Goal: Transaction & Acquisition: Purchase product/service

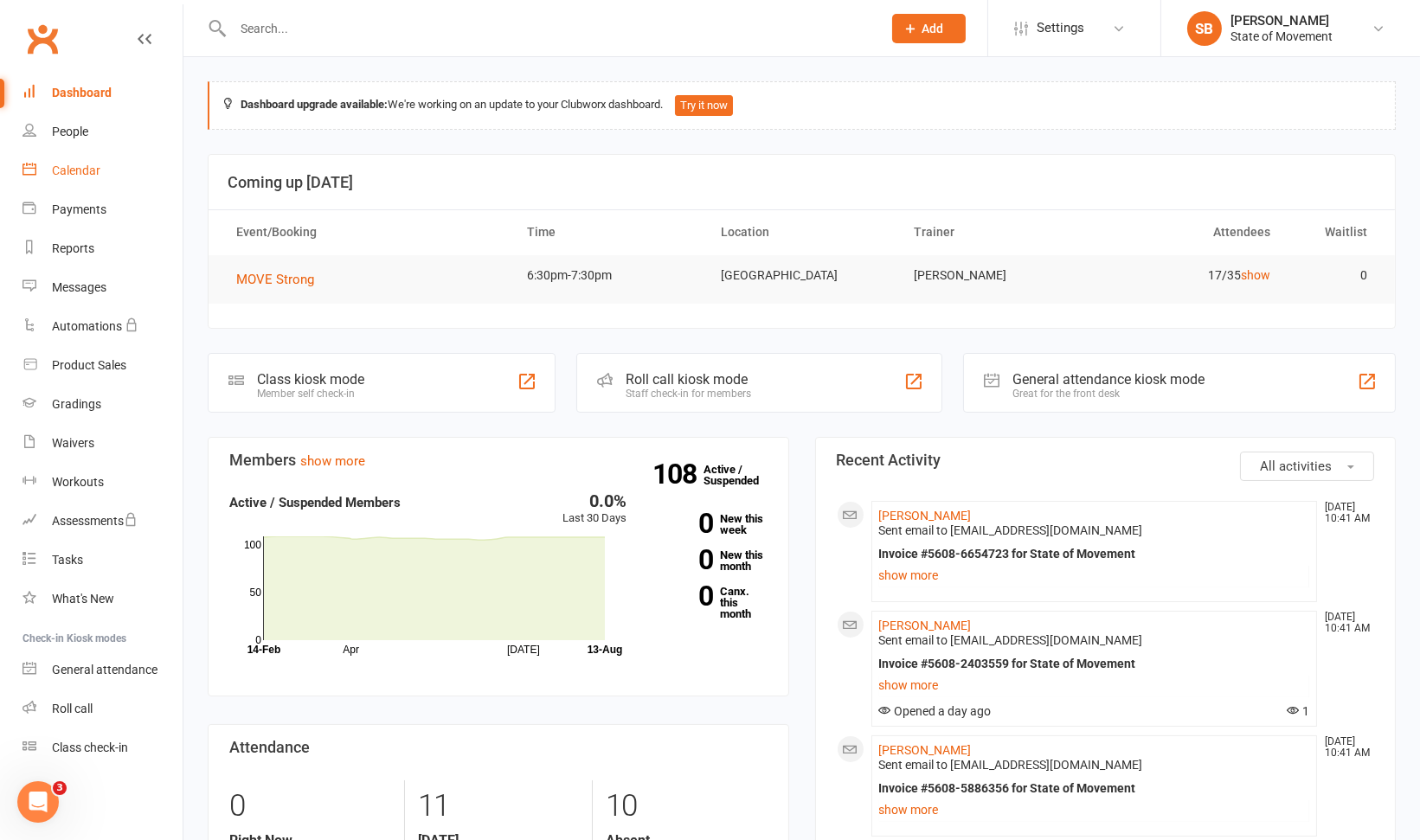
click at [89, 175] on div "Calendar" at bounding box center [76, 170] width 49 height 14
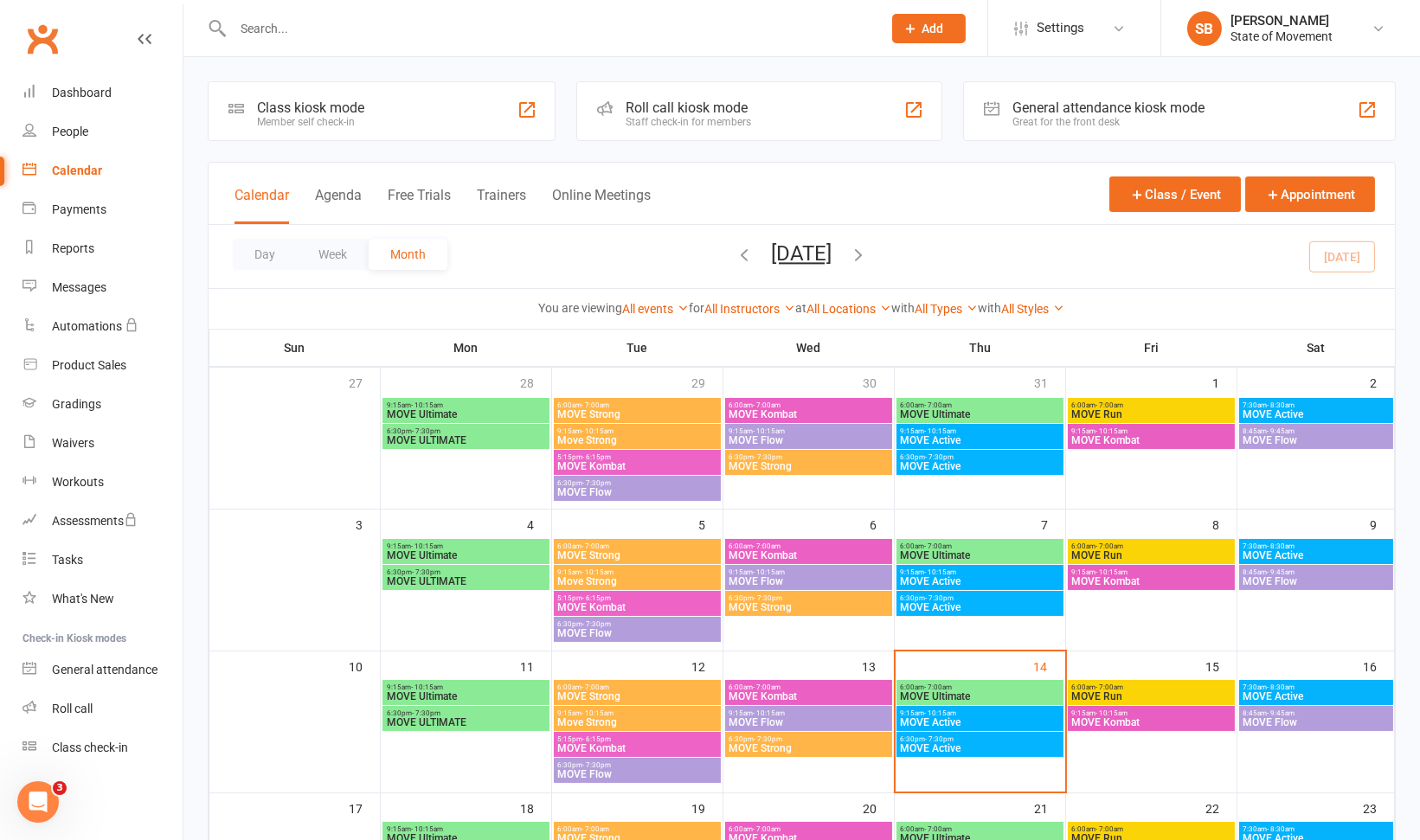
click at [688, 121] on div "Staff check-in for members" at bounding box center [688, 122] width 125 height 12
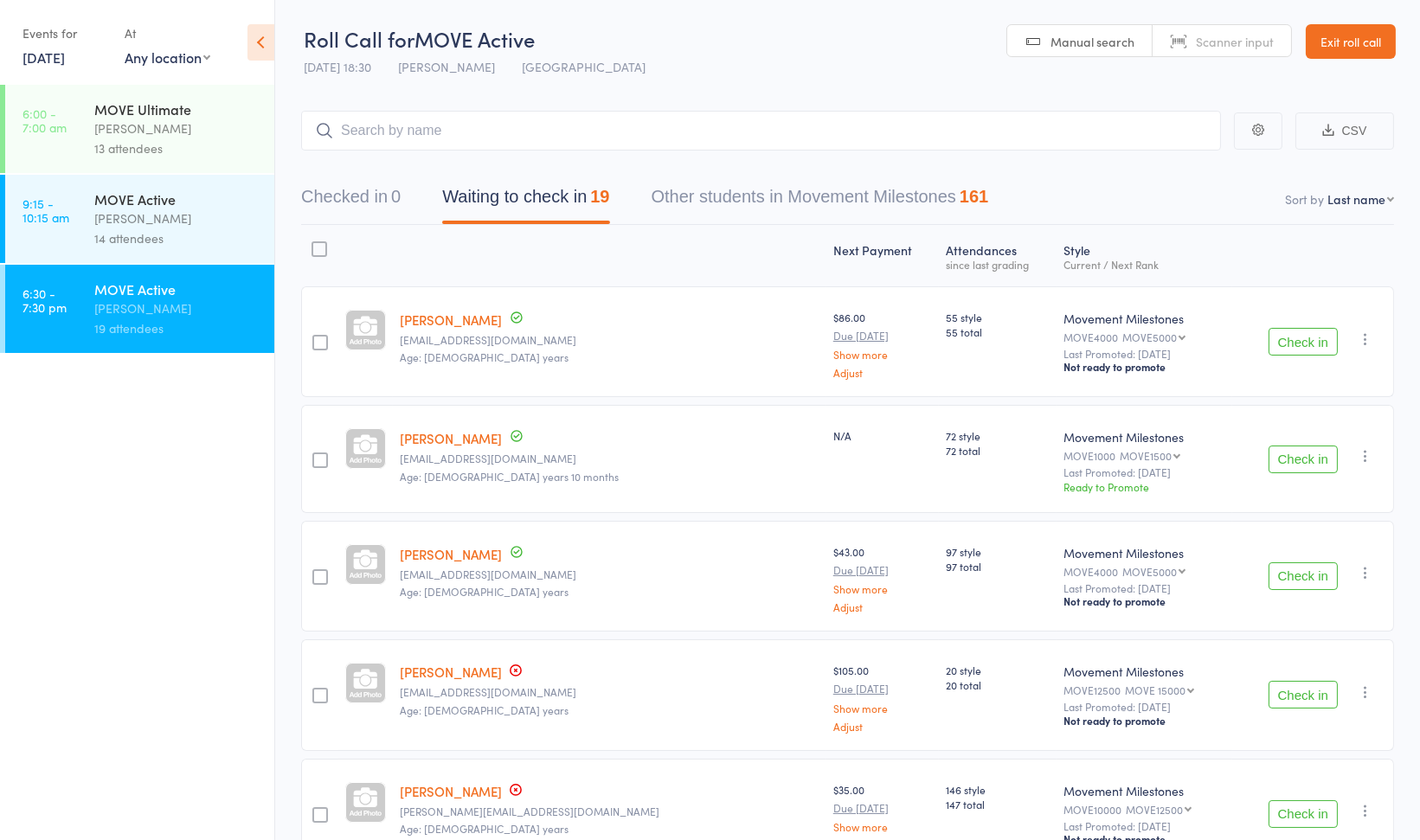
click at [207, 224] on div "[PERSON_NAME]" at bounding box center [177, 218] width 165 height 19
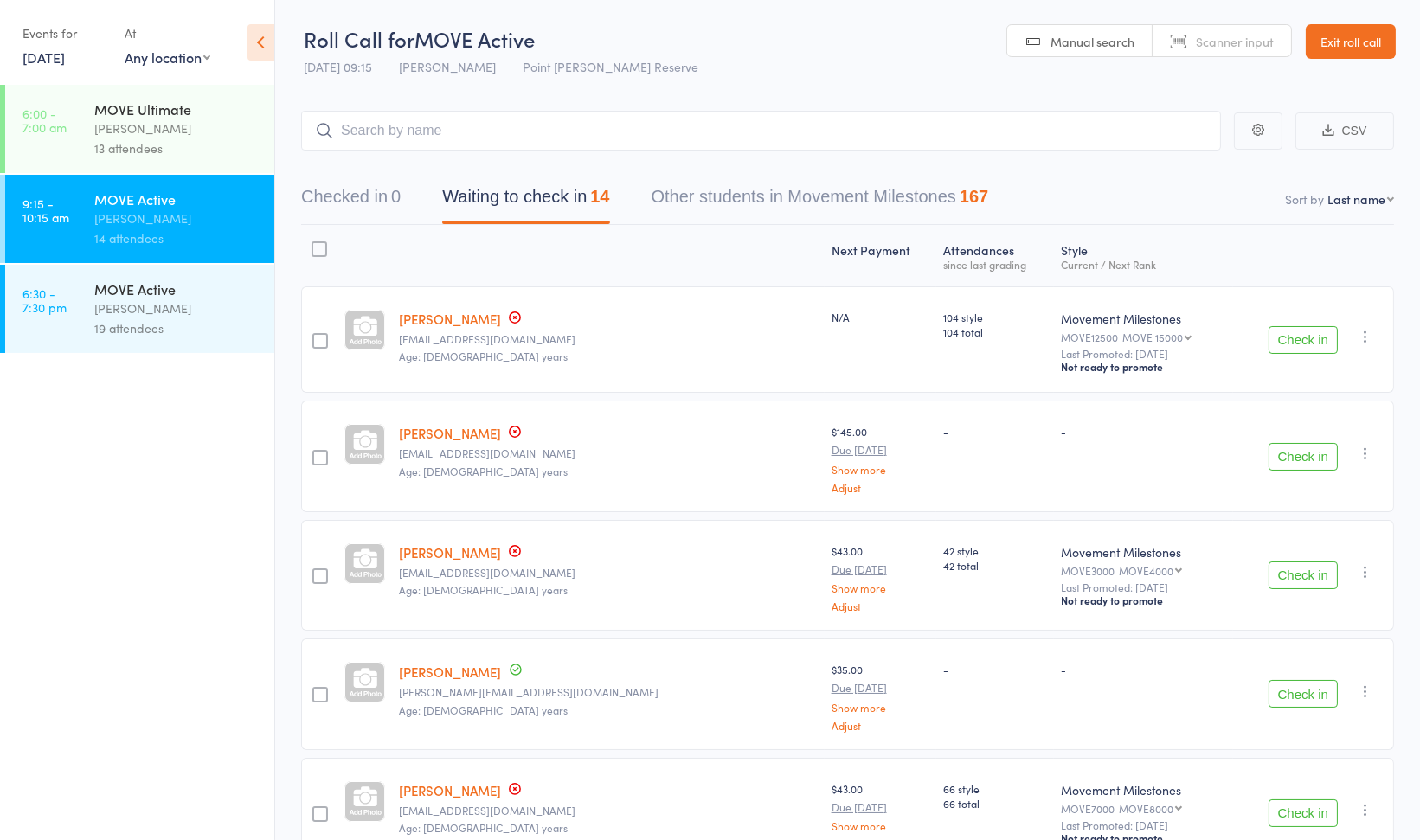
click at [1367, 332] on icon "button" at bounding box center [1366, 336] width 18 height 18
click at [1296, 507] on li "Remove" at bounding box center [1303, 509] width 143 height 23
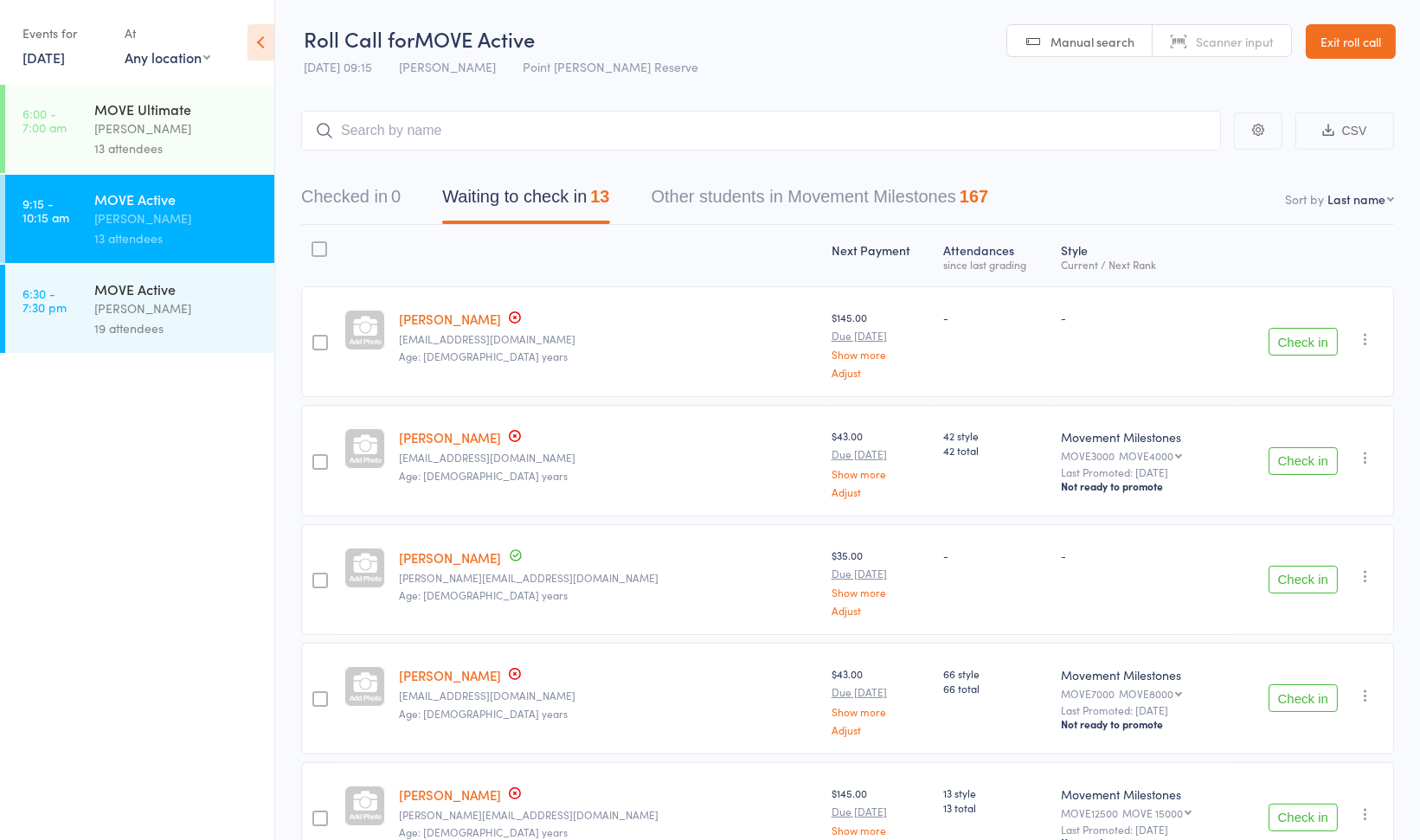
click at [1290, 334] on button "Check in" at bounding box center [1302, 341] width 69 height 27
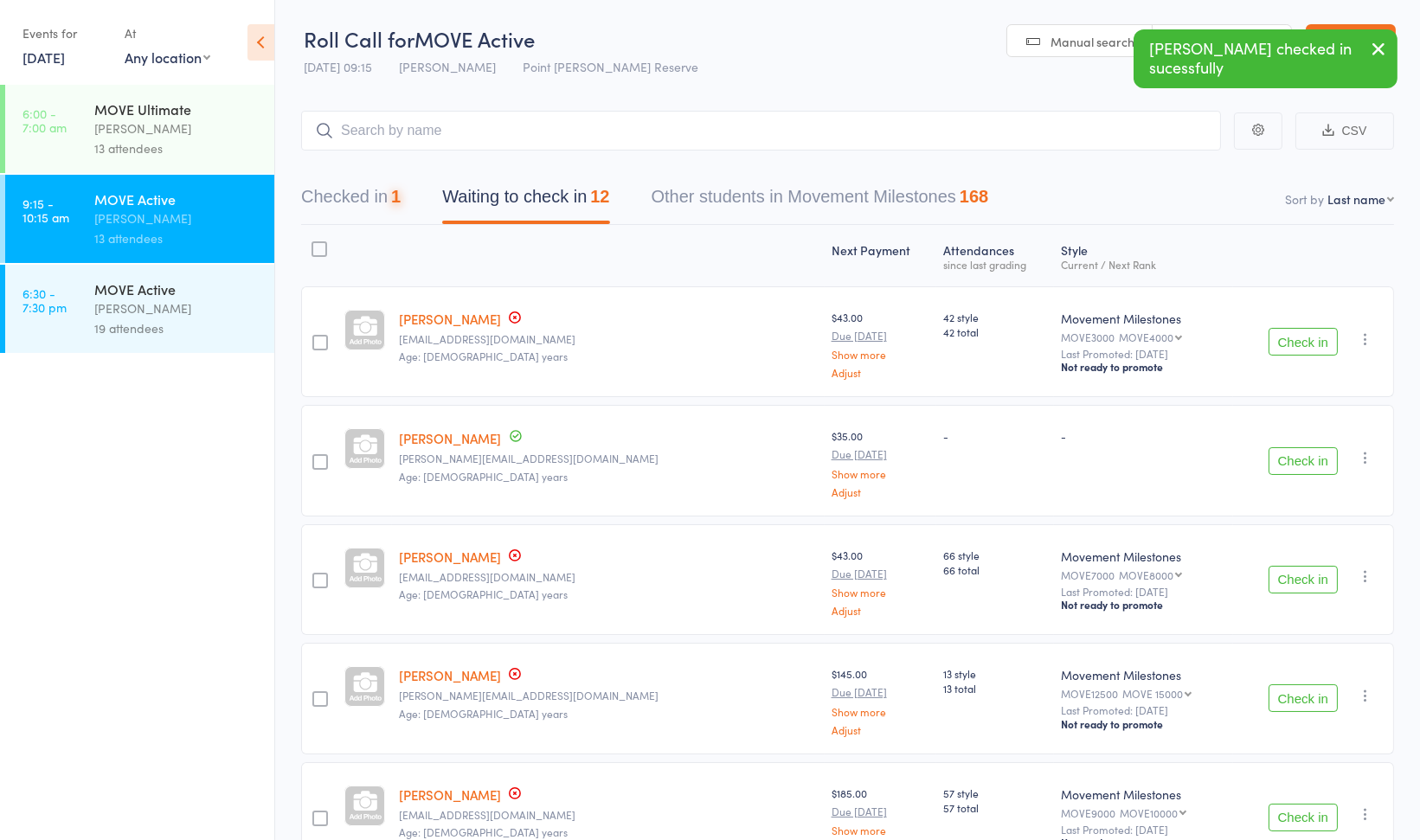
click at [1292, 340] on button "Check in" at bounding box center [1302, 341] width 69 height 27
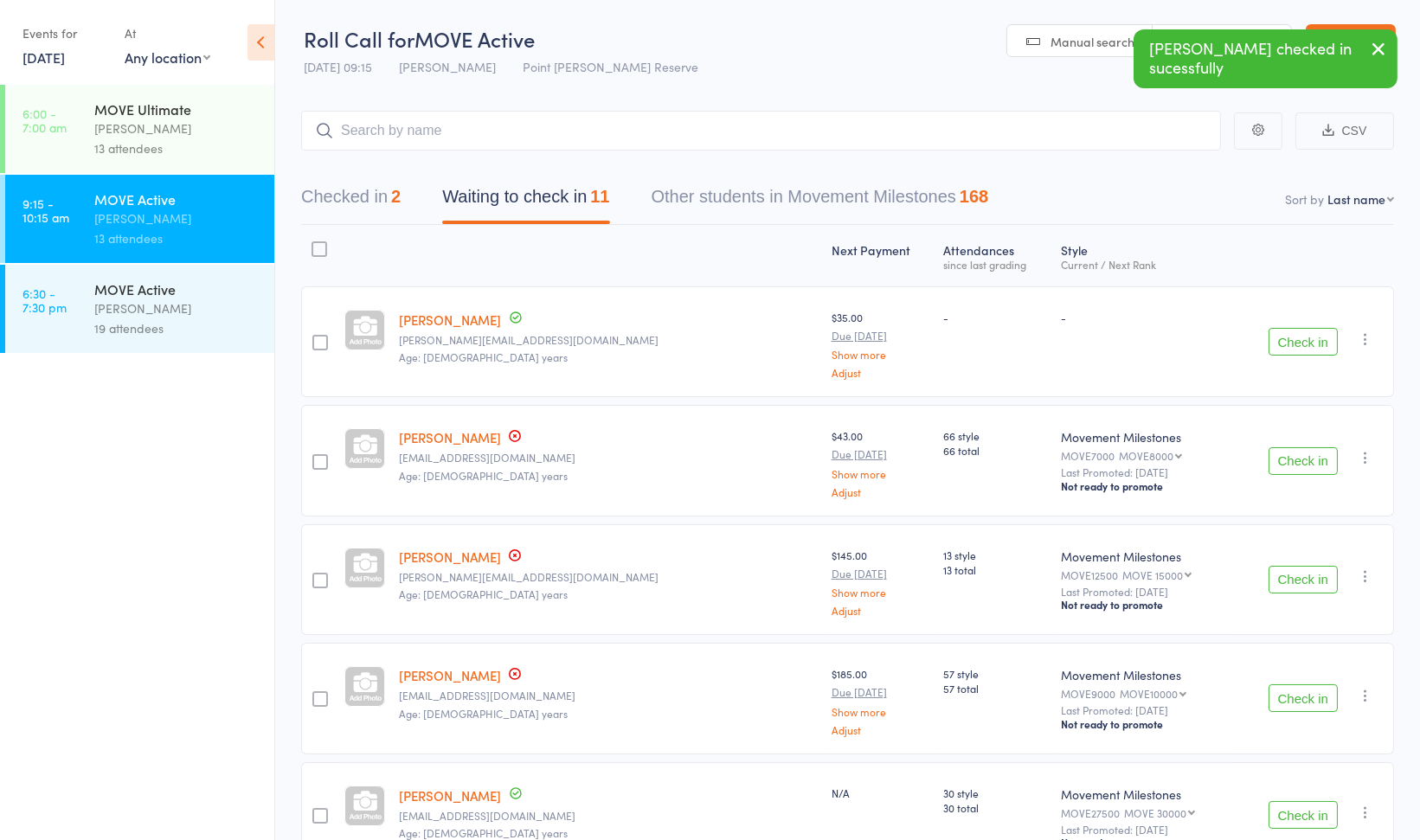
click at [1292, 464] on button "Check in" at bounding box center [1302, 461] width 69 height 27
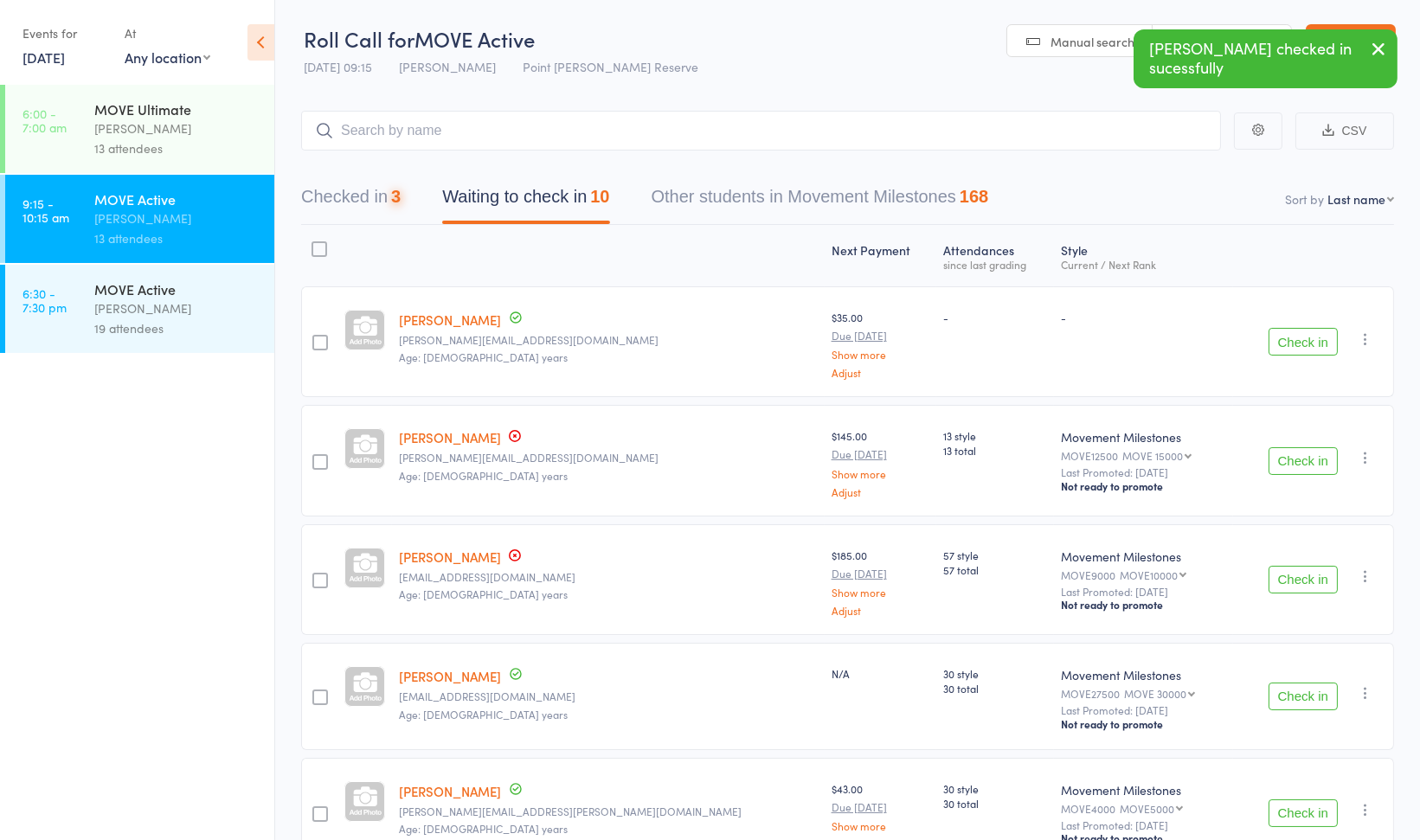
click at [1291, 461] on button "Check in" at bounding box center [1302, 461] width 69 height 27
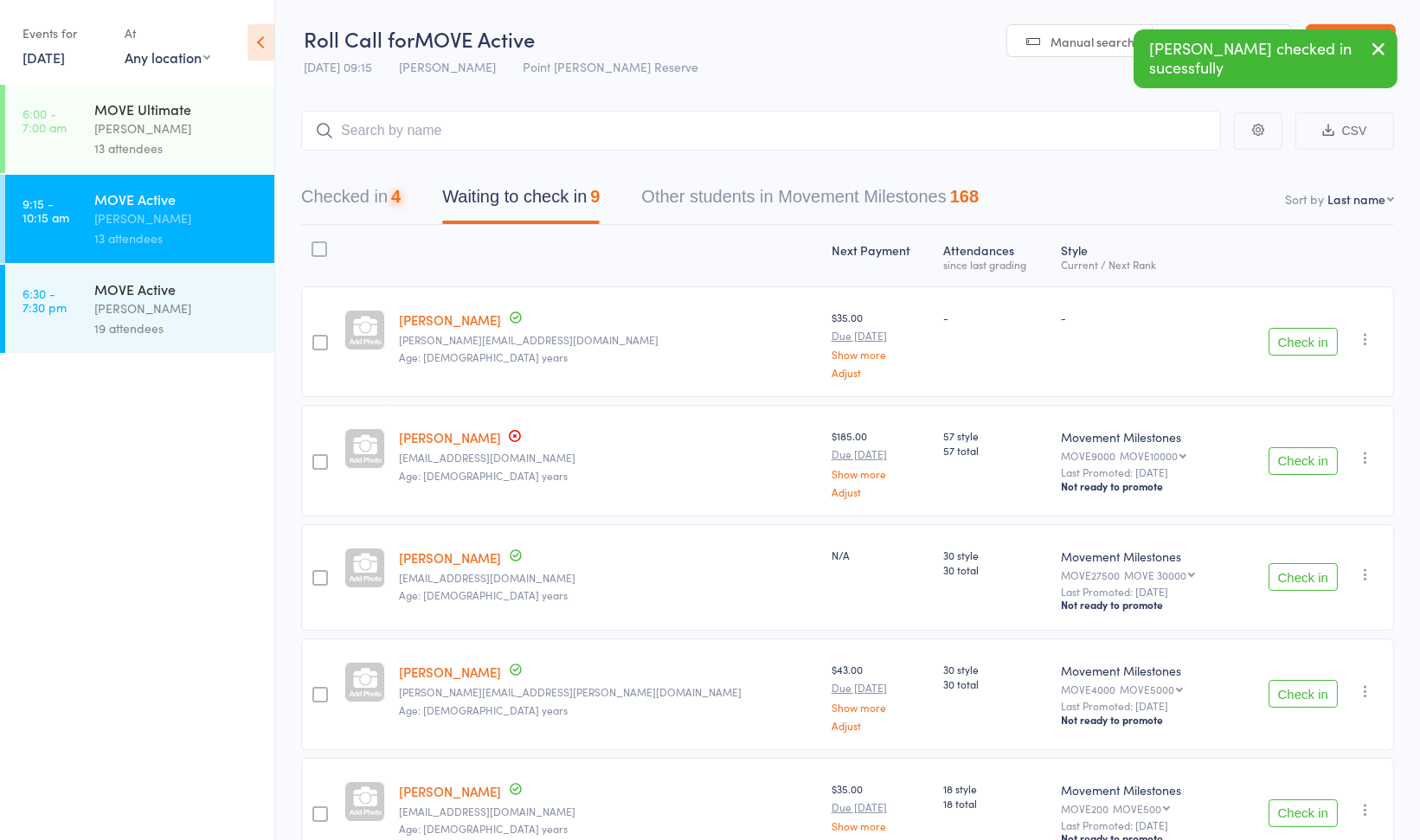
click at [1291, 461] on button "Check in" at bounding box center [1302, 461] width 69 height 27
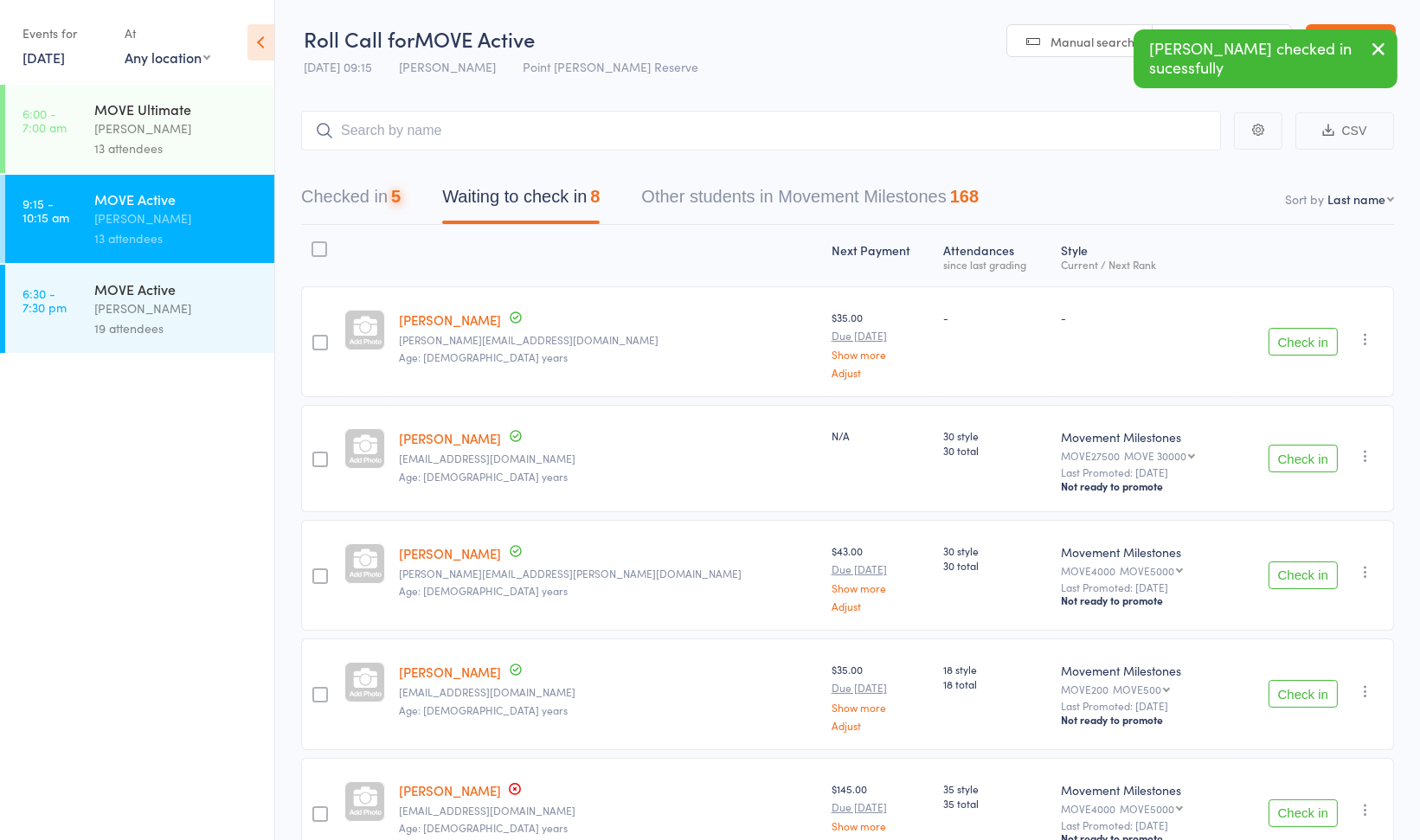
click at [1291, 461] on button "Check in" at bounding box center [1302, 458] width 69 height 27
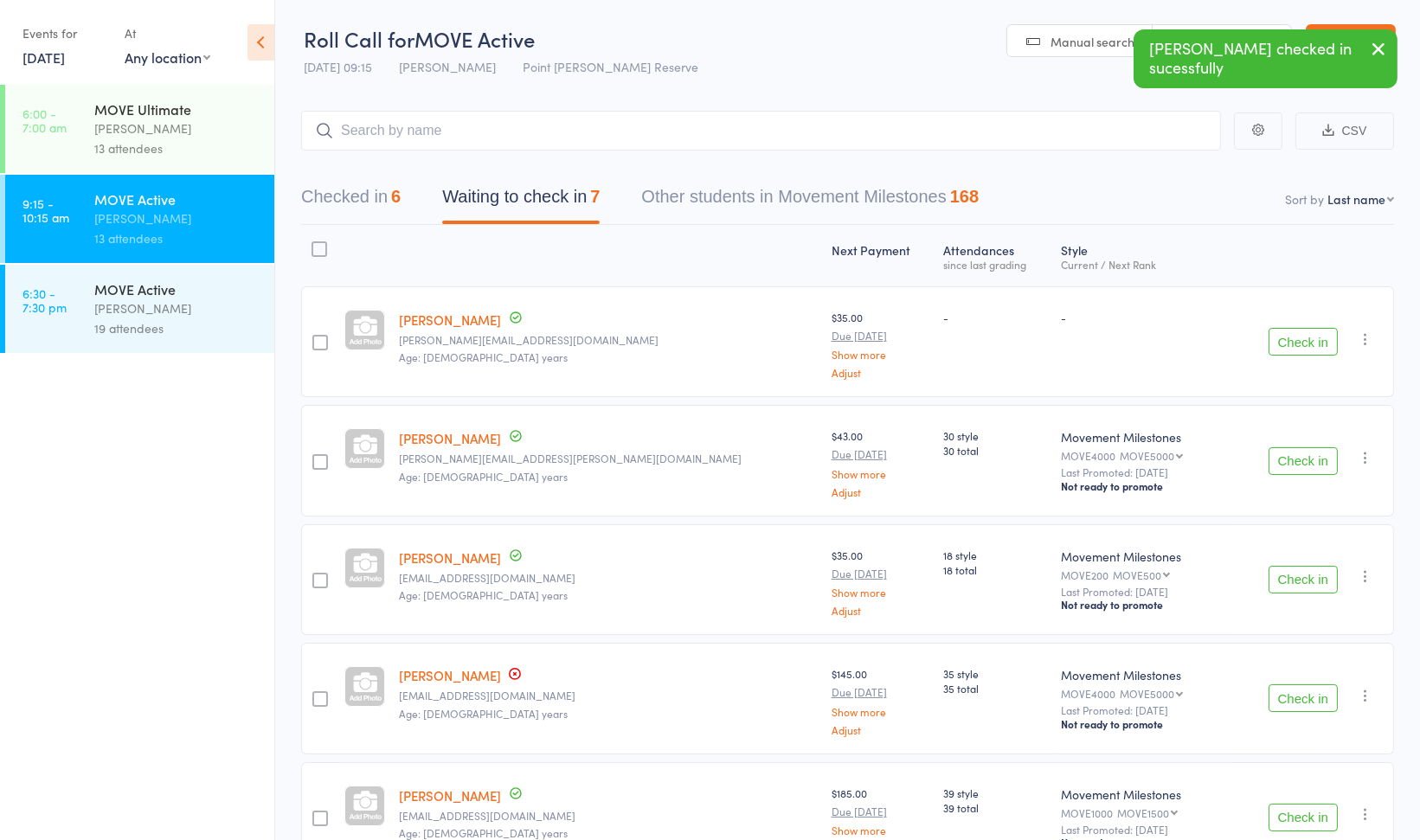
click at [1291, 461] on button "Check in" at bounding box center [1302, 461] width 69 height 27
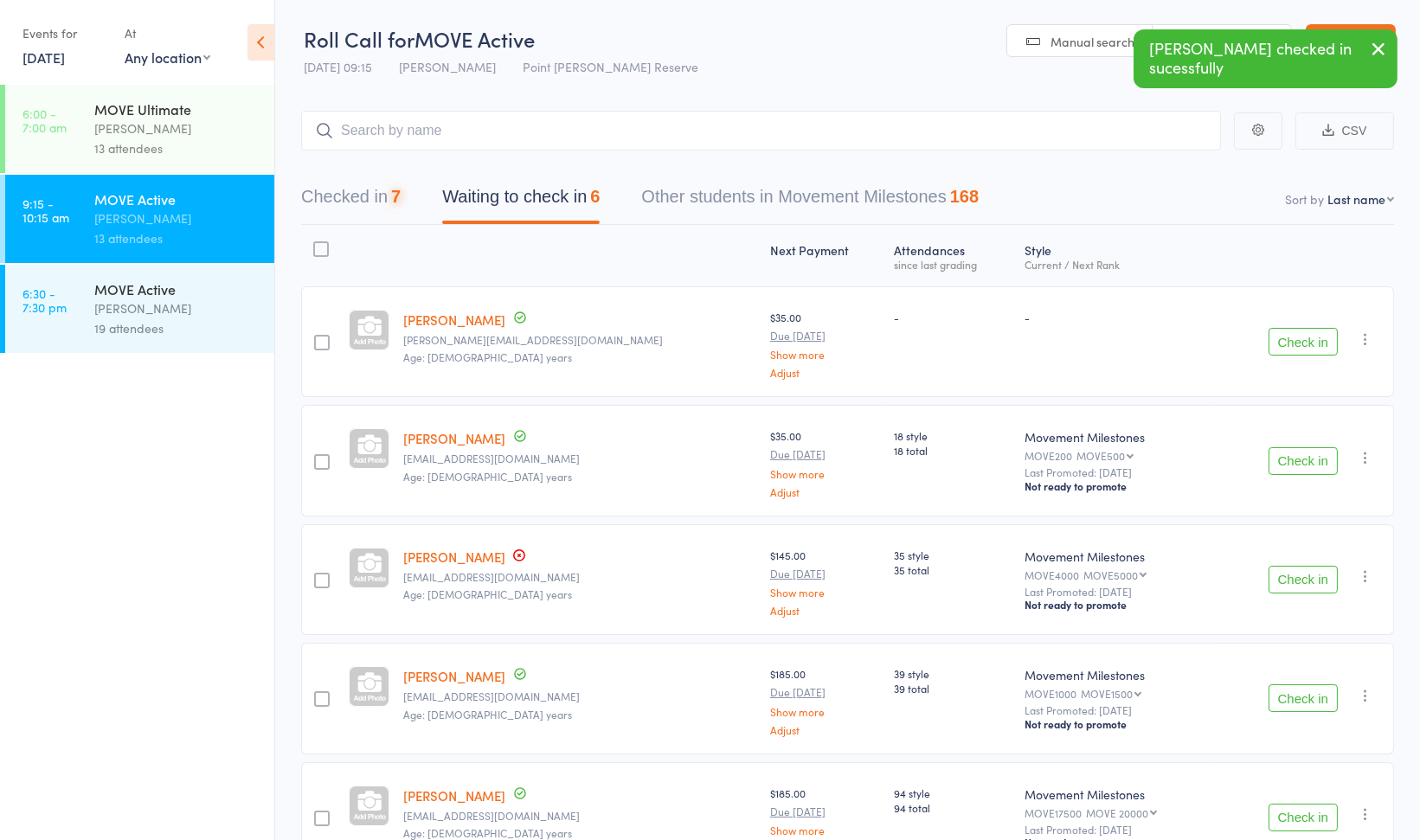
click at [1291, 461] on button "Check in" at bounding box center [1302, 461] width 69 height 27
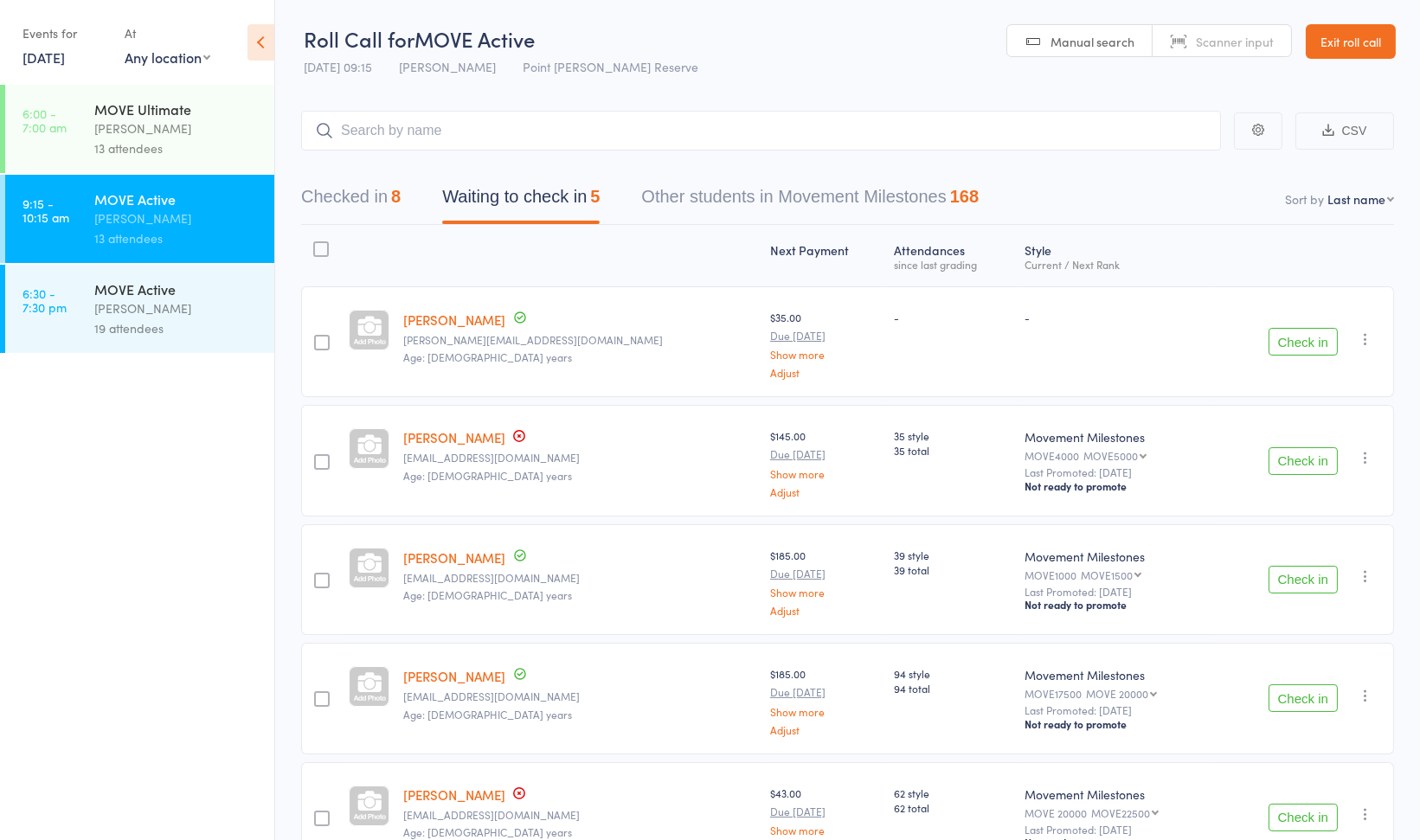
click at [1293, 461] on button "Check in" at bounding box center [1302, 461] width 69 height 27
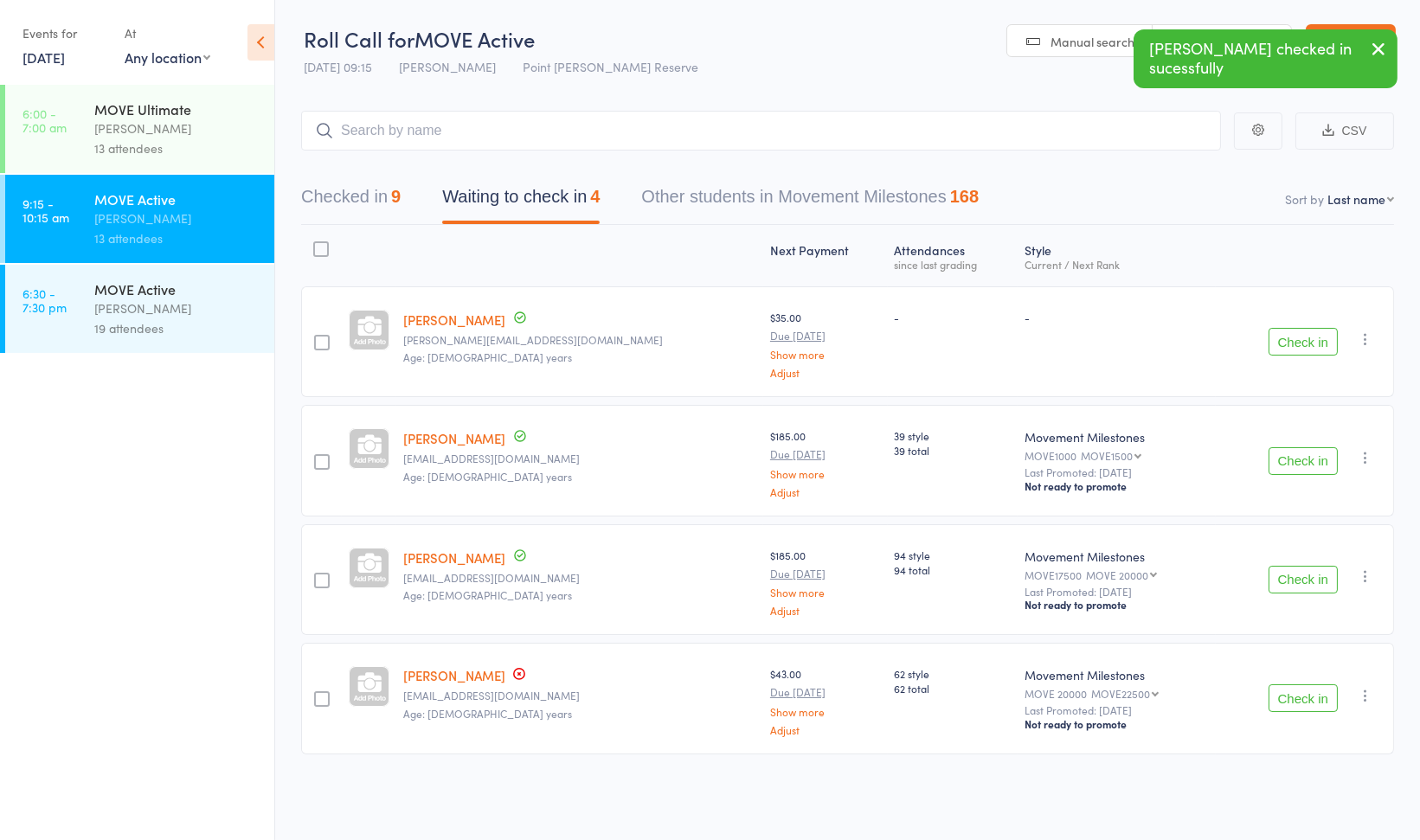
click at [1292, 581] on button "Check in" at bounding box center [1302, 579] width 69 height 27
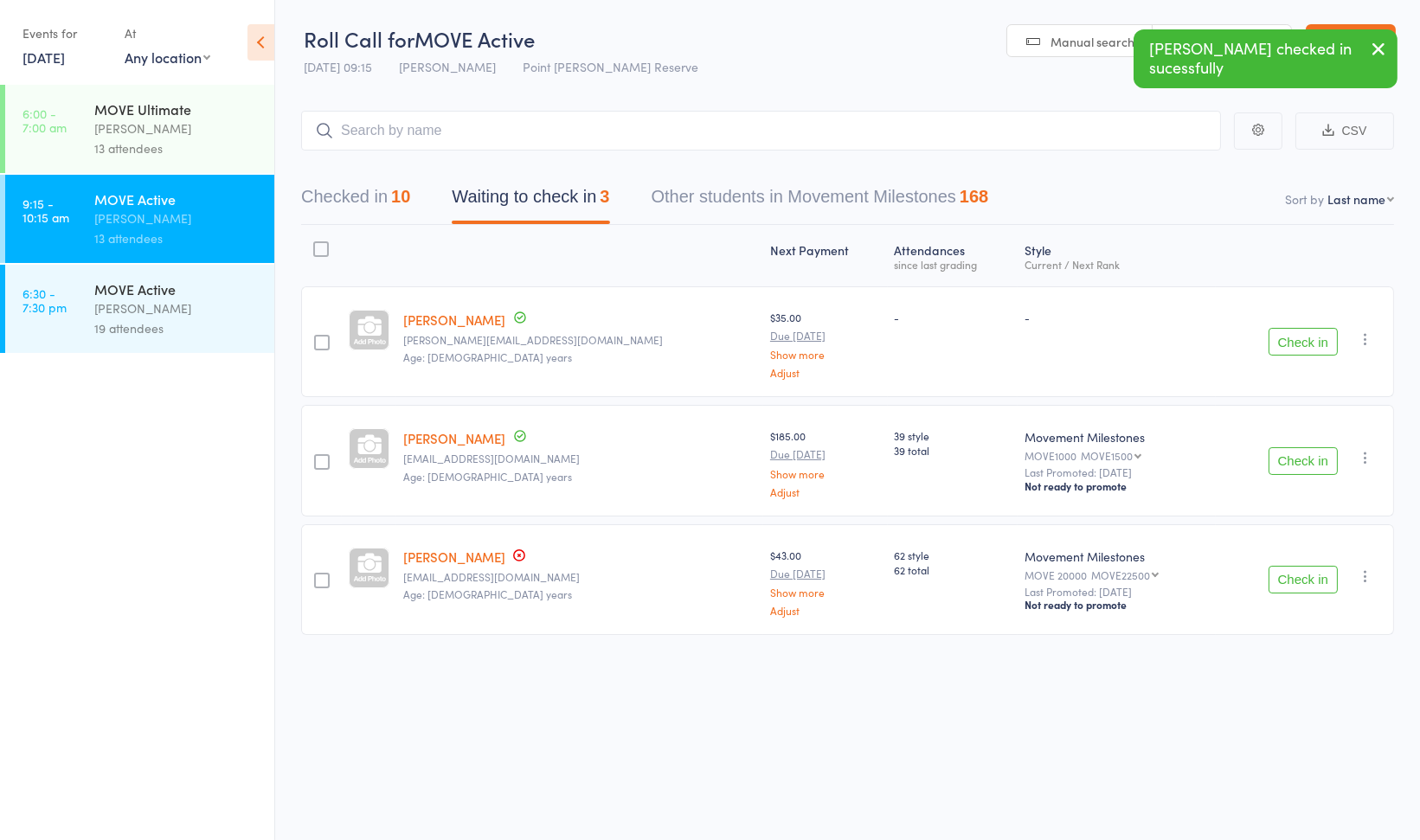
click at [1292, 581] on button "Check in" at bounding box center [1302, 579] width 69 height 27
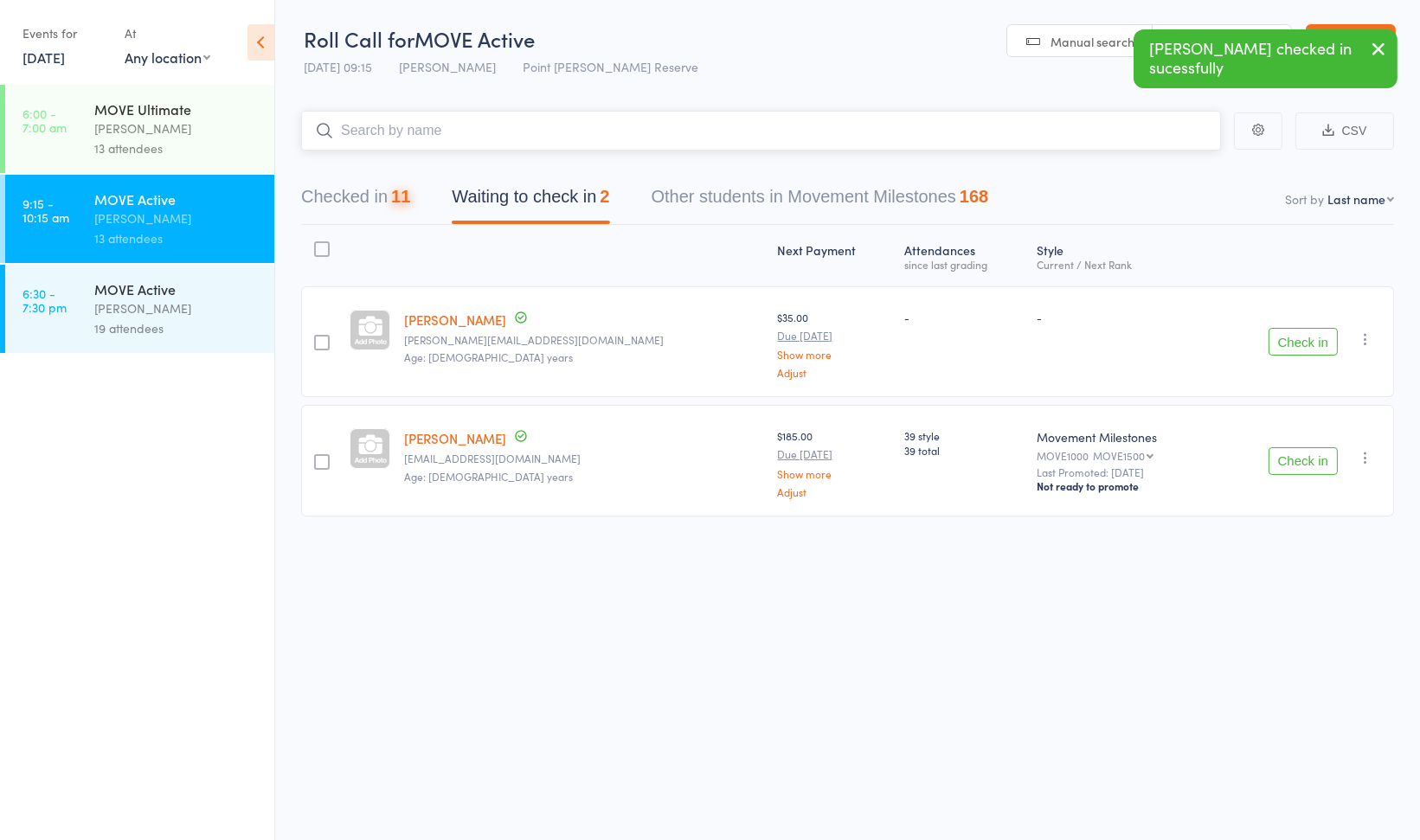
click at [465, 140] on input "search" at bounding box center [762, 130] width 920 height 40
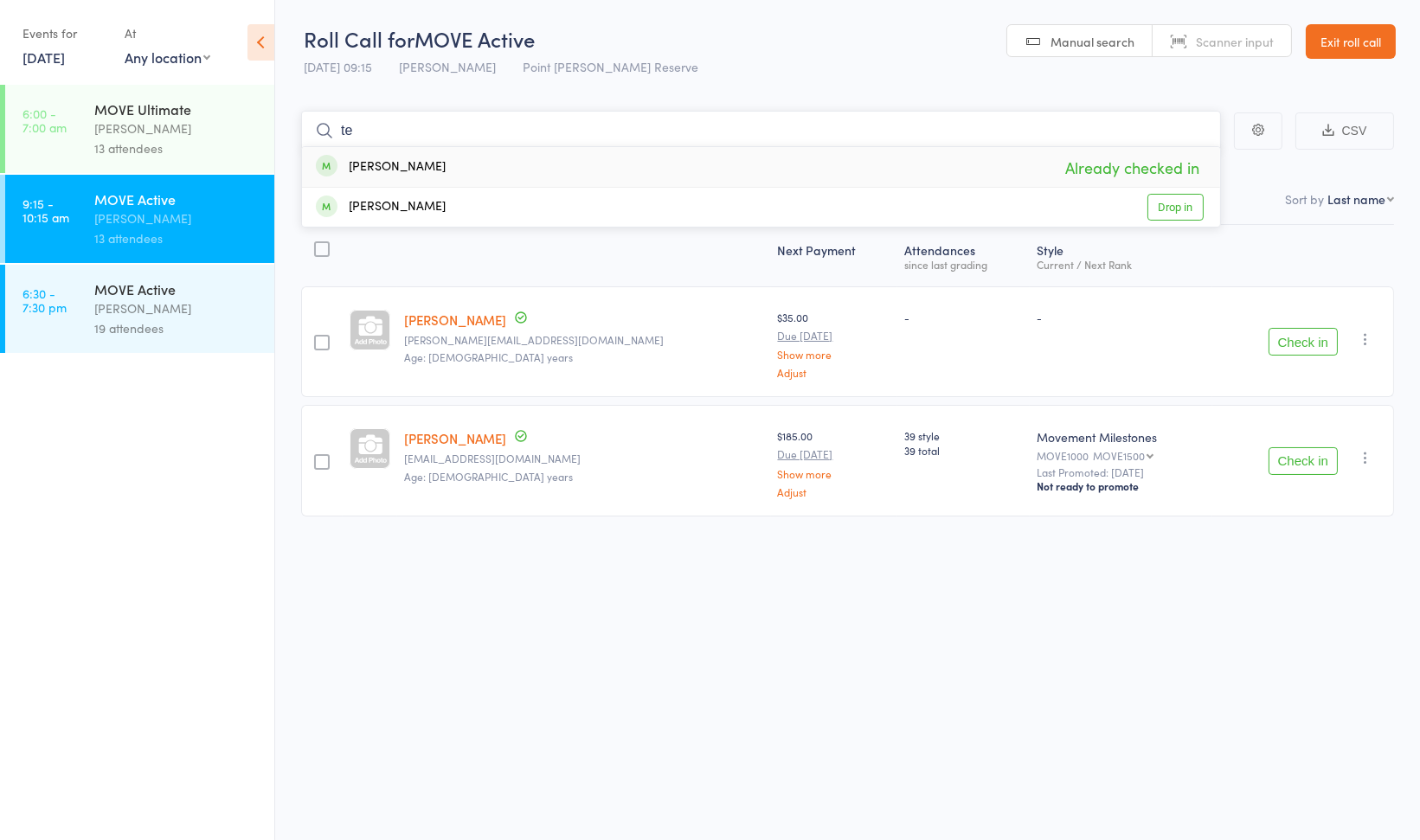
type input "t"
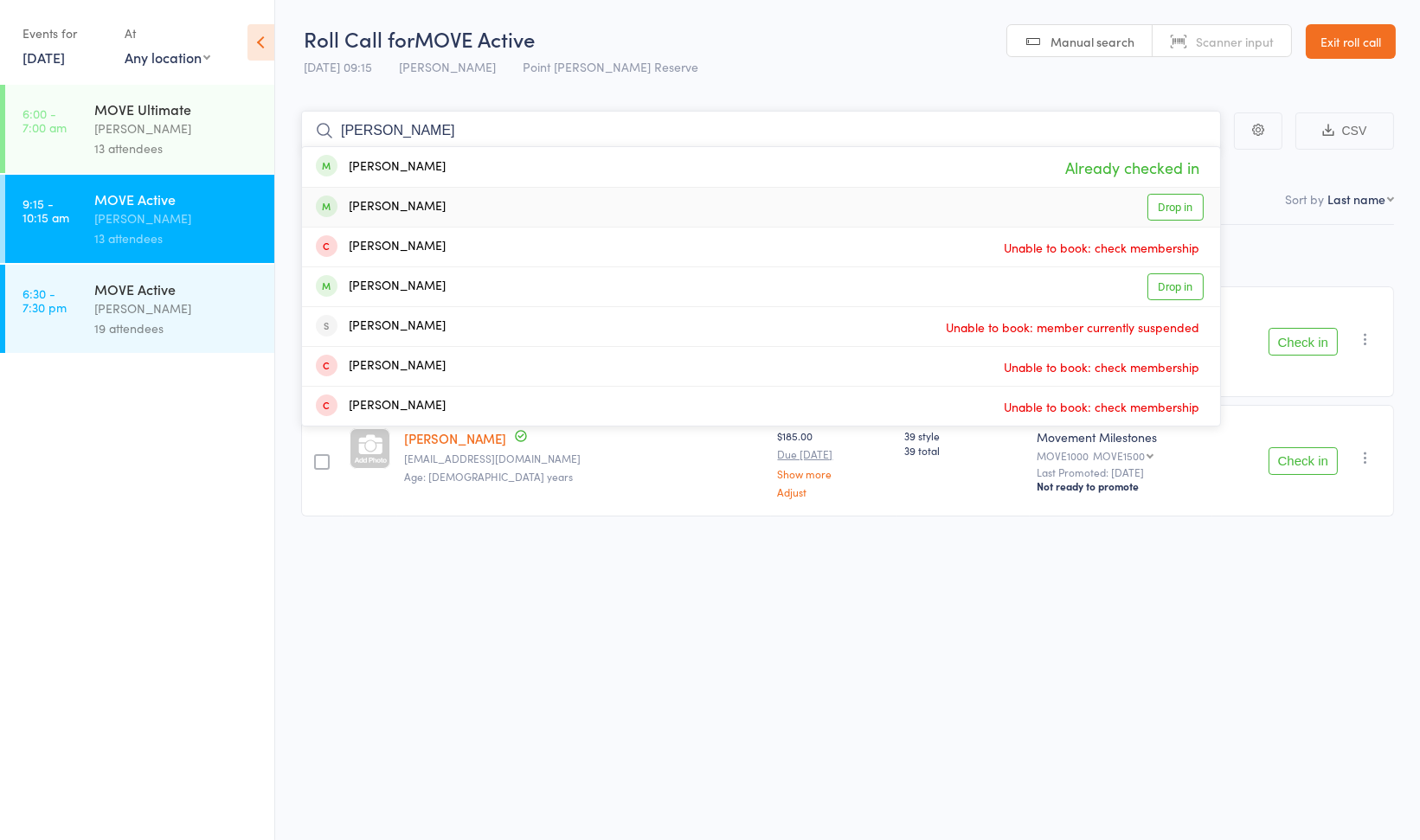
type input "william"
click at [443, 205] on div "William Bowles Drop in" at bounding box center [761, 207] width 918 height 39
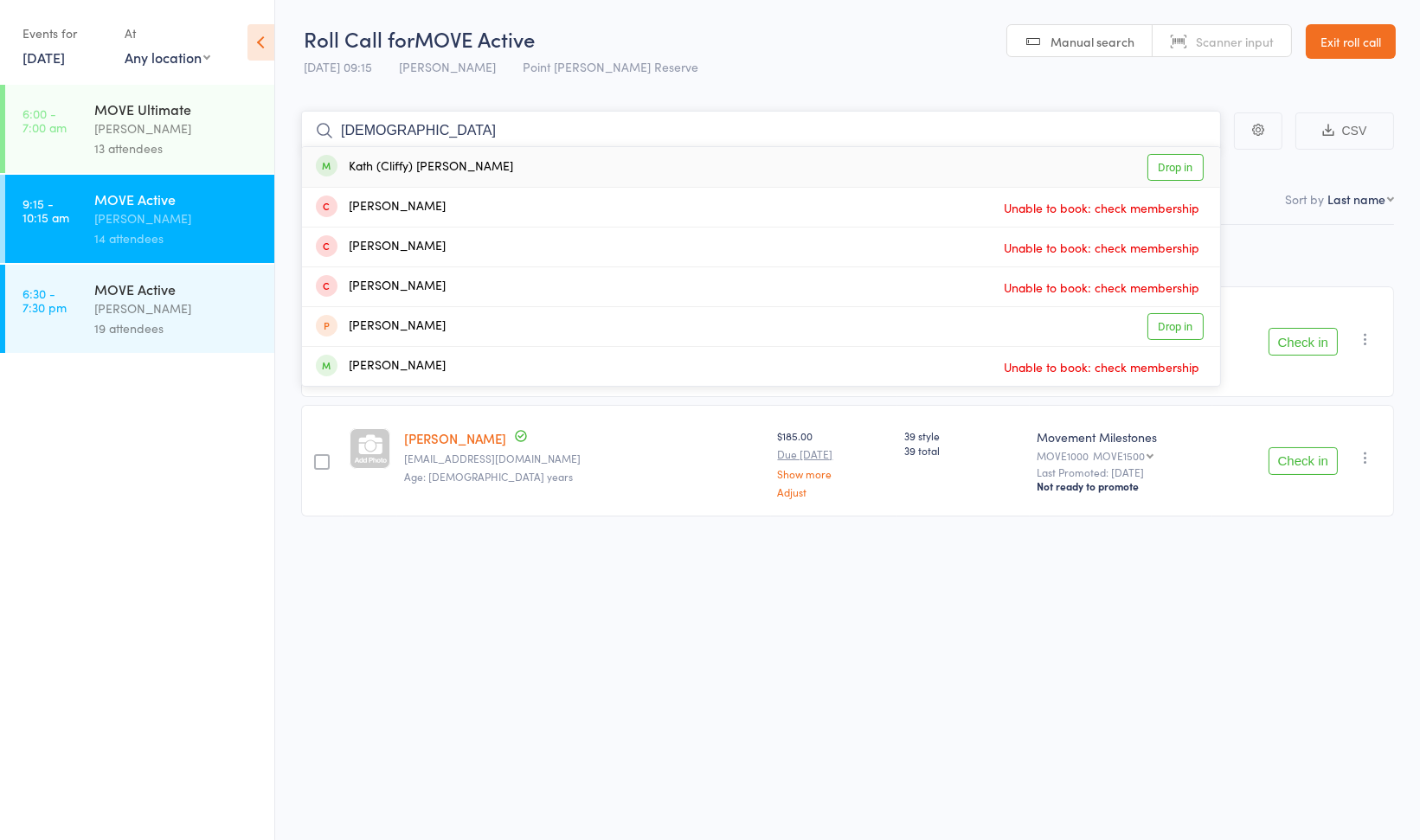
type input "kath"
click at [422, 163] on div "Kath (Cliffy) Burr" at bounding box center [414, 167] width 197 height 19
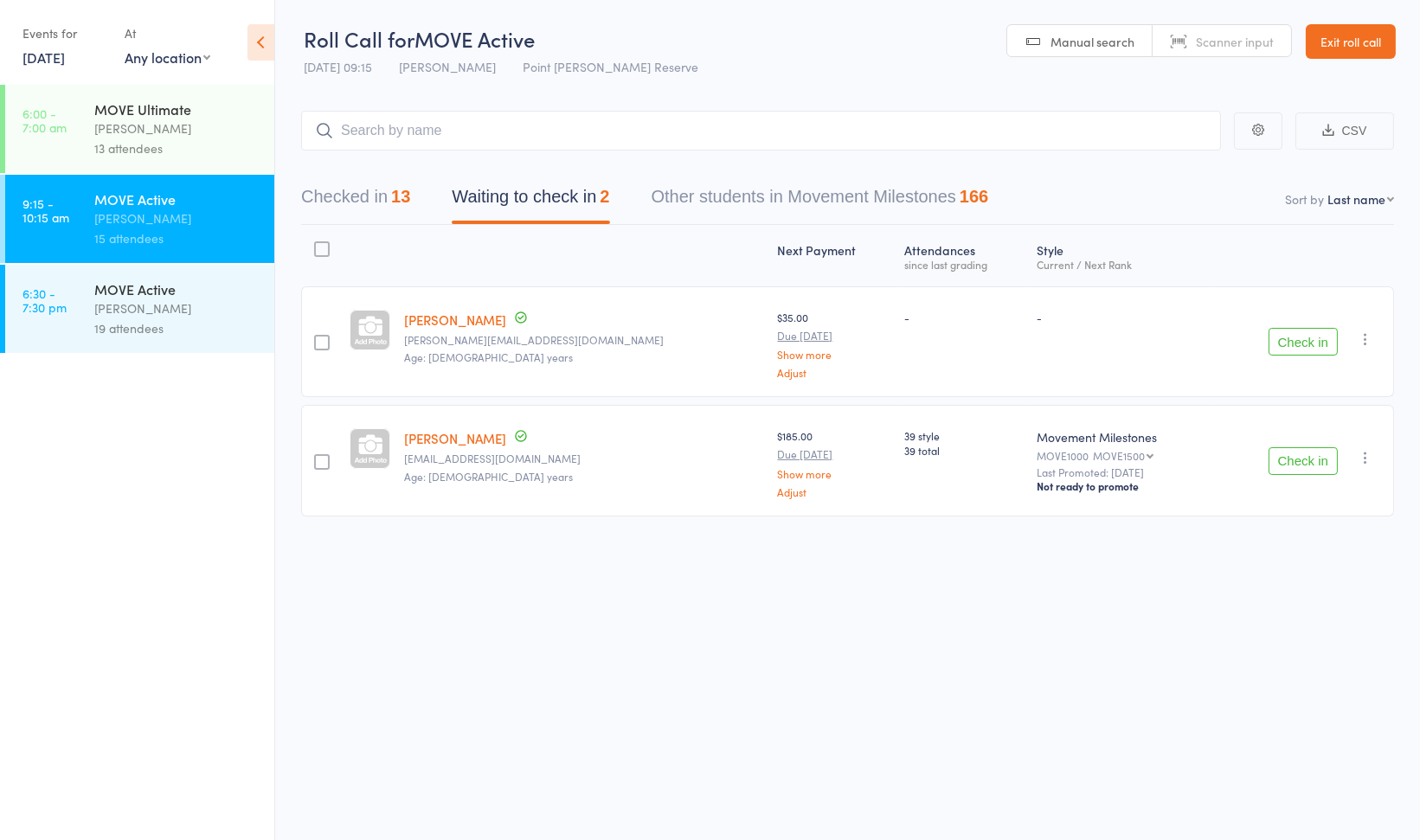
click at [212, 122] on div "[PERSON_NAME]" at bounding box center [177, 128] width 165 height 19
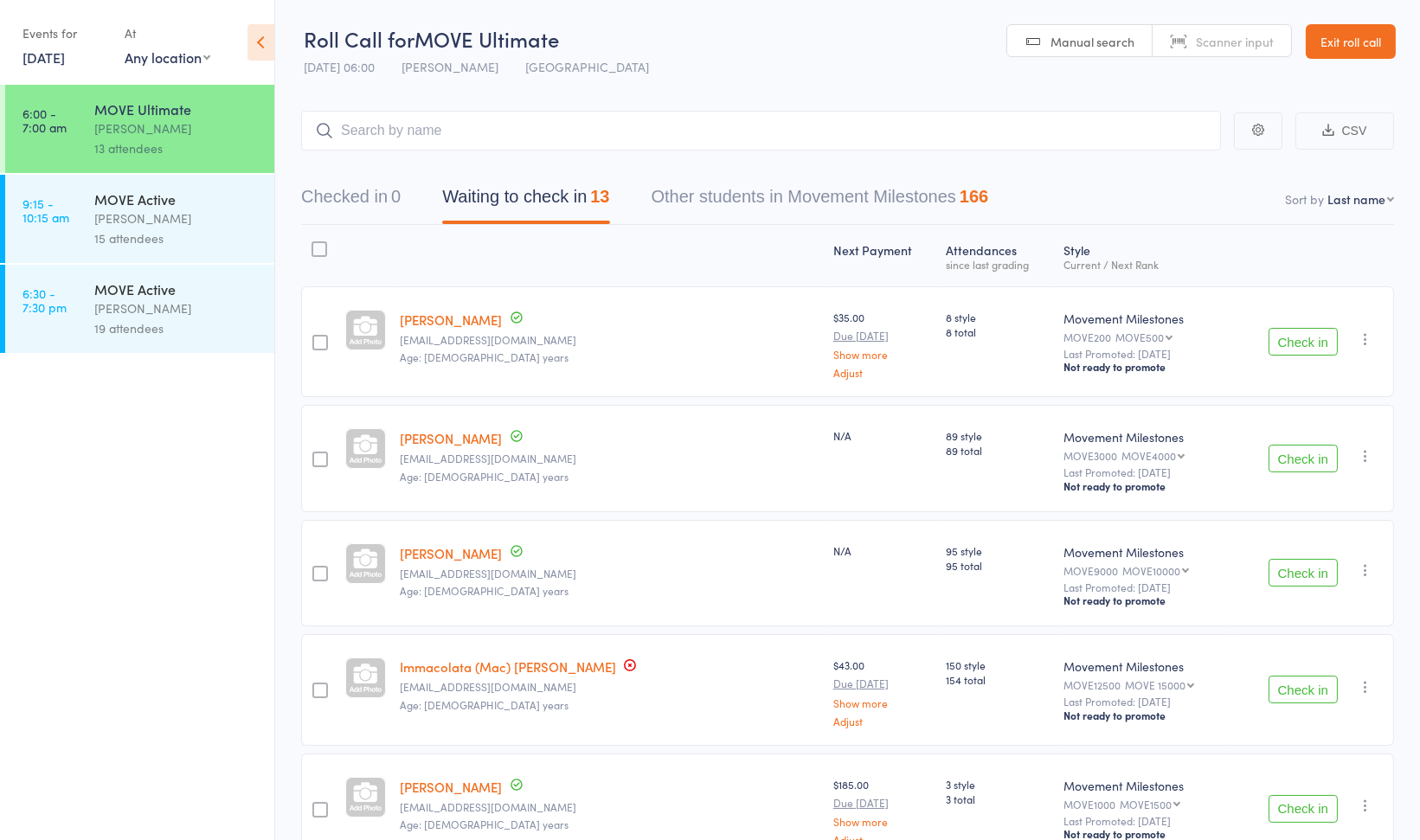
click at [1318, 338] on button "Check in" at bounding box center [1302, 341] width 69 height 27
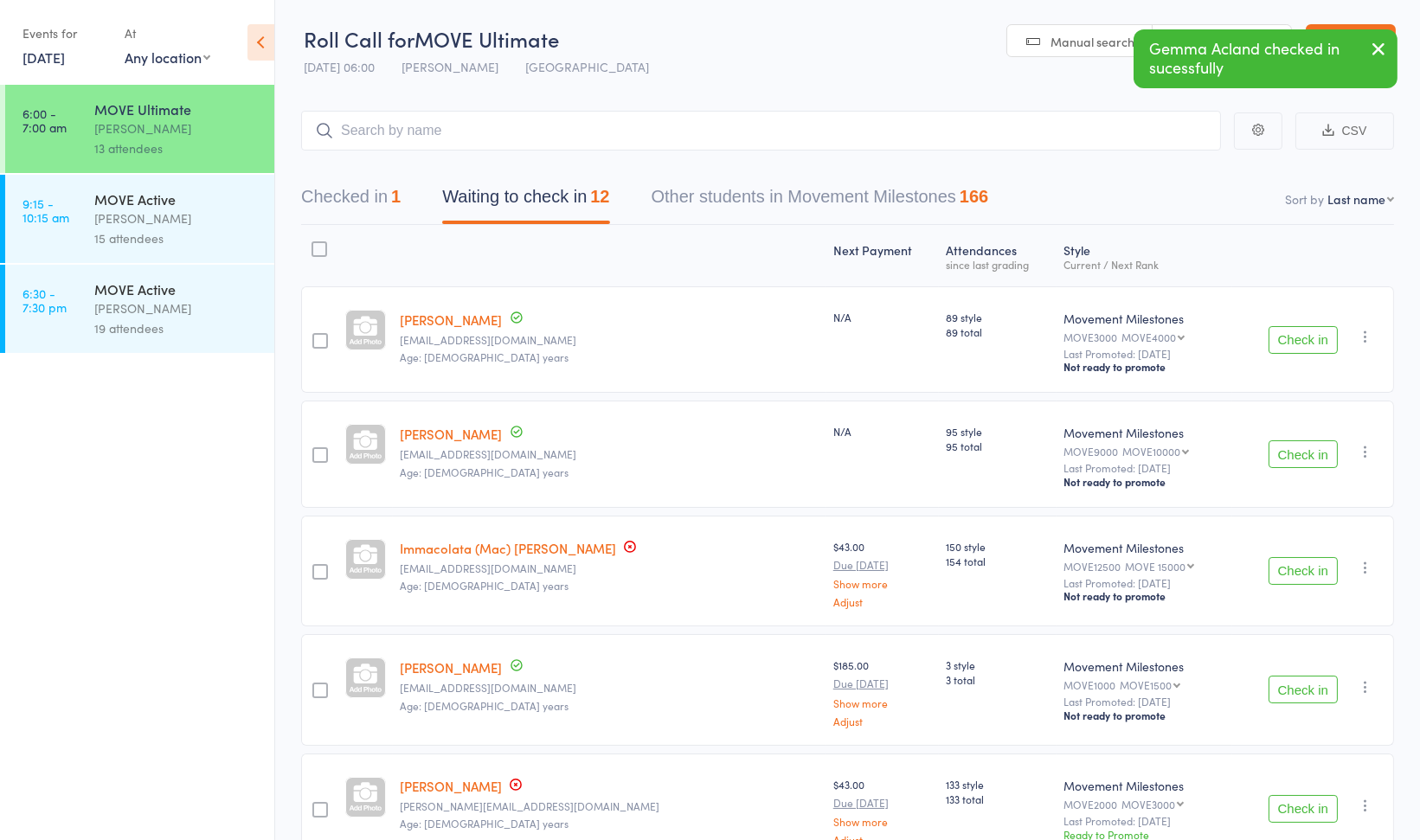
click at [1292, 456] on button "Check in" at bounding box center [1302, 454] width 69 height 27
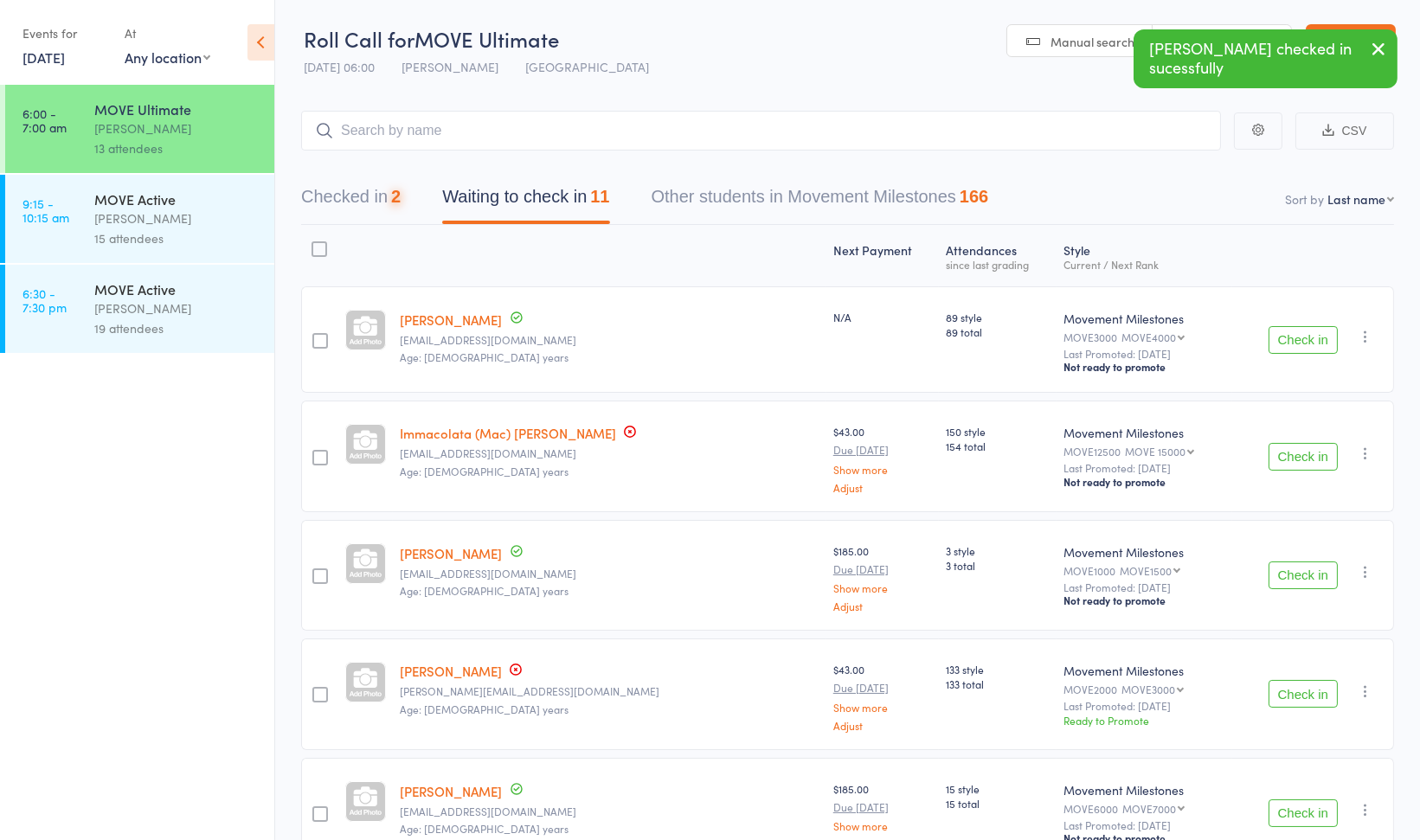
click at [1292, 456] on button "Check in" at bounding box center [1302, 456] width 69 height 27
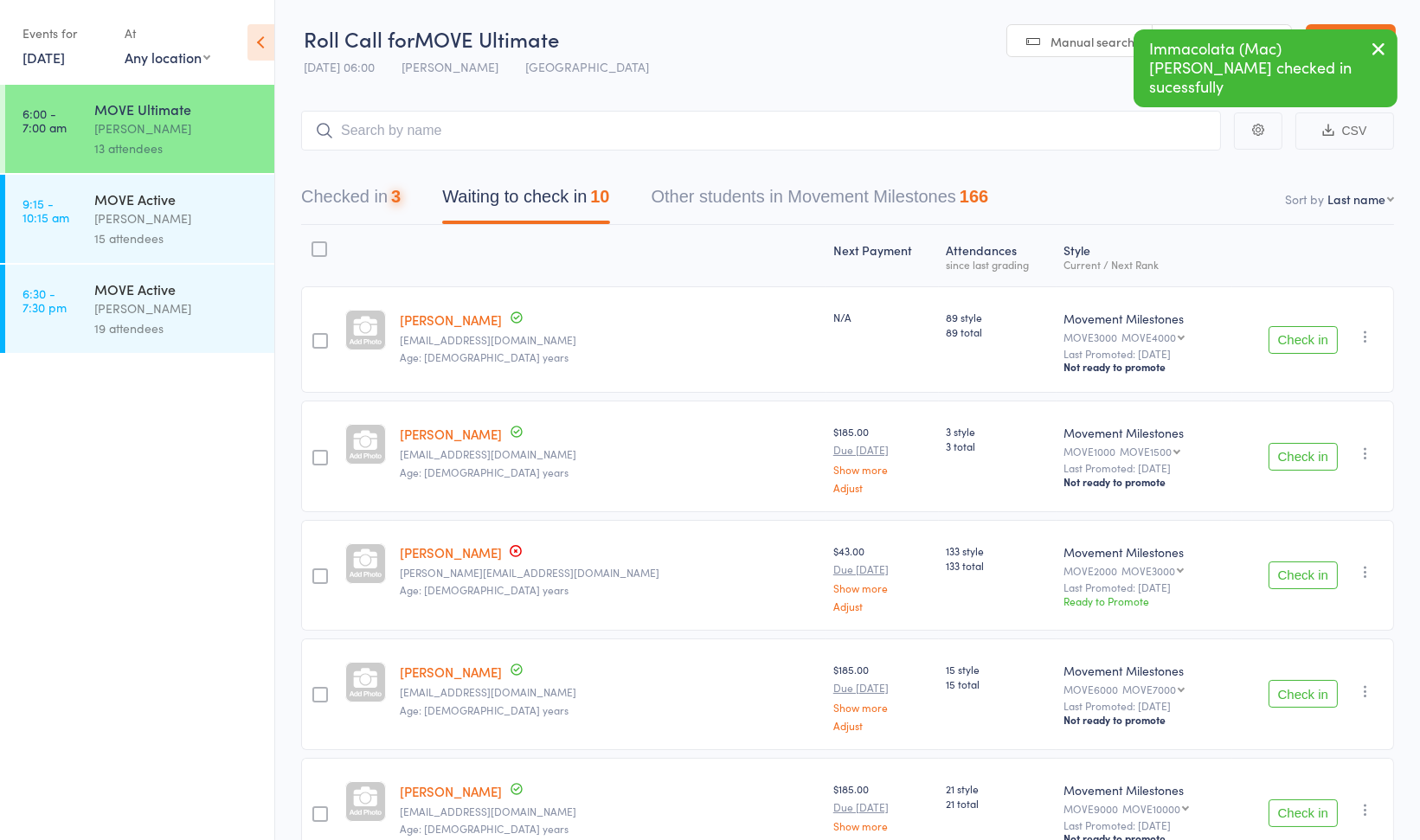
click at [1292, 456] on button "Check in" at bounding box center [1302, 456] width 69 height 27
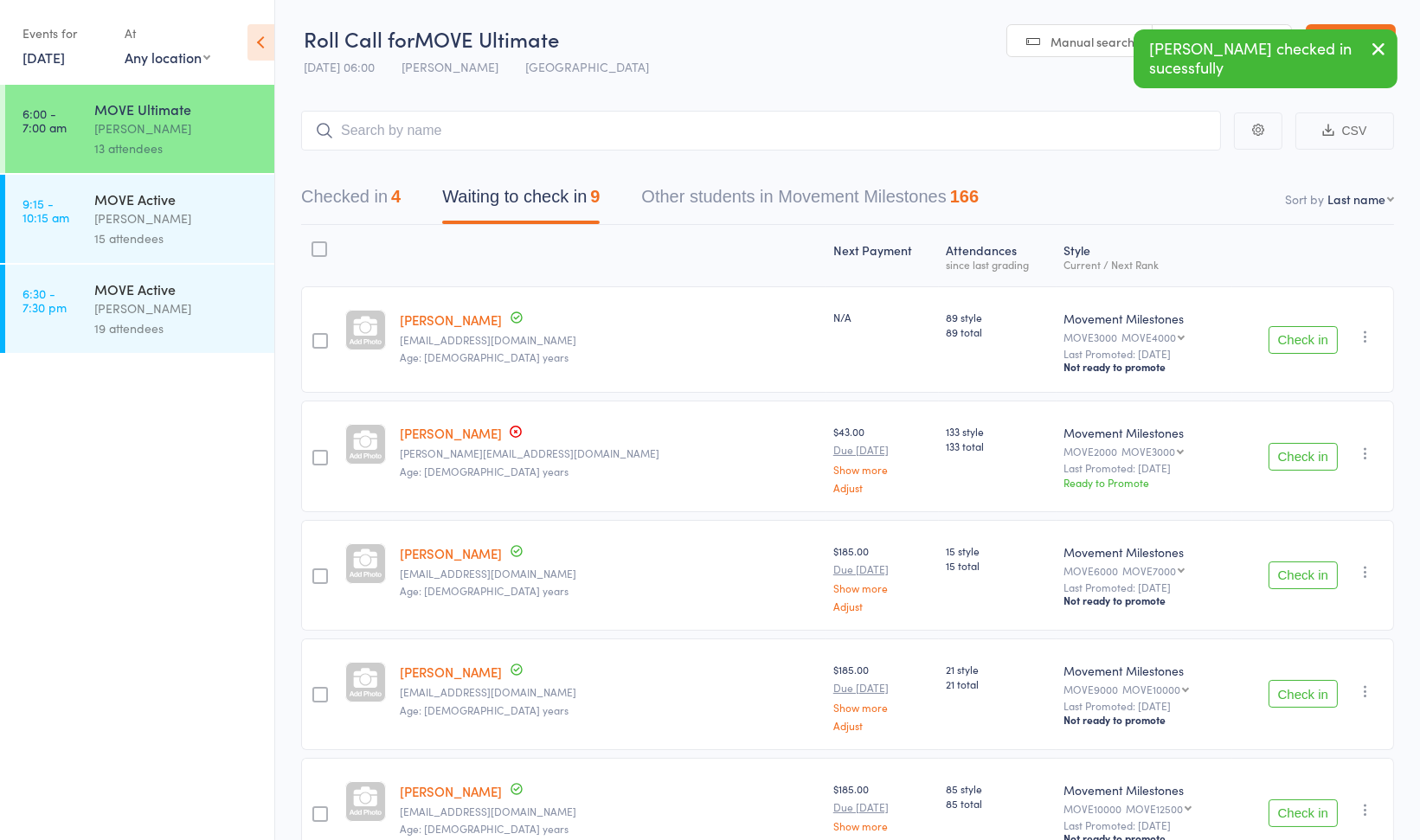
click at [1292, 456] on button "Check in" at bounding box center [1302, 456] width 69 height 27
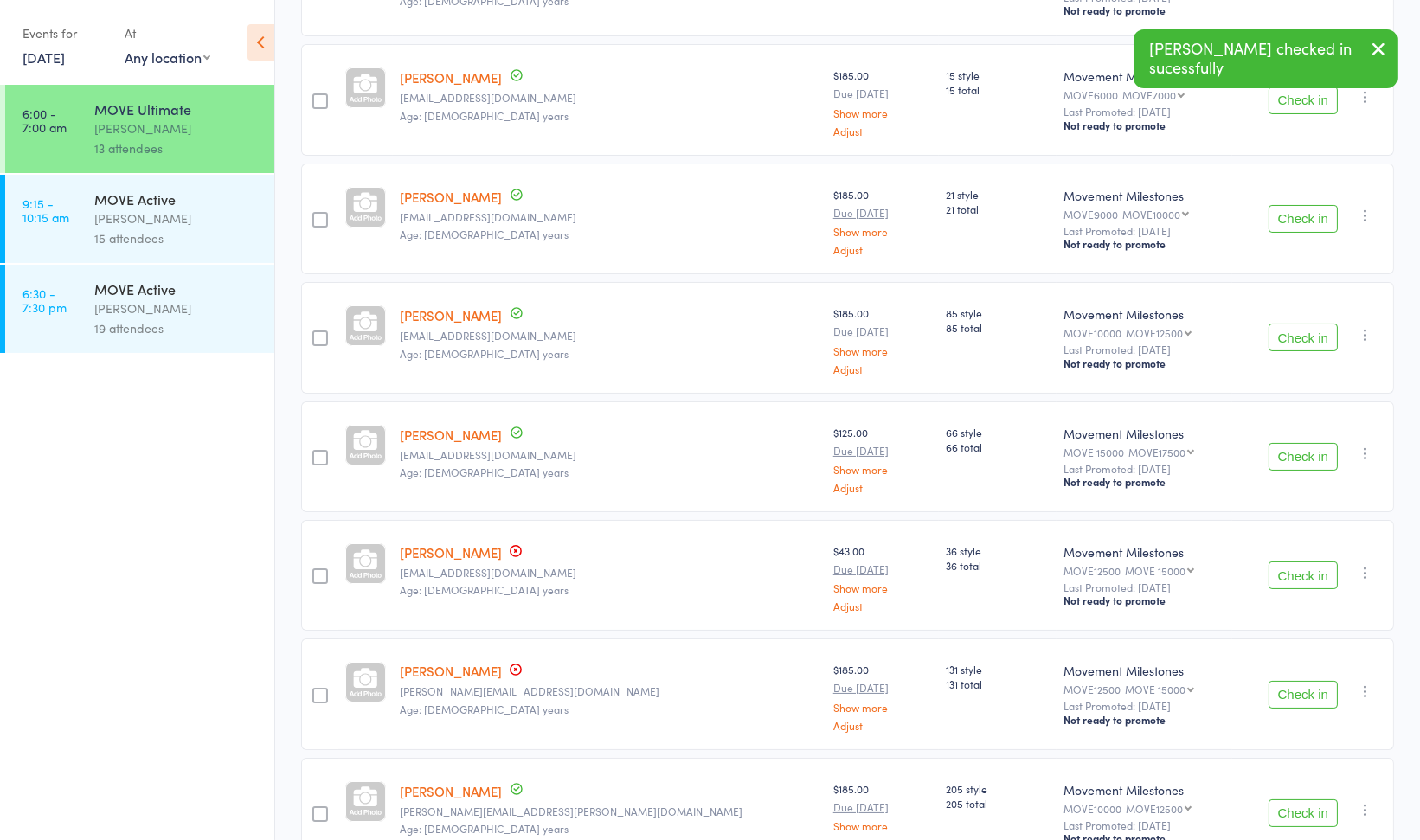
scroll to position [360, 0]
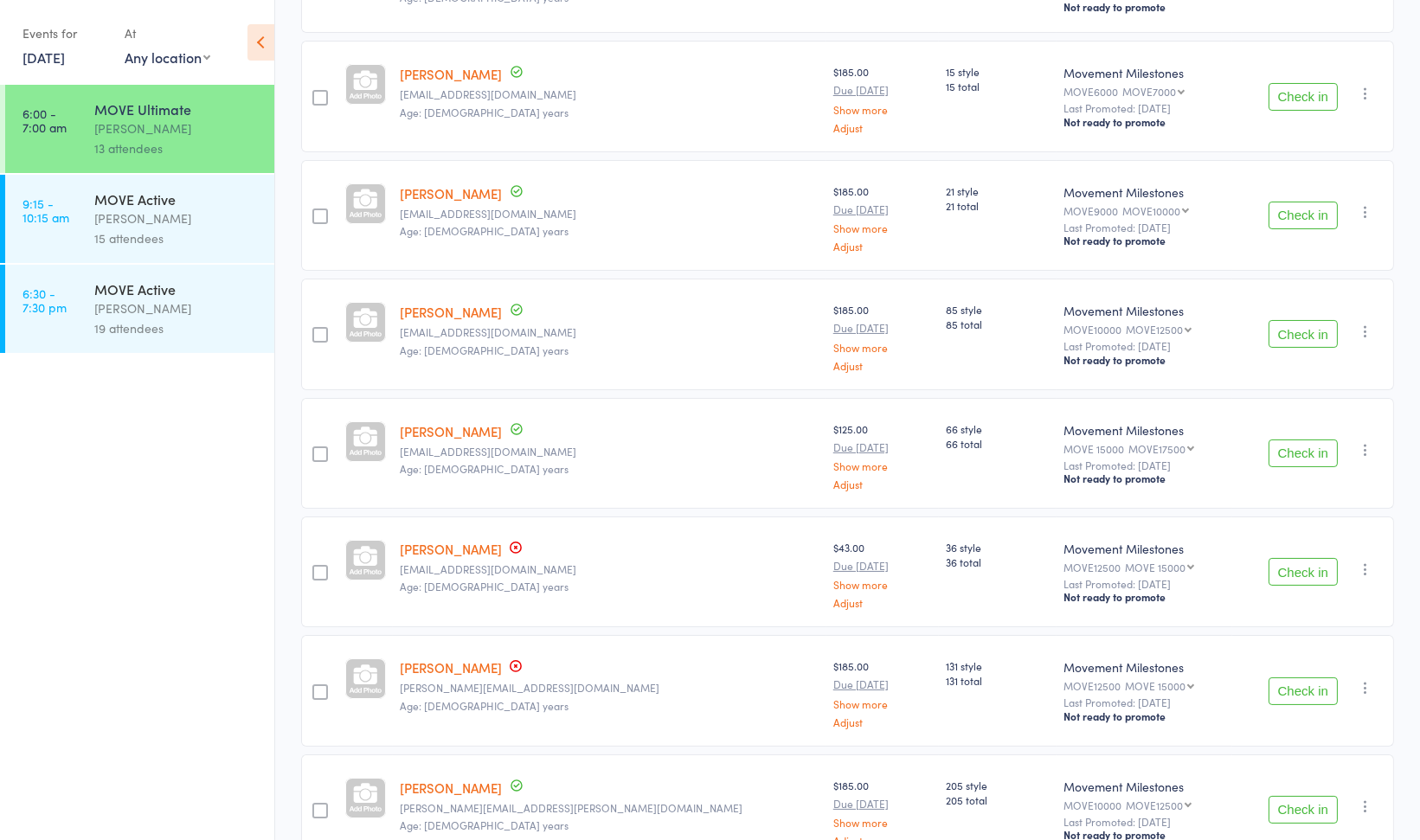
click at [1296, 564] on button "Check in" at bounding box center [1302, 572] width 69 height 27
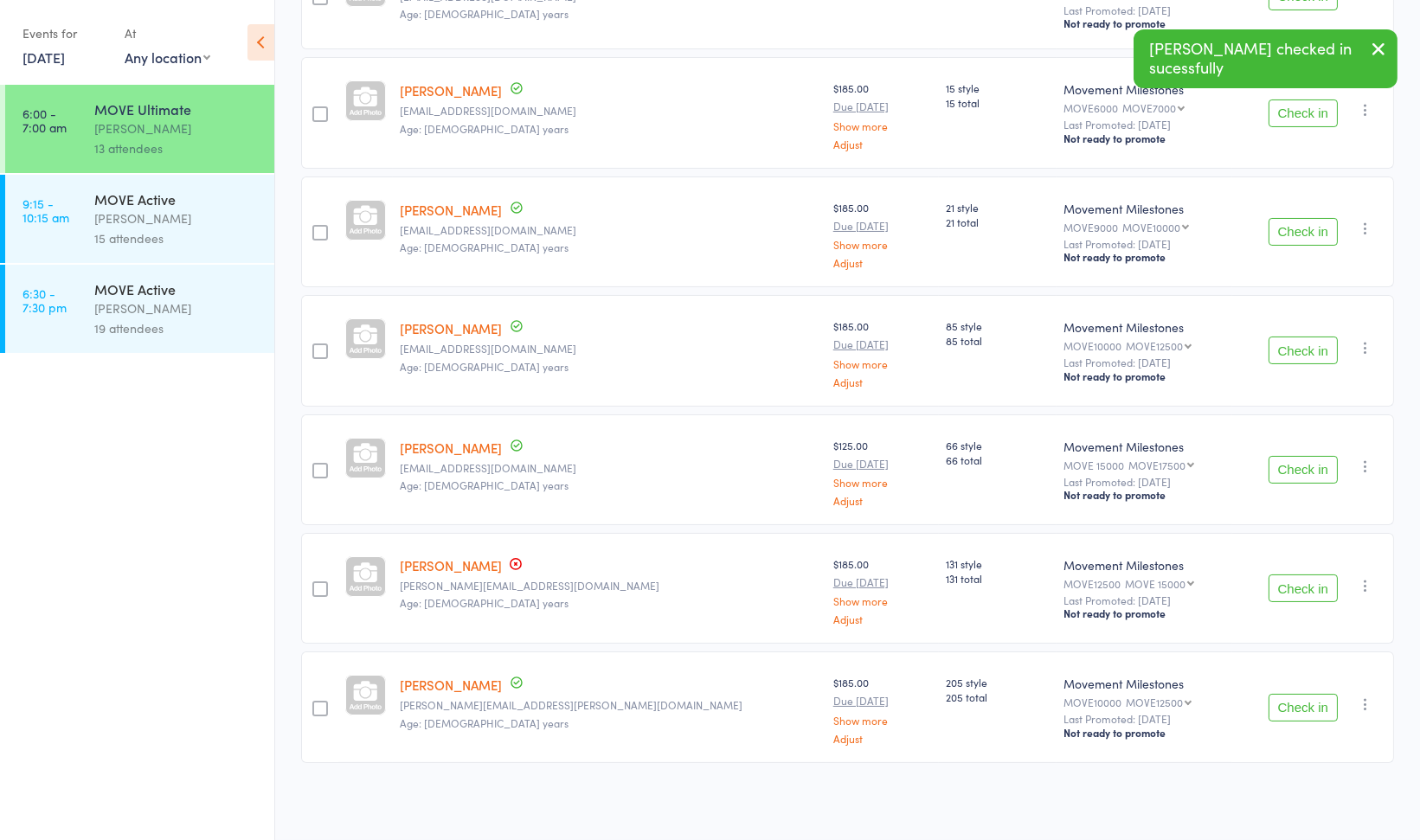
scroll to position [339, 0]
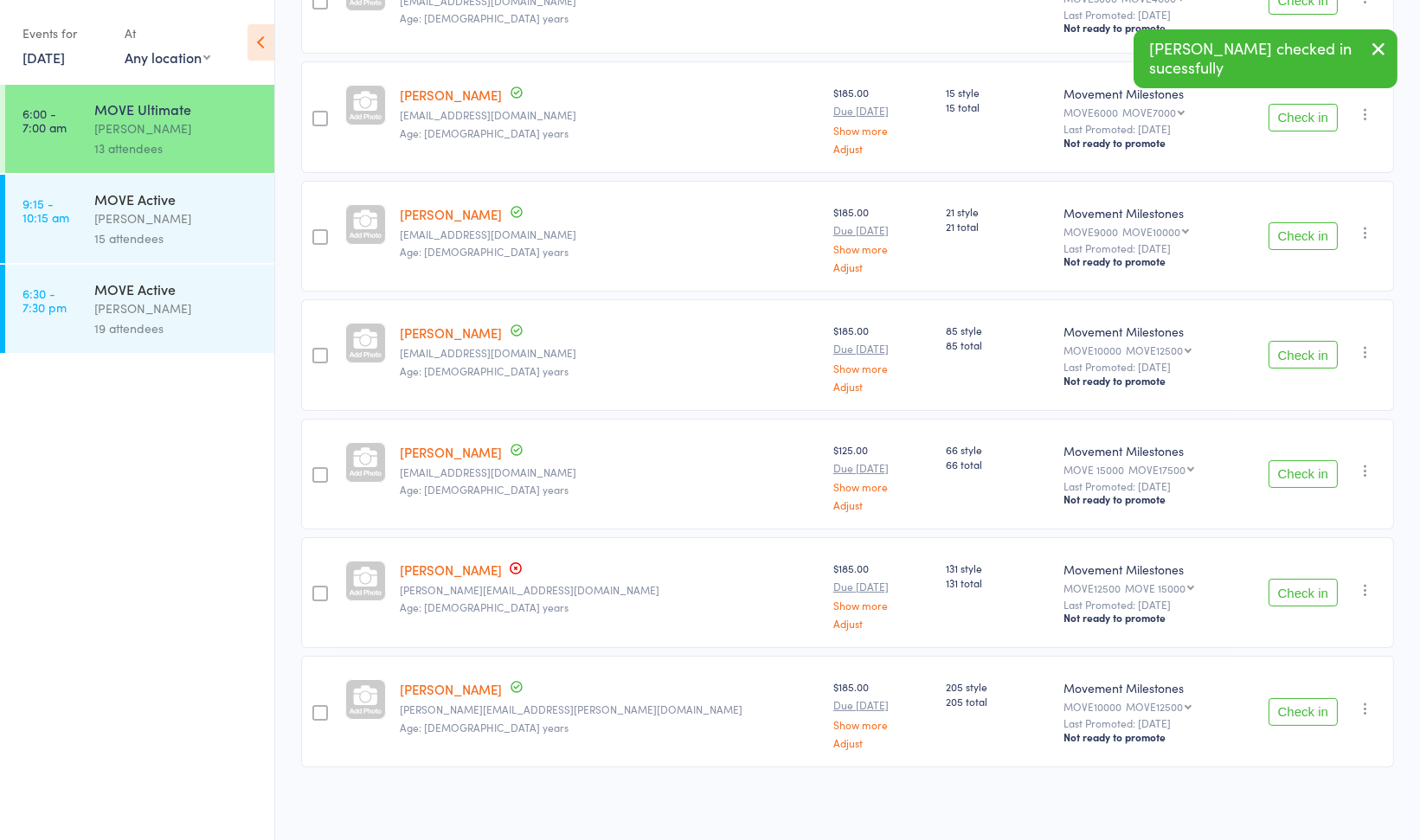
click at [1292, 706] on button "Check in" at bounding box center [1302, 712] width 69 height 27
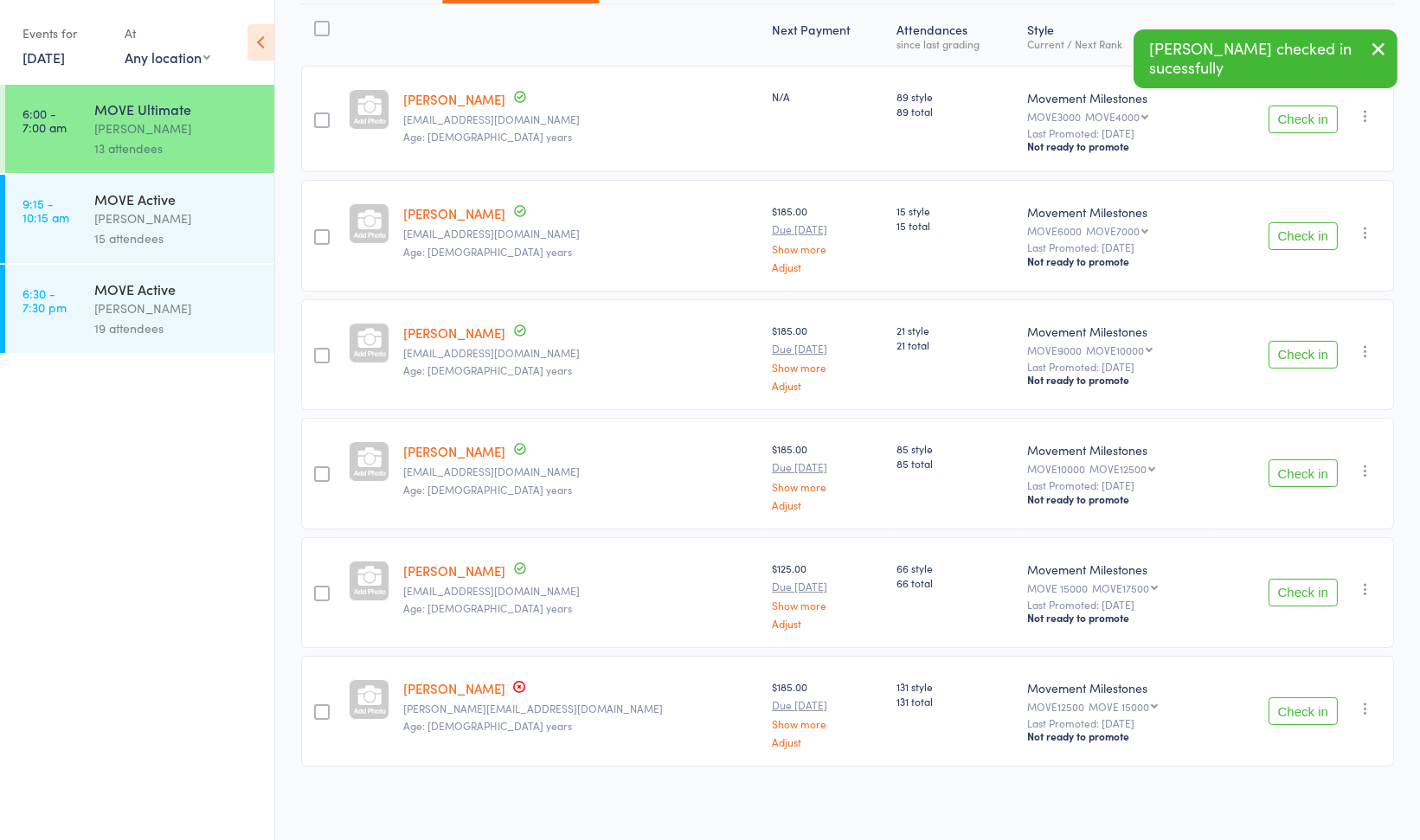
scroll to position [0, 0]
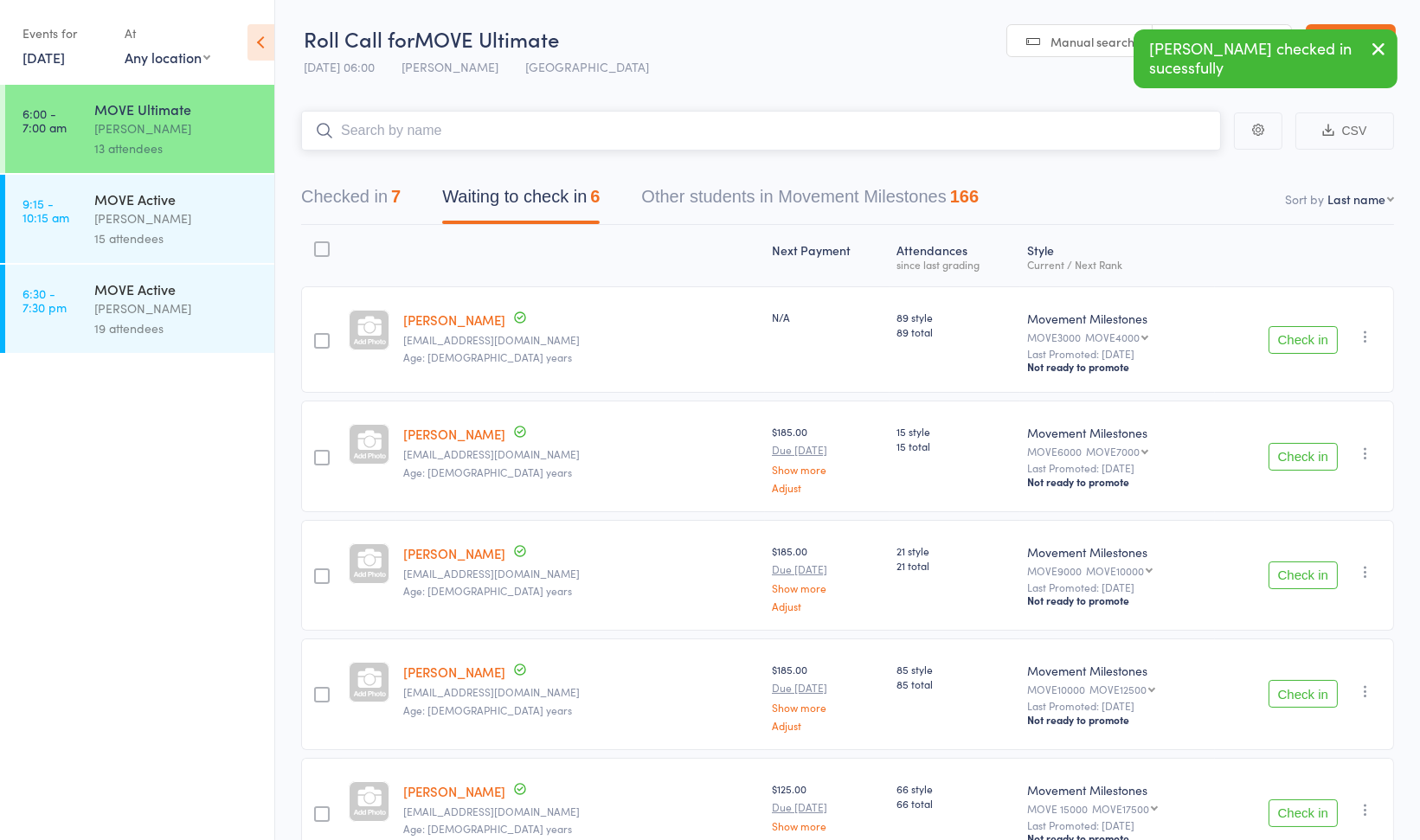
click at [843, 129] on input "search" at bounding box center [762, 130] width 920 height 40
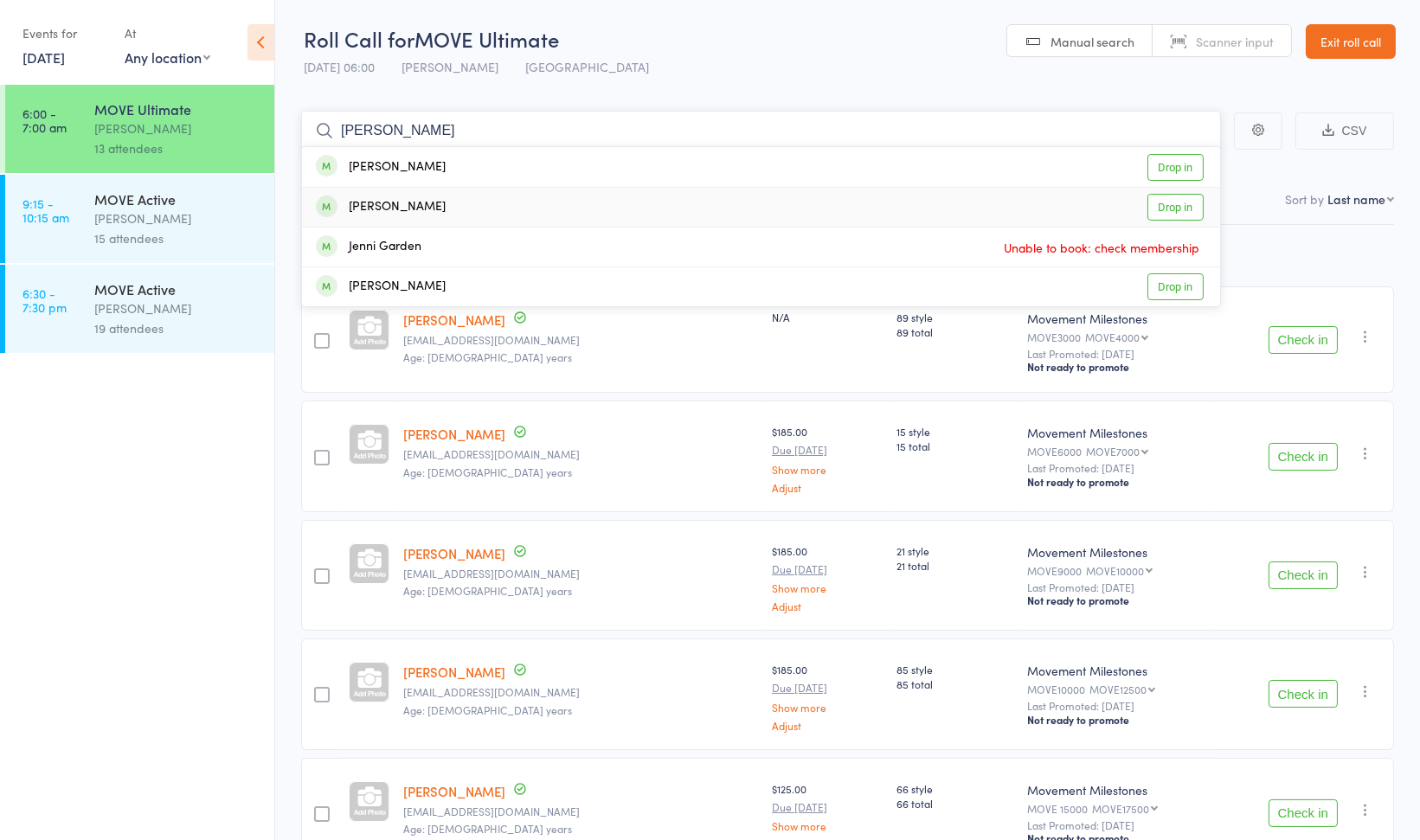
type input "jenny"
click at [710, 207] on div "Jenny Henderson Drop in" at bounding box center [761, 207] width 918 height 39
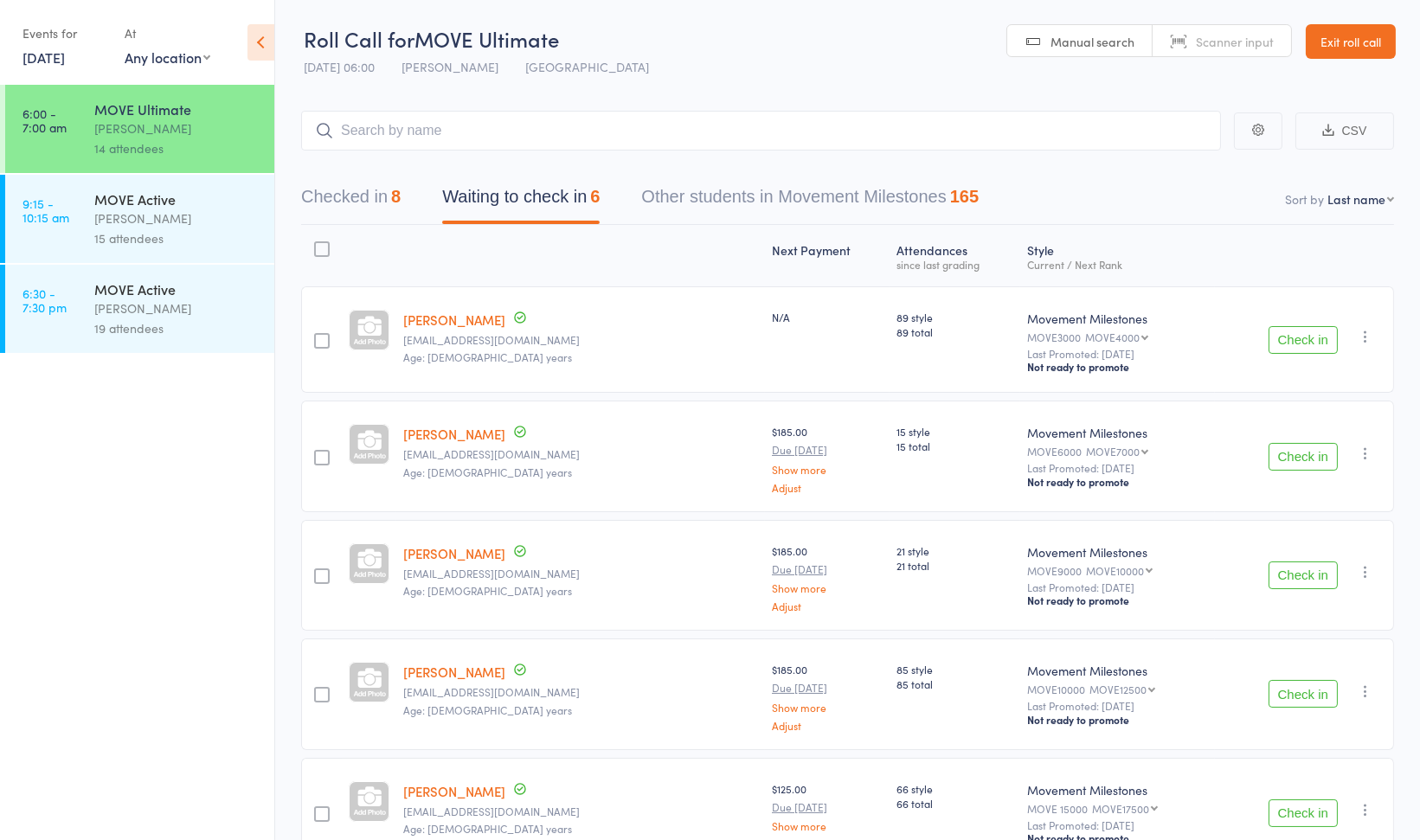
click at [52, 59] on link "14 Aug, 2025" at bounding box center [44, 57] width 43 height 19
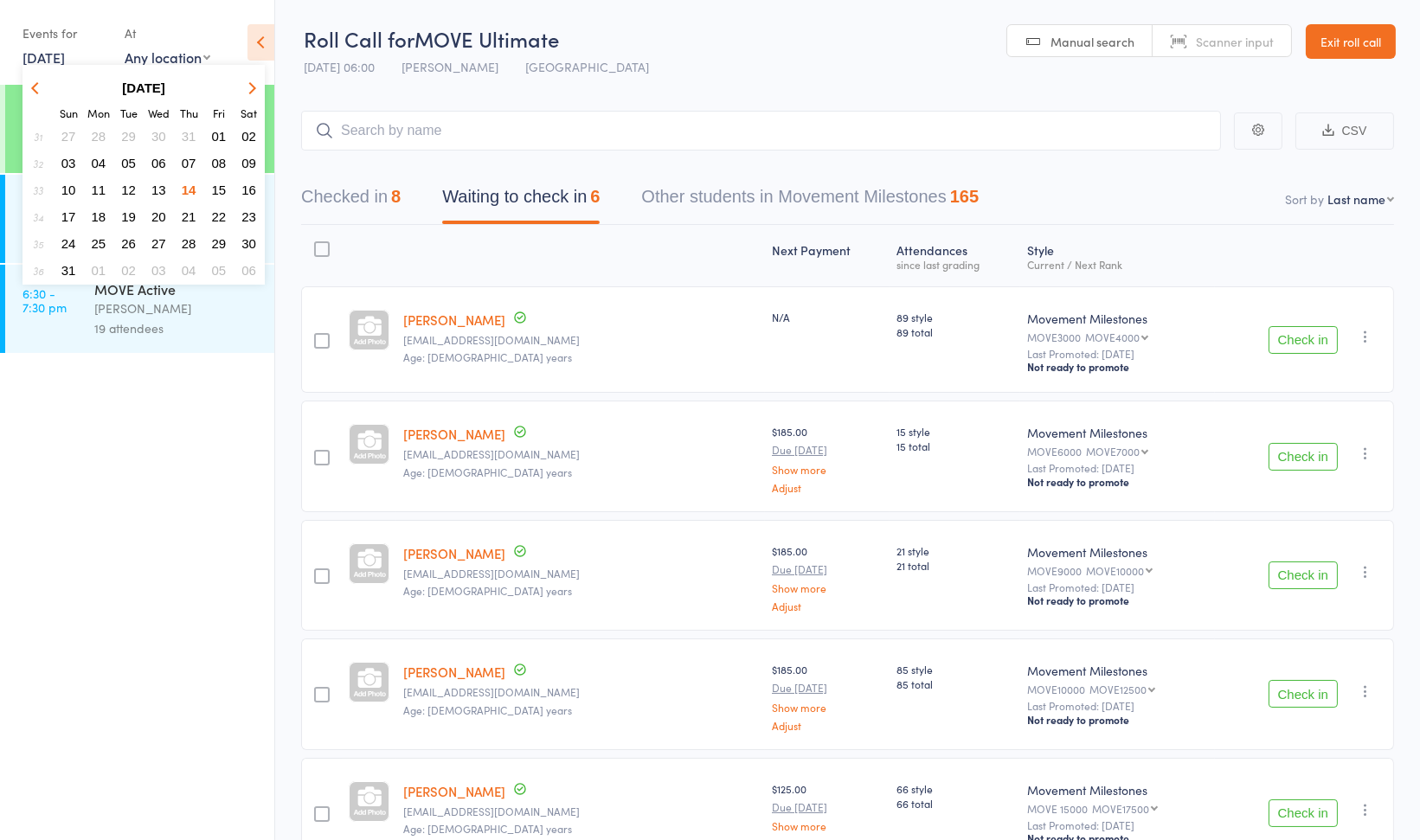
click at [160, 188] on span "13" at bounding box center [159, 190] width 15 height 15
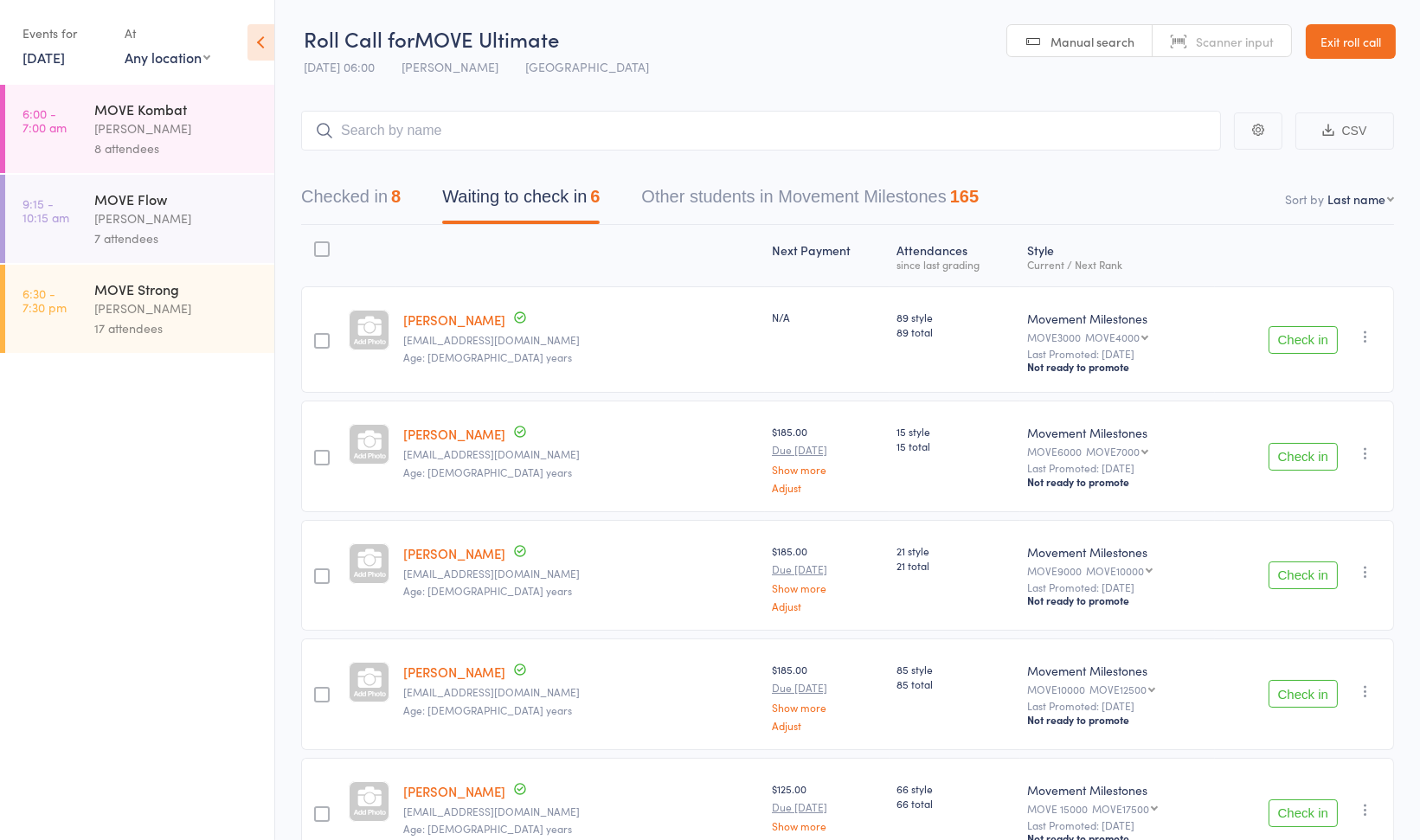
click at [214, 312] on div "[PERSON_NAME]" at bounding box center [177, 308] width 165 height 19
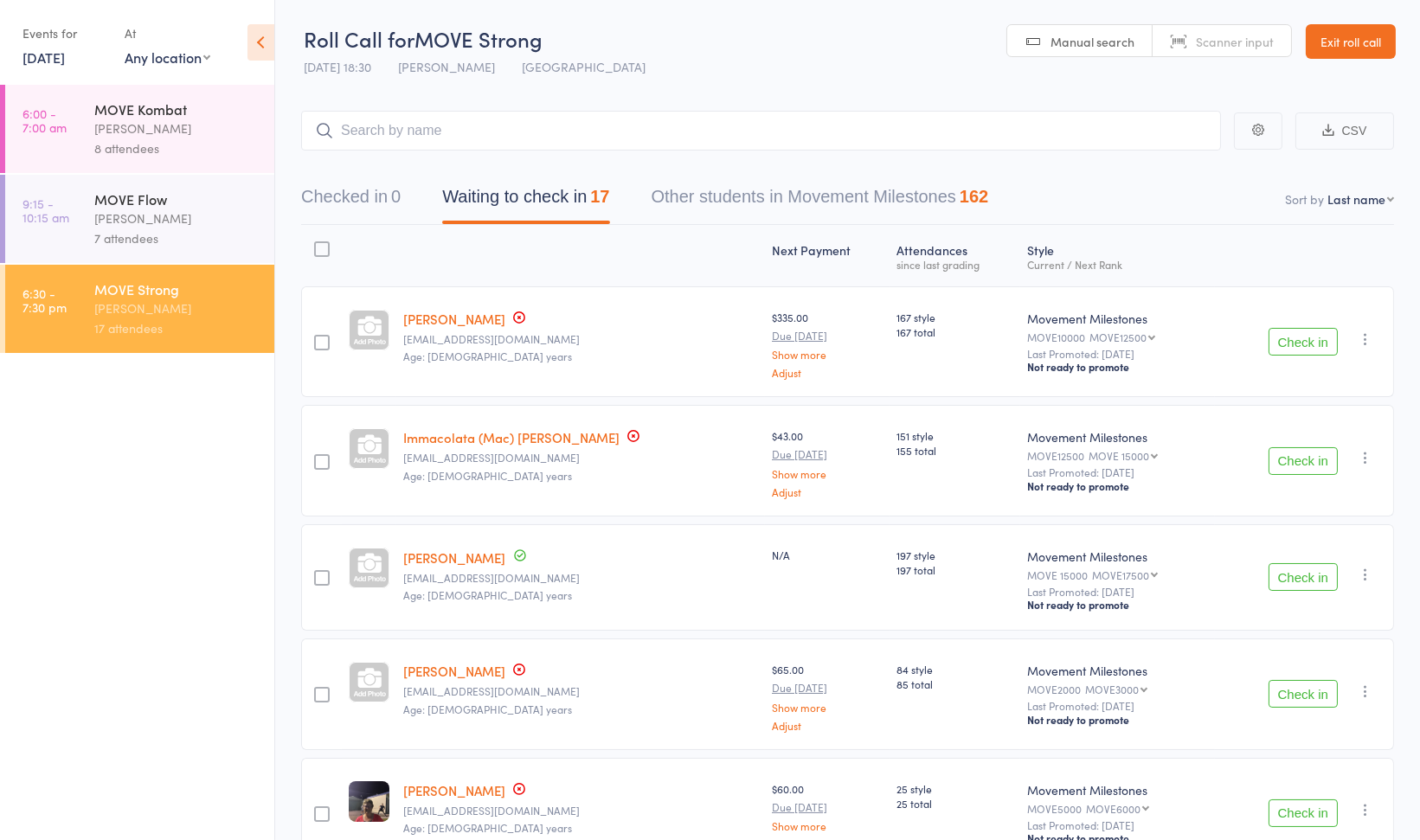
click at [1297, 339] on button "Check in" at bounding box center [1302, 341] width 69 height 27
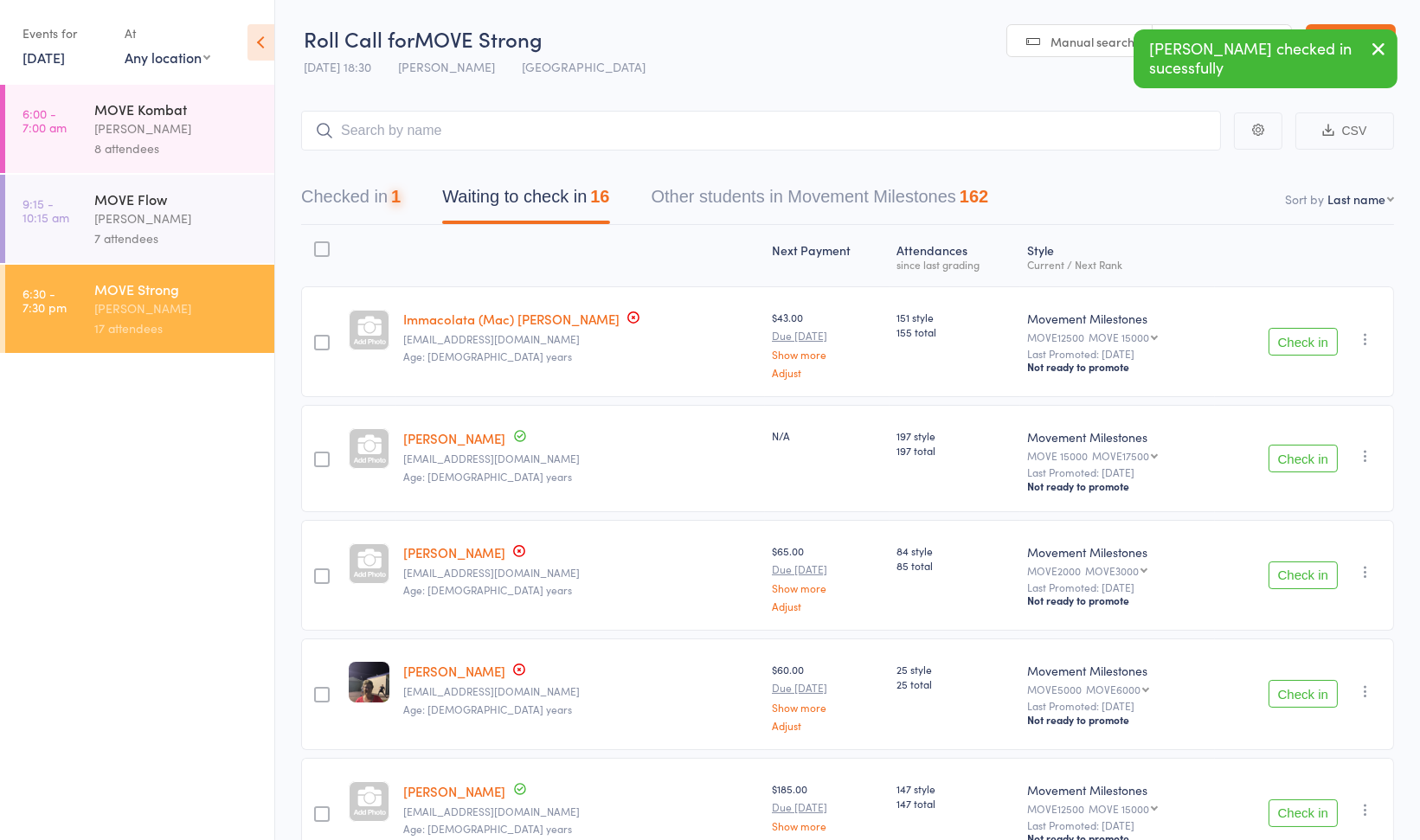
click at [1297, 339] on button "Check in" at bounding box center [1302, 341] width 69 height 27
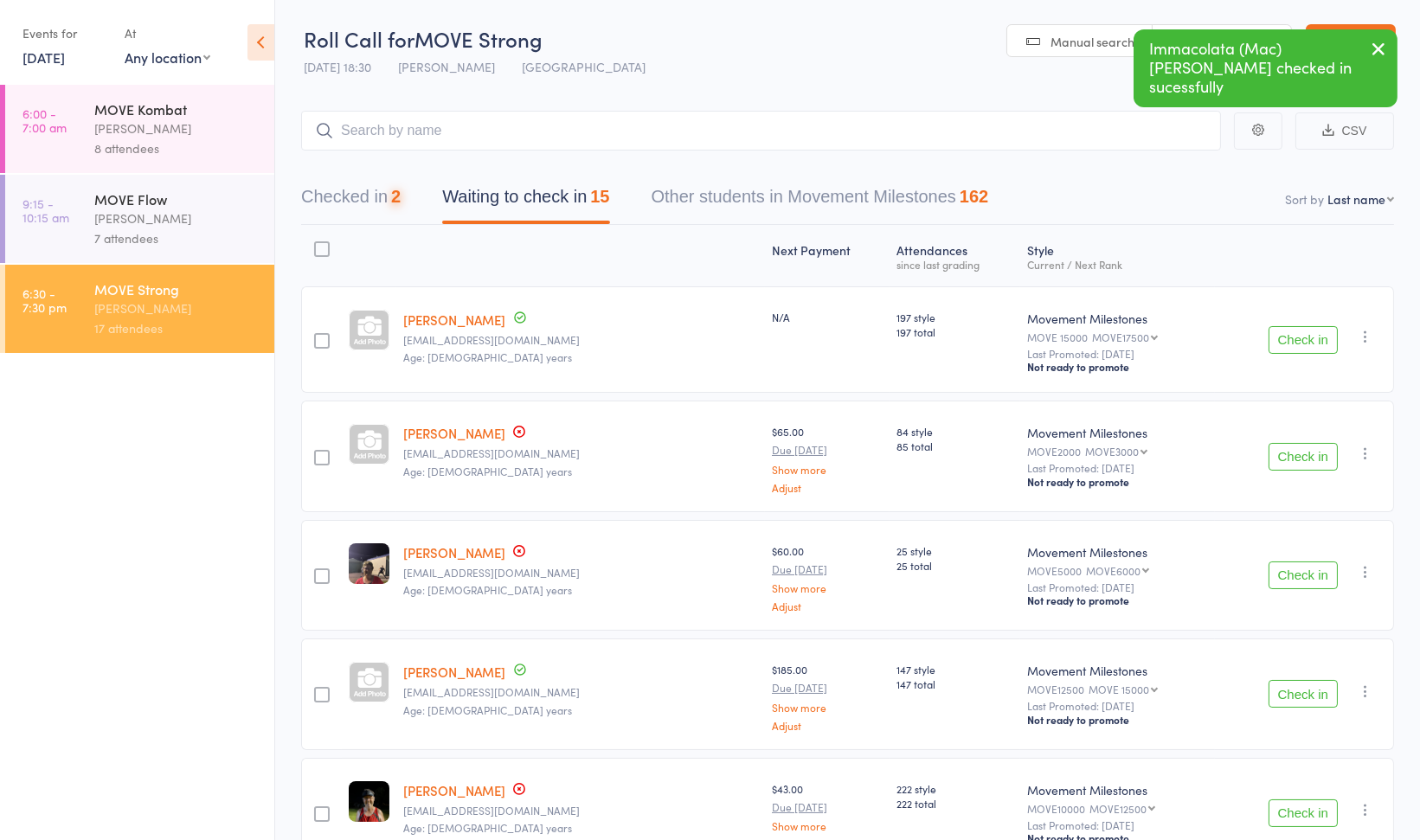
click at [1297, 339] on button "Check in" at bounding box center [1302, 339] width 69 height 27
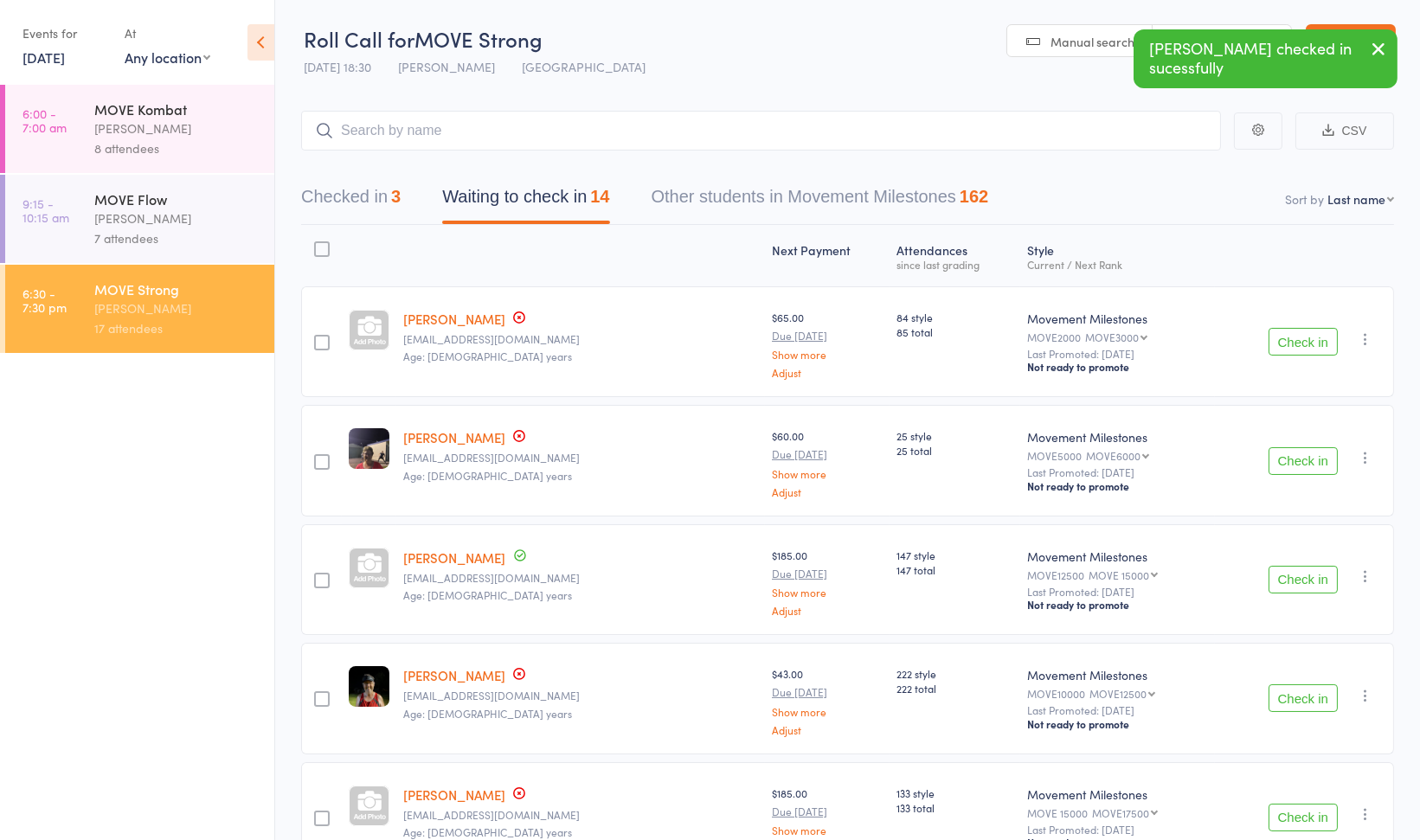
click at [1300, 466] on button "Check in" at bounding box center [1302, 461] width 69 height 27
click at [1303, 461] on button "Check in" at bounding box center [1302, 461] width 69 height 27
click at [1304, 459] on button "Check in" at bounding box center [1302, 461] width 69 height 27
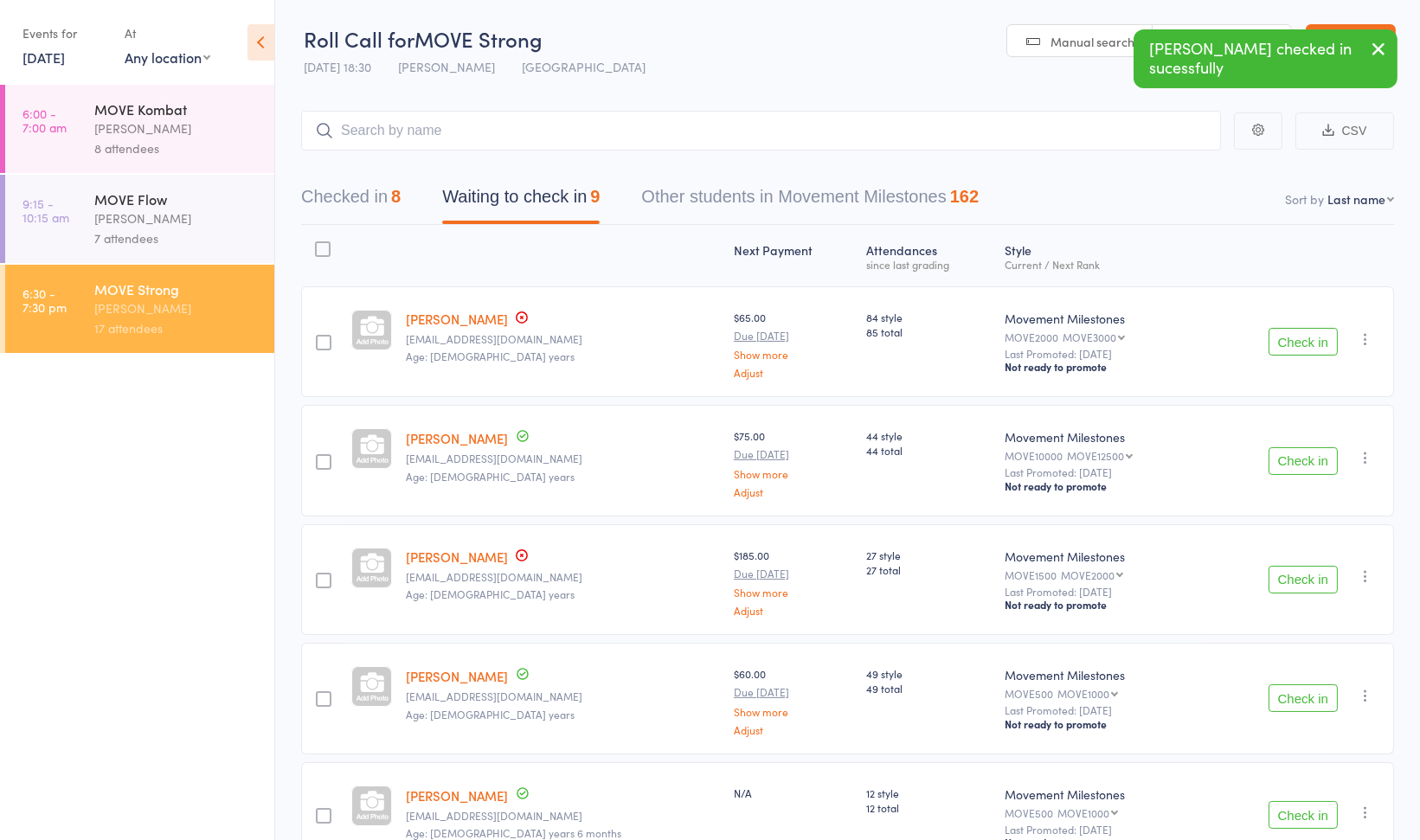
click at [1304, 459] on button "Check in" at bounding box center [1302, 461] width 69 height 27
click at [1300, 584] on button "Check in" at bounding box center [1302, 579] width 69 height 27
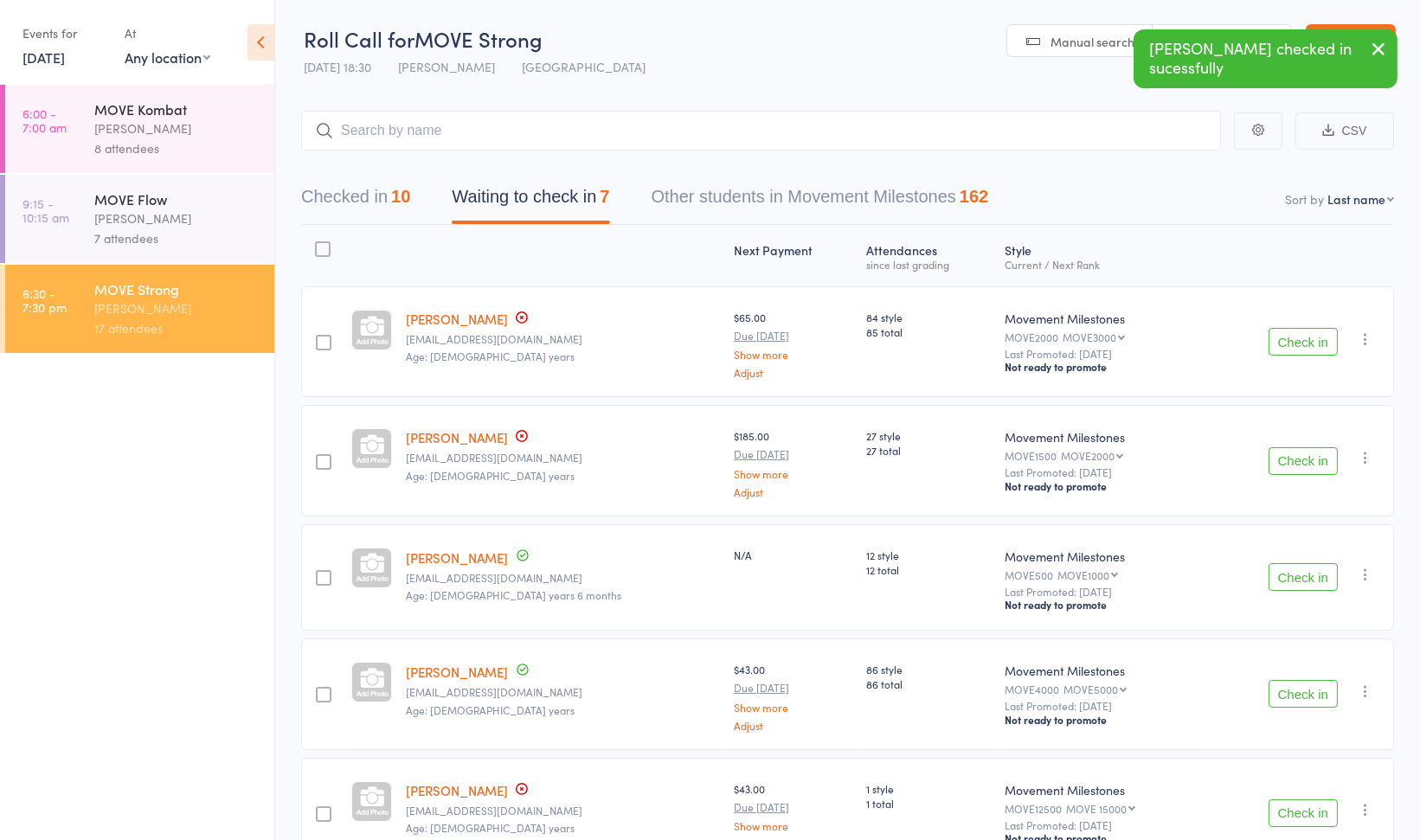
click at [1302, 688] on button "Check in" at bounding box center [1302, 693] width 69 height 27
click at [1286, 810] on button "Check in" at bounding box center [1302, 813] width 69 height 27
click at [629, 139] on input "search" at bounding box center [762, 130] width 920 height 40
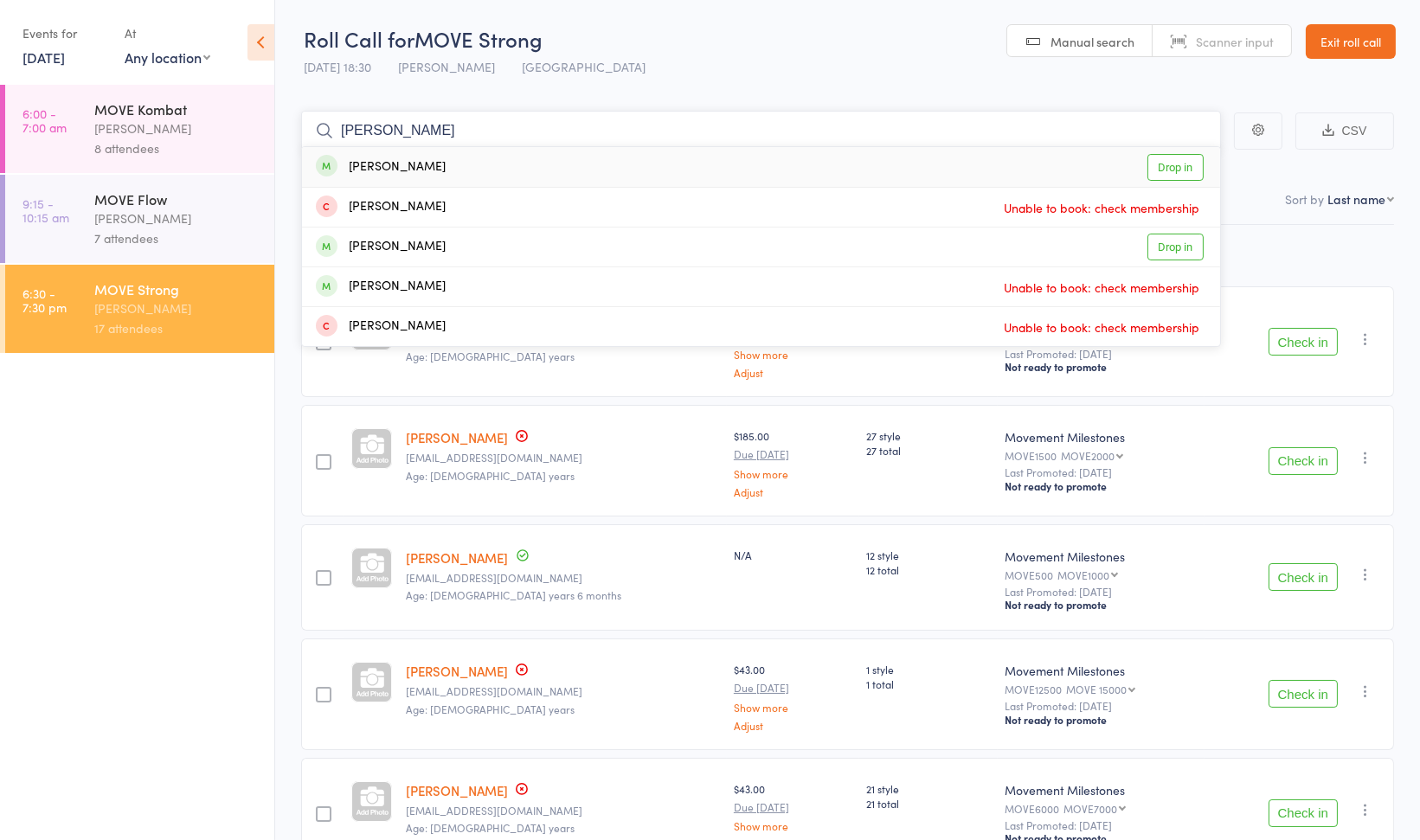
type input "melissa"
click at [591, 168] on div "Melissa Walsh Drop in" at bounding box center [761, 166] width 918 height 40
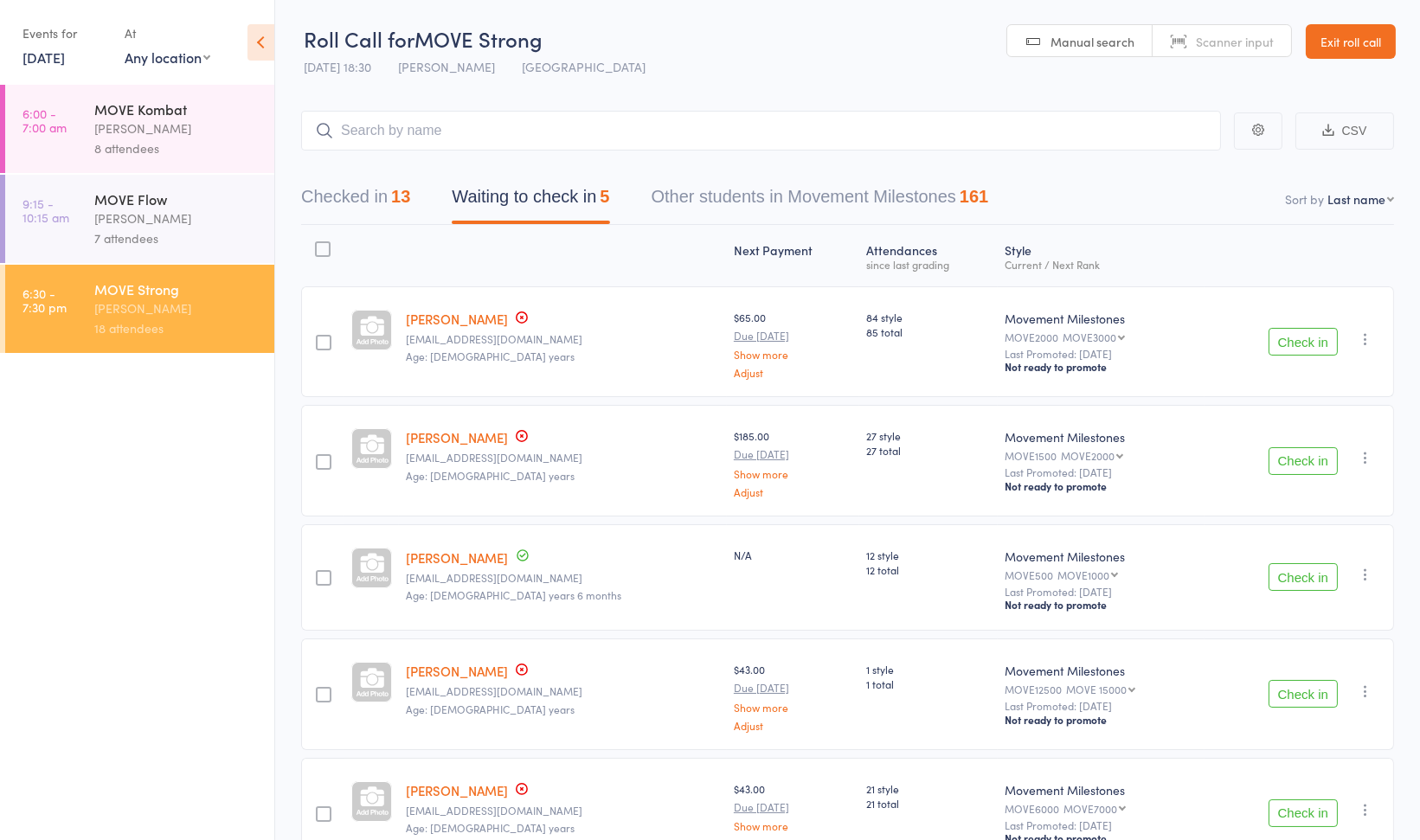
click at [48, 58] on link "13 Aug, 2025" at bounding box center [44, 57] width 43 height 19
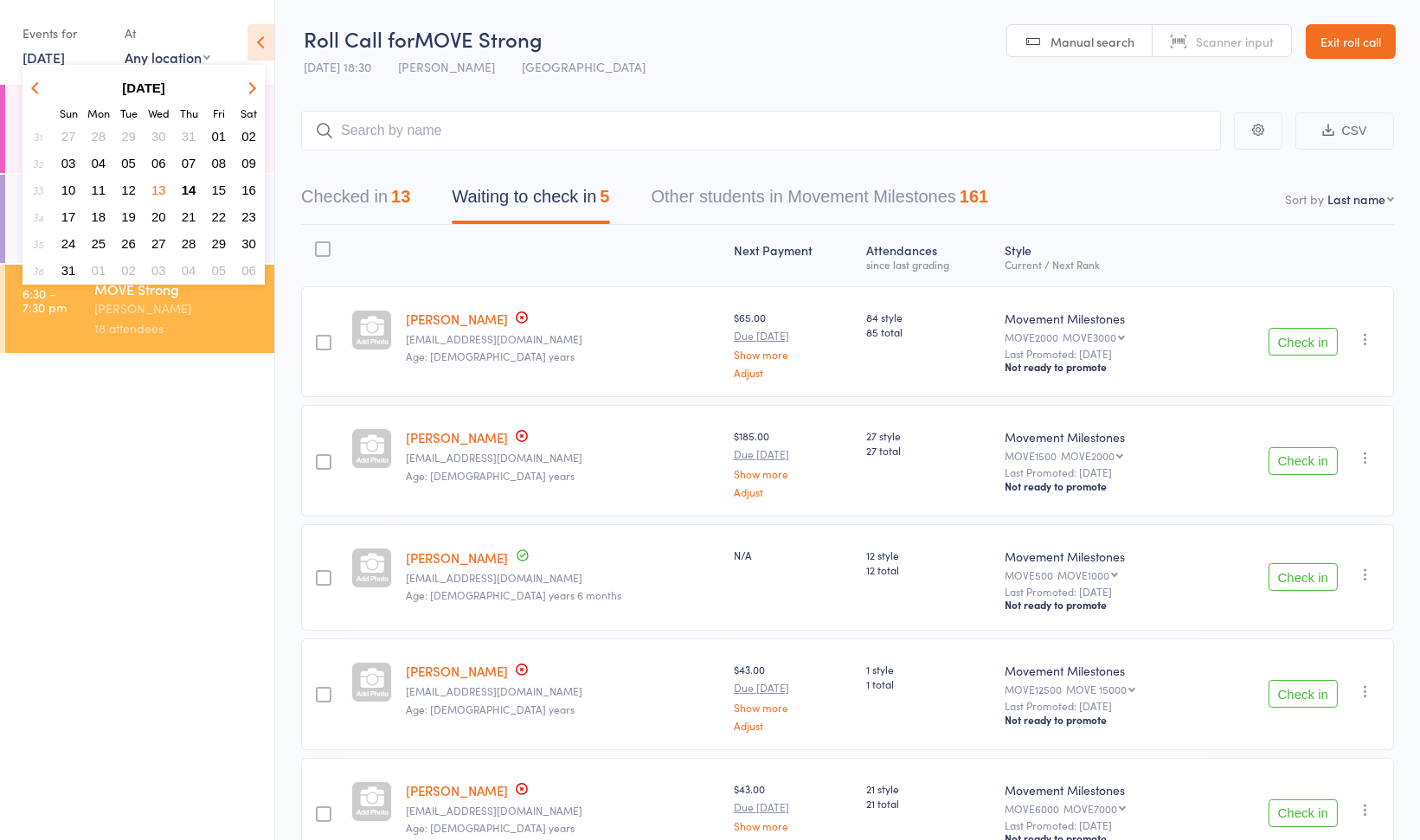
click at [190, 190] on span "14" at bounding box center [189, 190] width 15 height 15
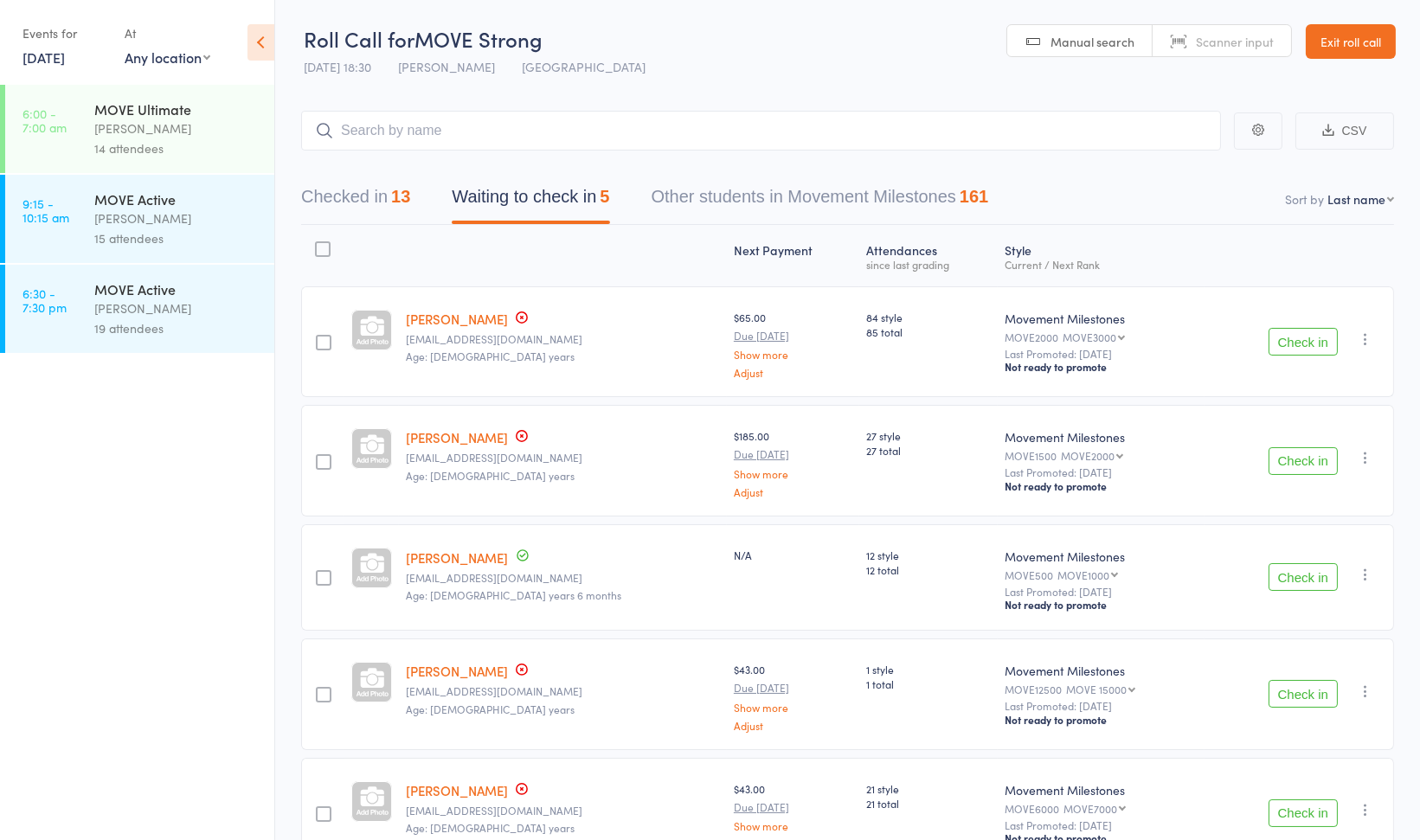
click at [164, 216] on div "[PERSON_NAME]" at bounding box center [177, 218] width 165 height 19
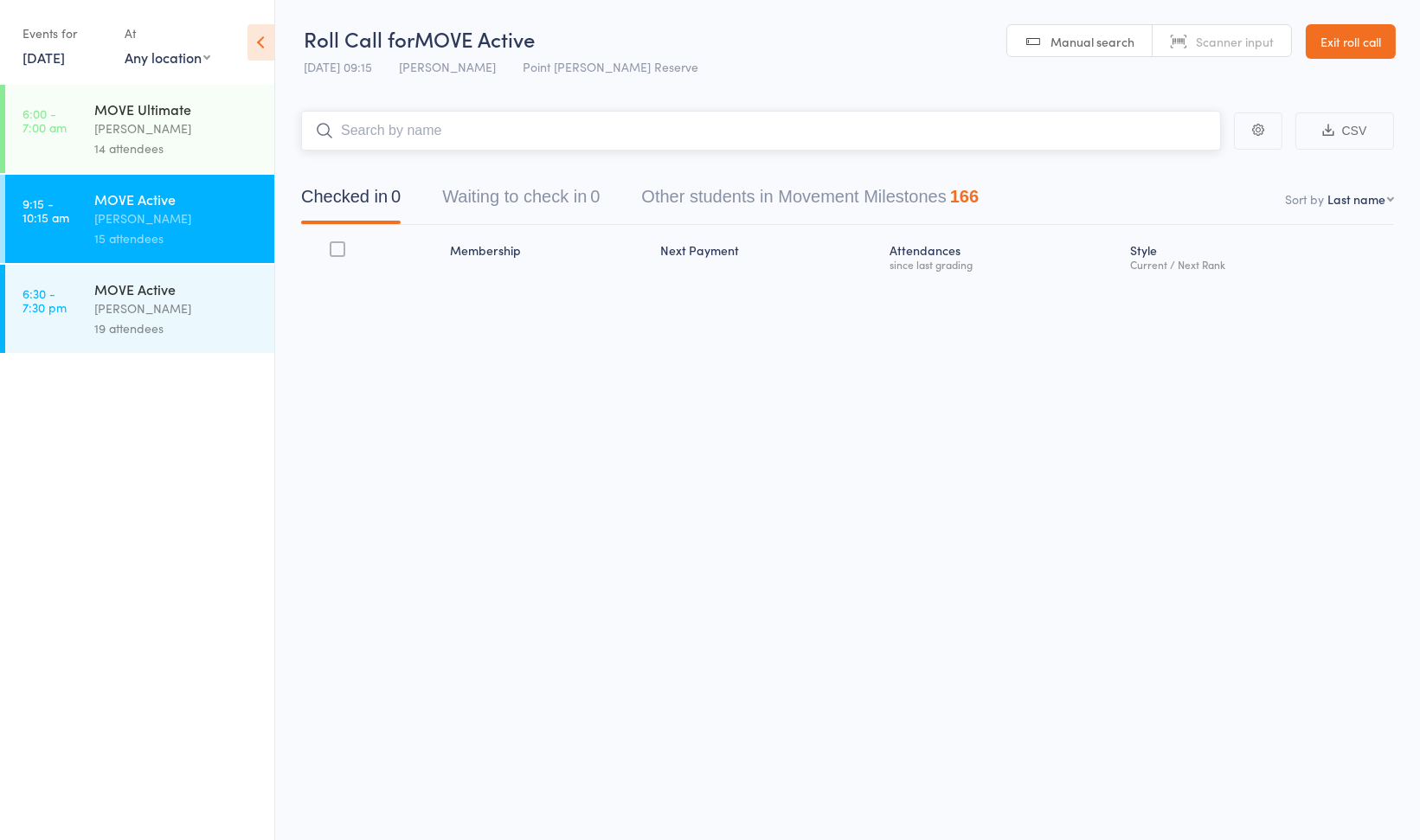
click at [398, 138] on input "search" at bounding box center [762, 130] width 920 height 40
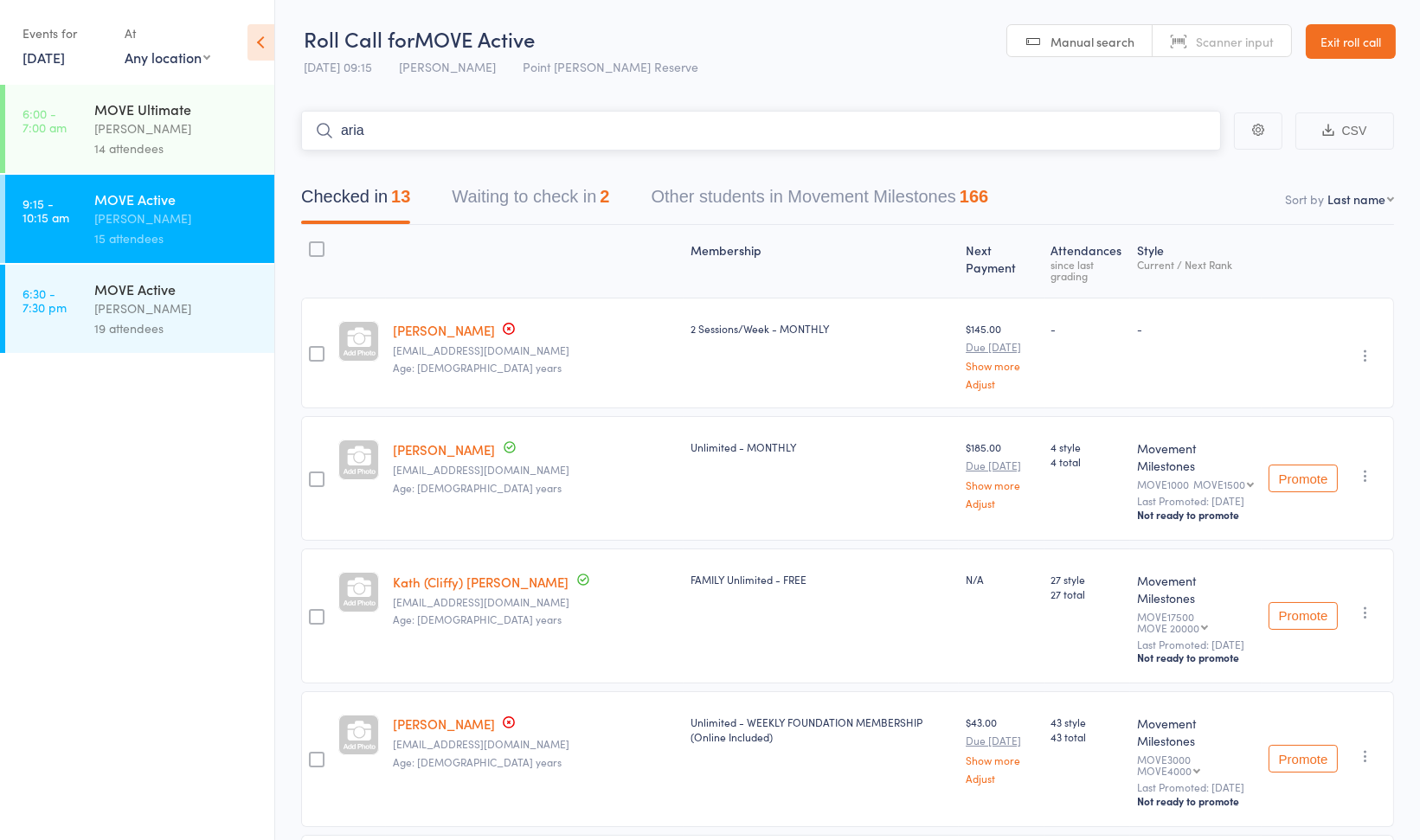
click at [516, 136] on input "aria" at bounding box center [762, 130] width 920 height 40
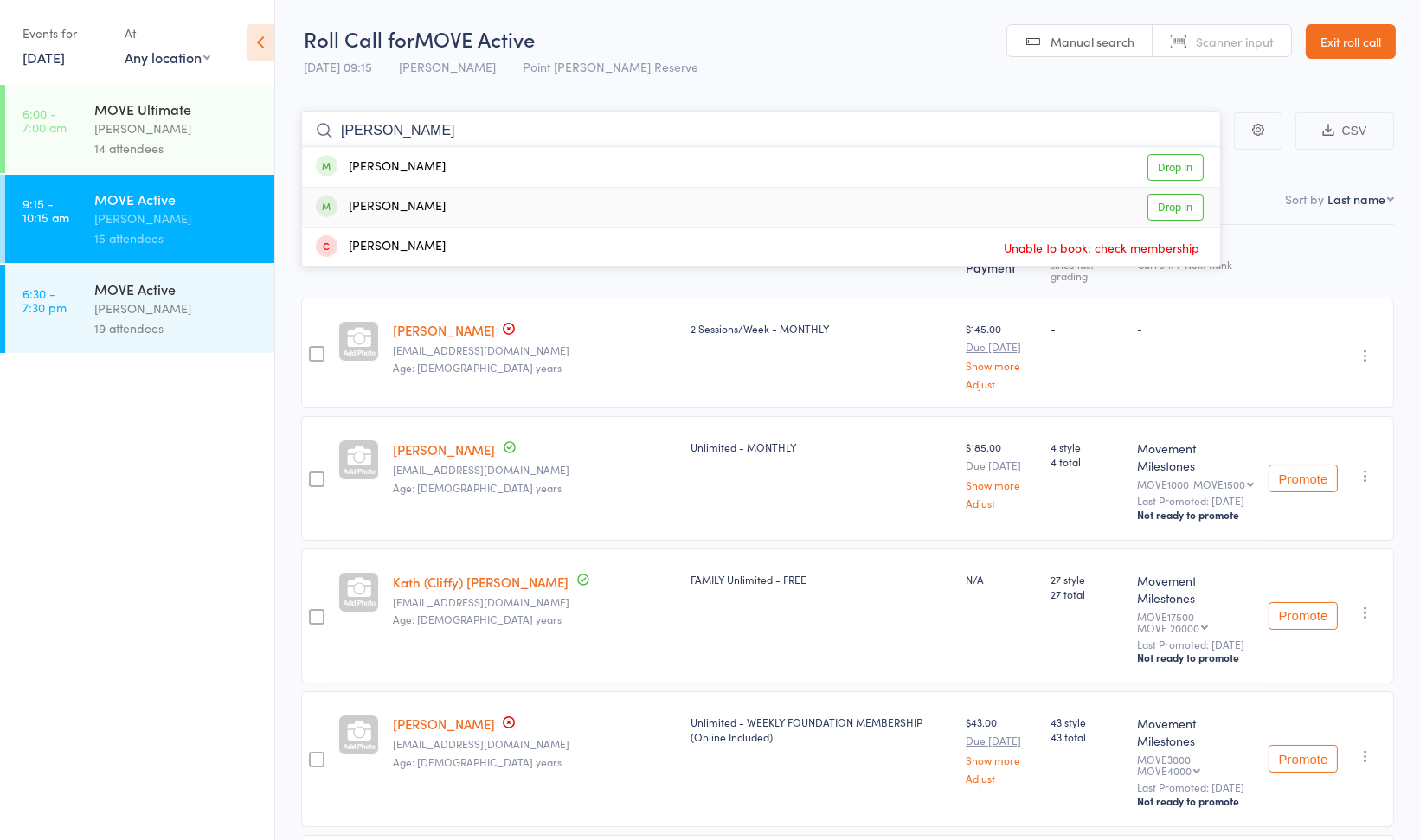
type input "poole"
click at [516, 197] on div "Joanne Poole Drop in" at bounding box center [761, 207] width 918 height 39
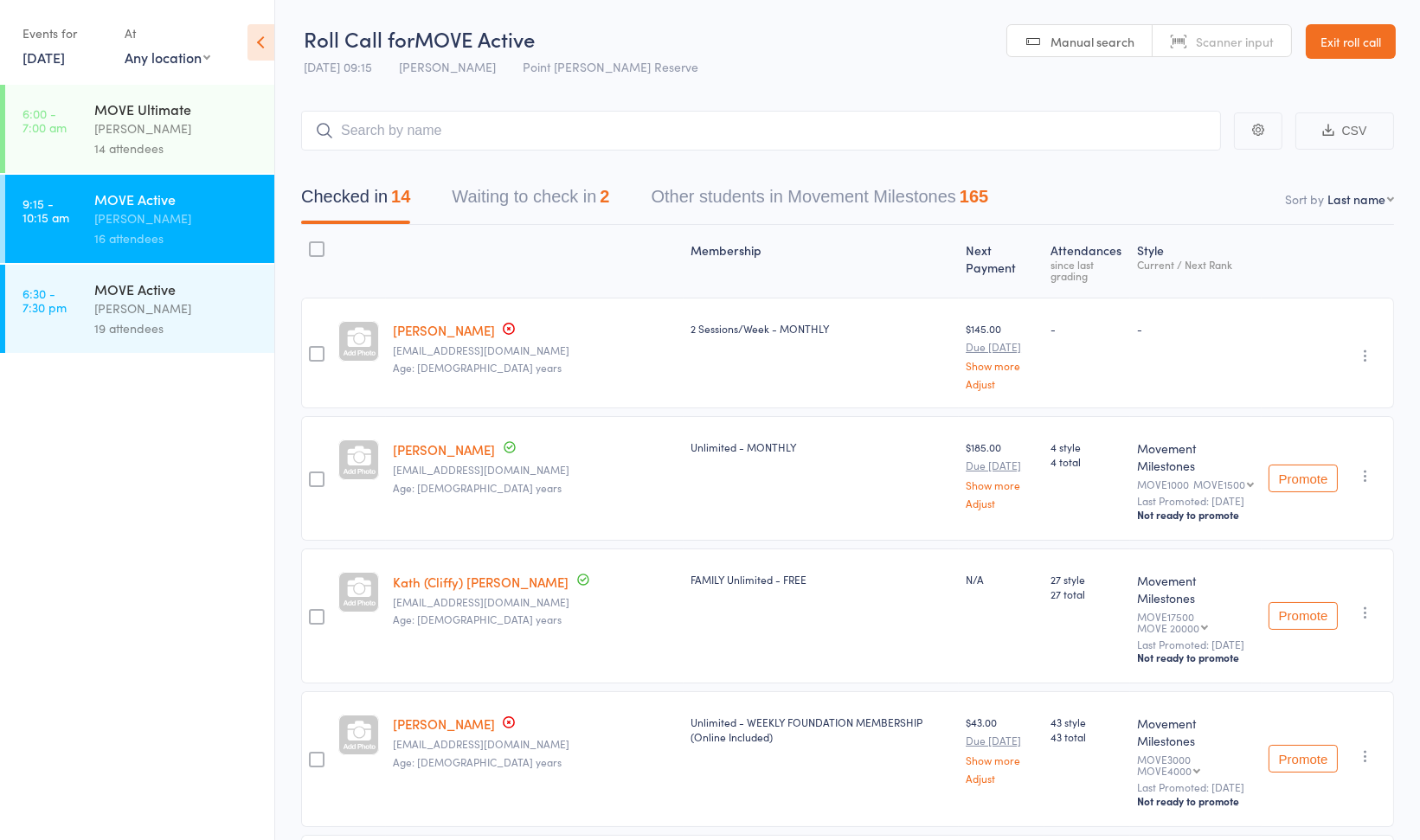
click at [239, 305] on div "[PERSON_NAME]" at bounding box center [177, 308] width 165 height 19
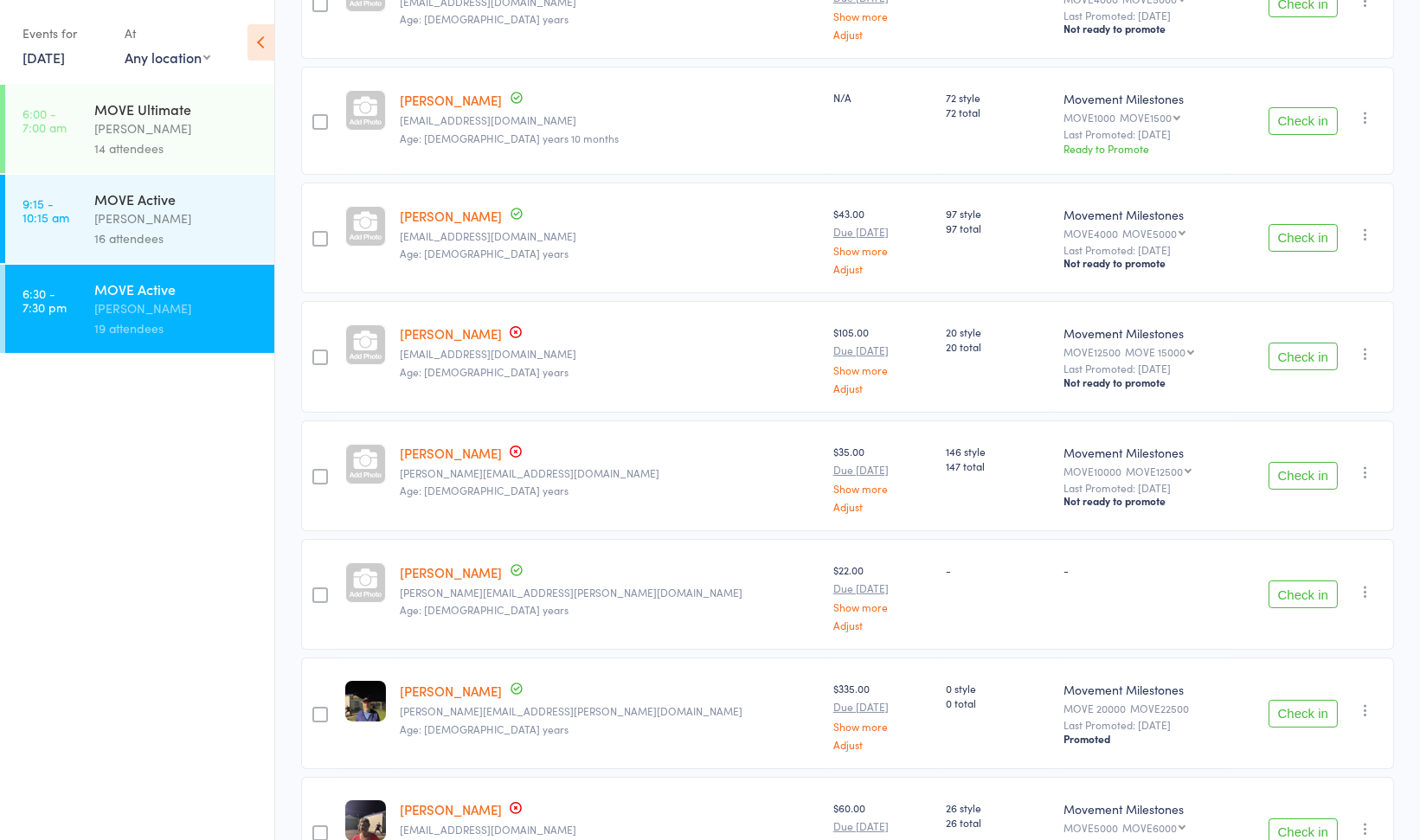
scroll to position [385, 0]
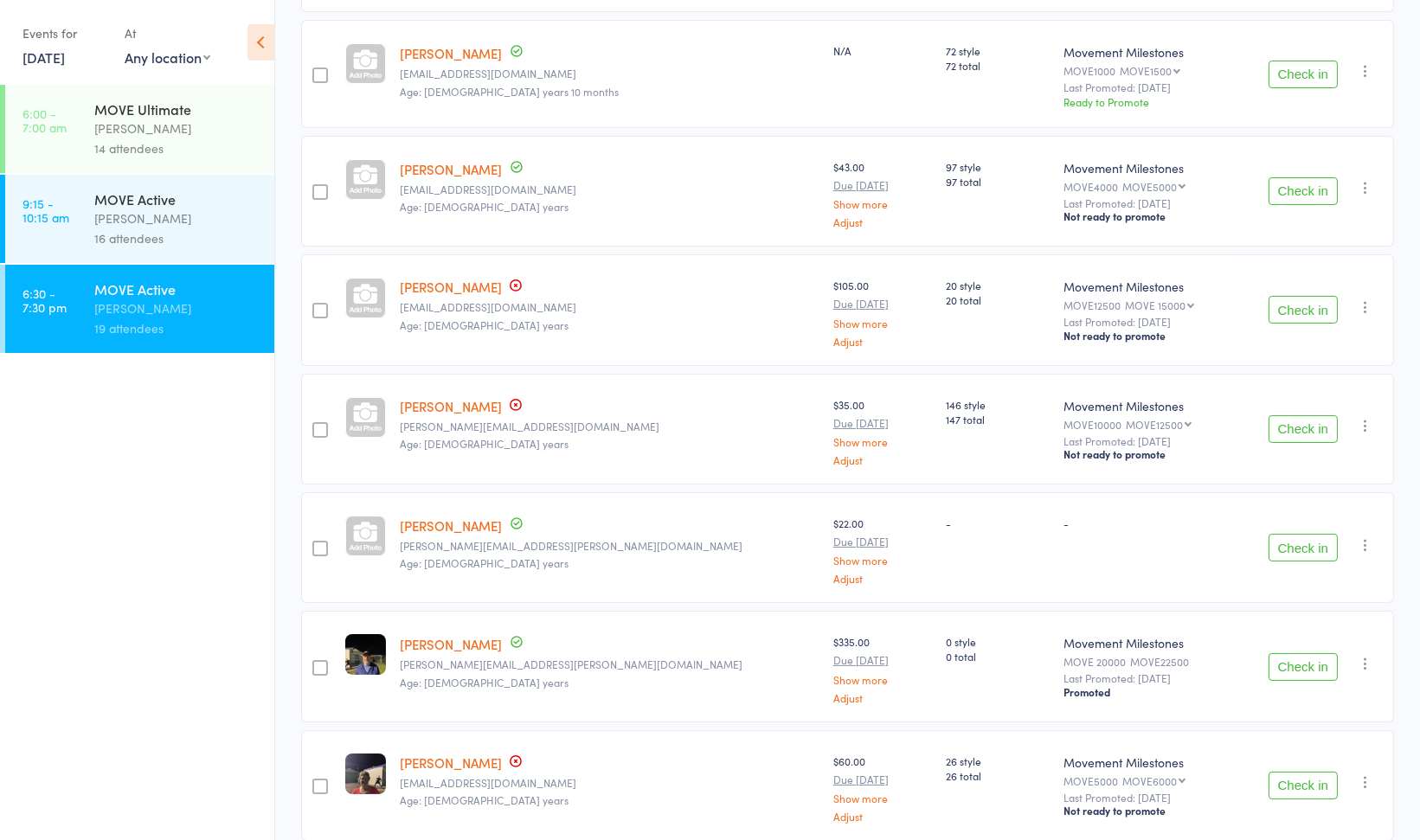
click at [1366, 541] on icon "button" at bounding box center [1366, 545] width 18 height 18
click at [1297, 689] on li "Remove" at bounding box center [1303, 695] width 143 height 23
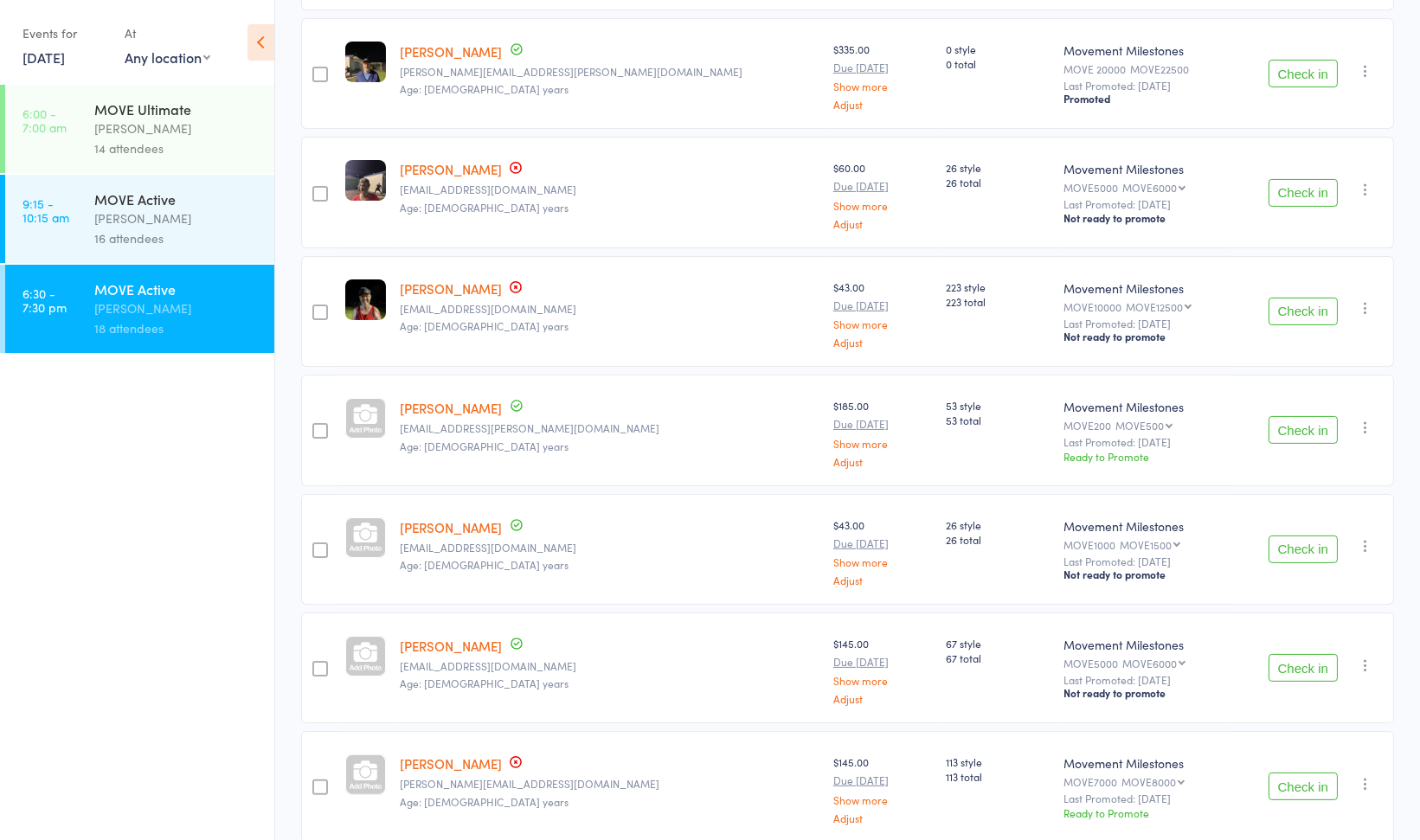
scroll to position [861, 0]
click at [1365, 538] on icon "button" at bounding box center [1366, 543] width 18 height 18
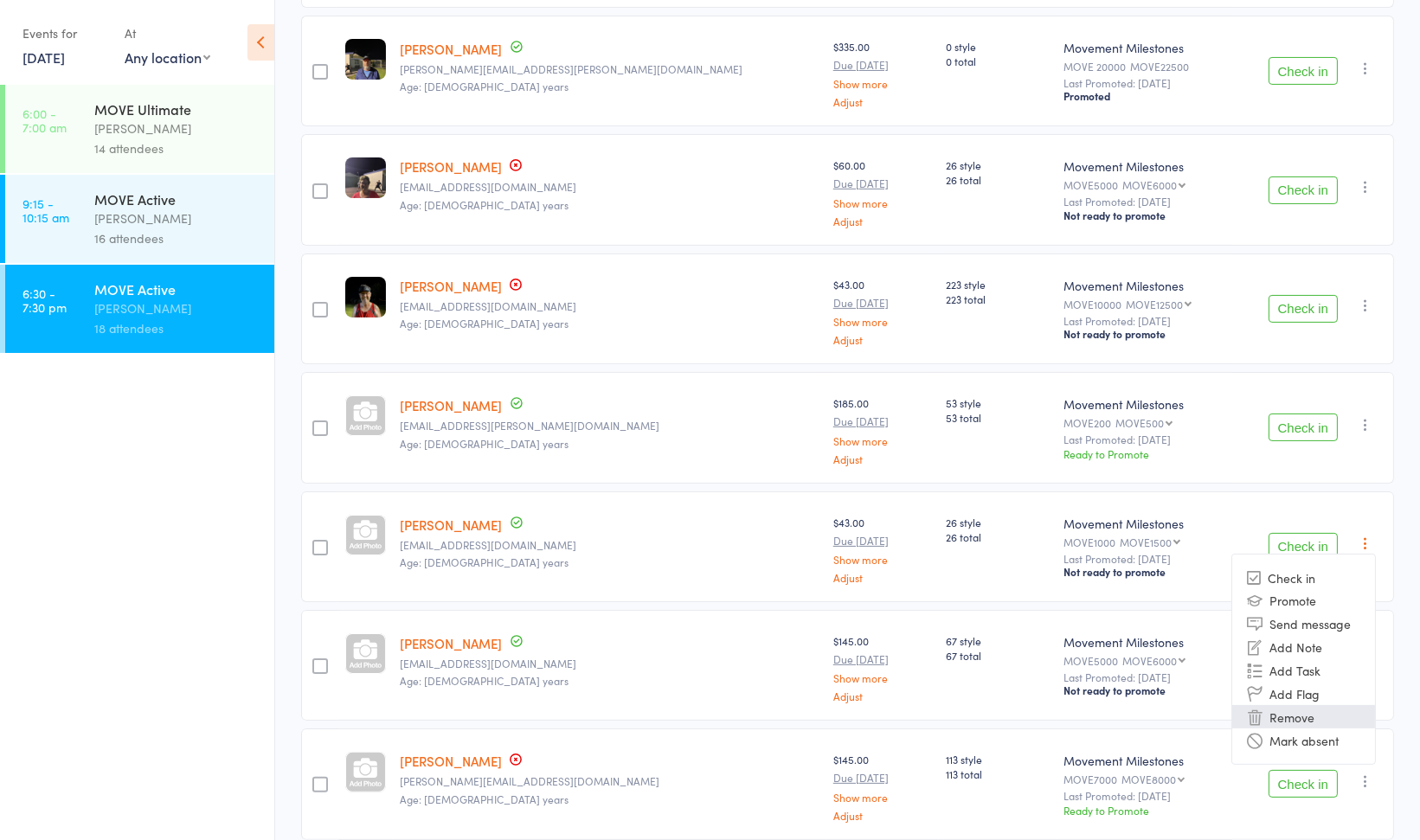
click at [1309, 711] on li "Remove" at bounding box center [1303, 717] width 143 height 23
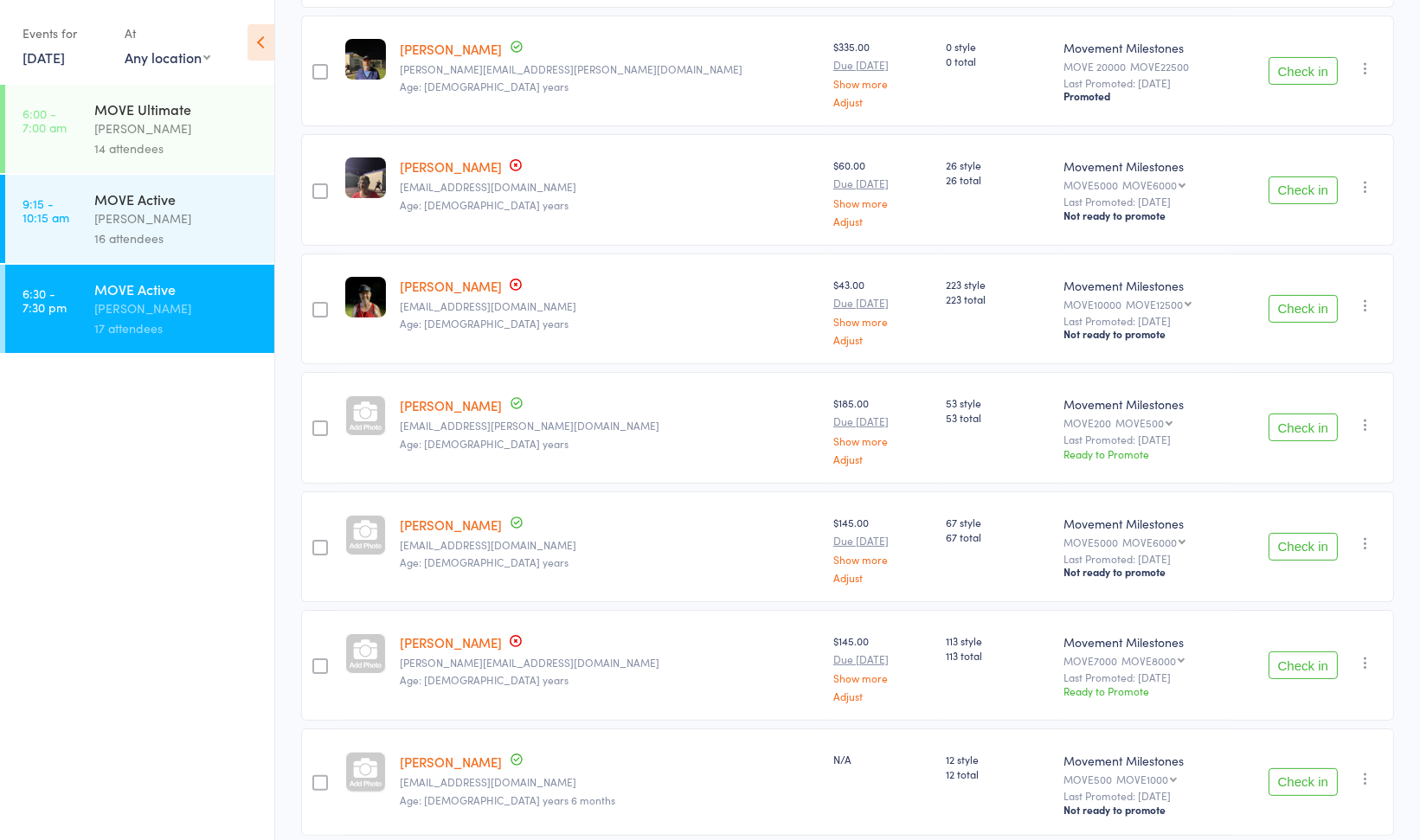
click at [1366, 535] on icon "button" at bounding box center [1366, 543] width 18 height 18
click at [1317, 705] on li "Remove" at bounding box center [1303, 717] width 143 height 23
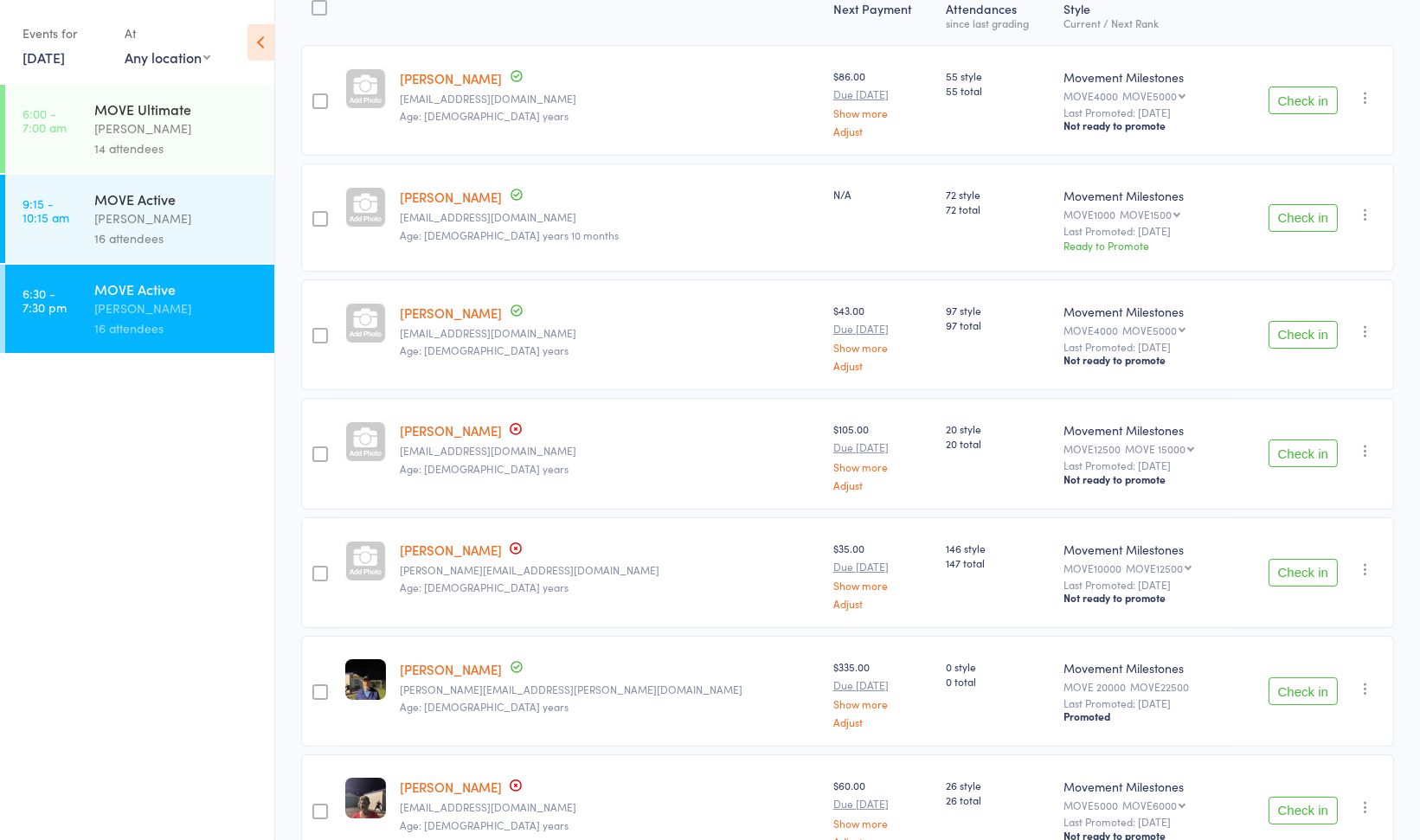
scroll to position [0, 0]
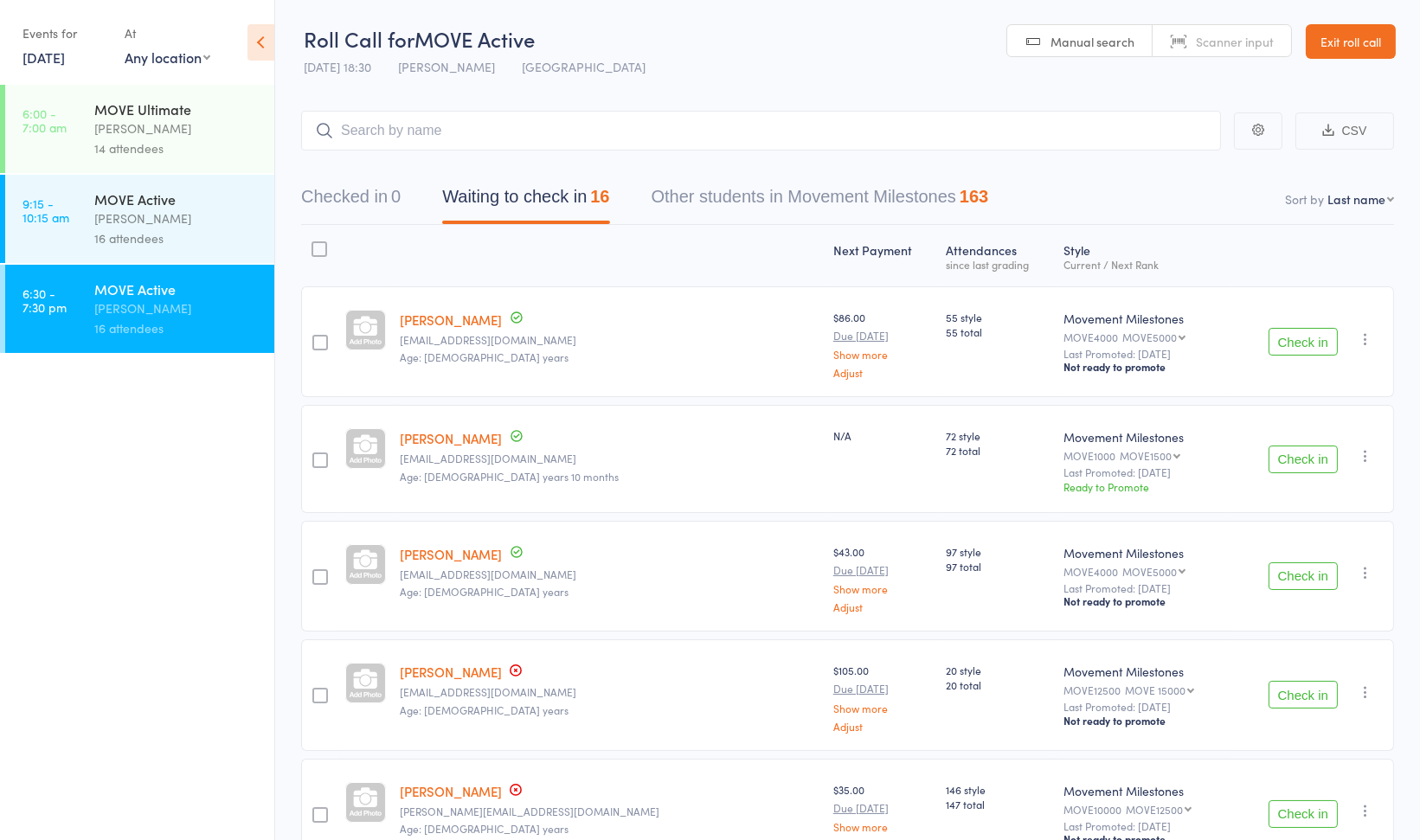
click at [1368, 48] on link "Exit roll call" at bounding box center [1350, 42] width 90 height 35
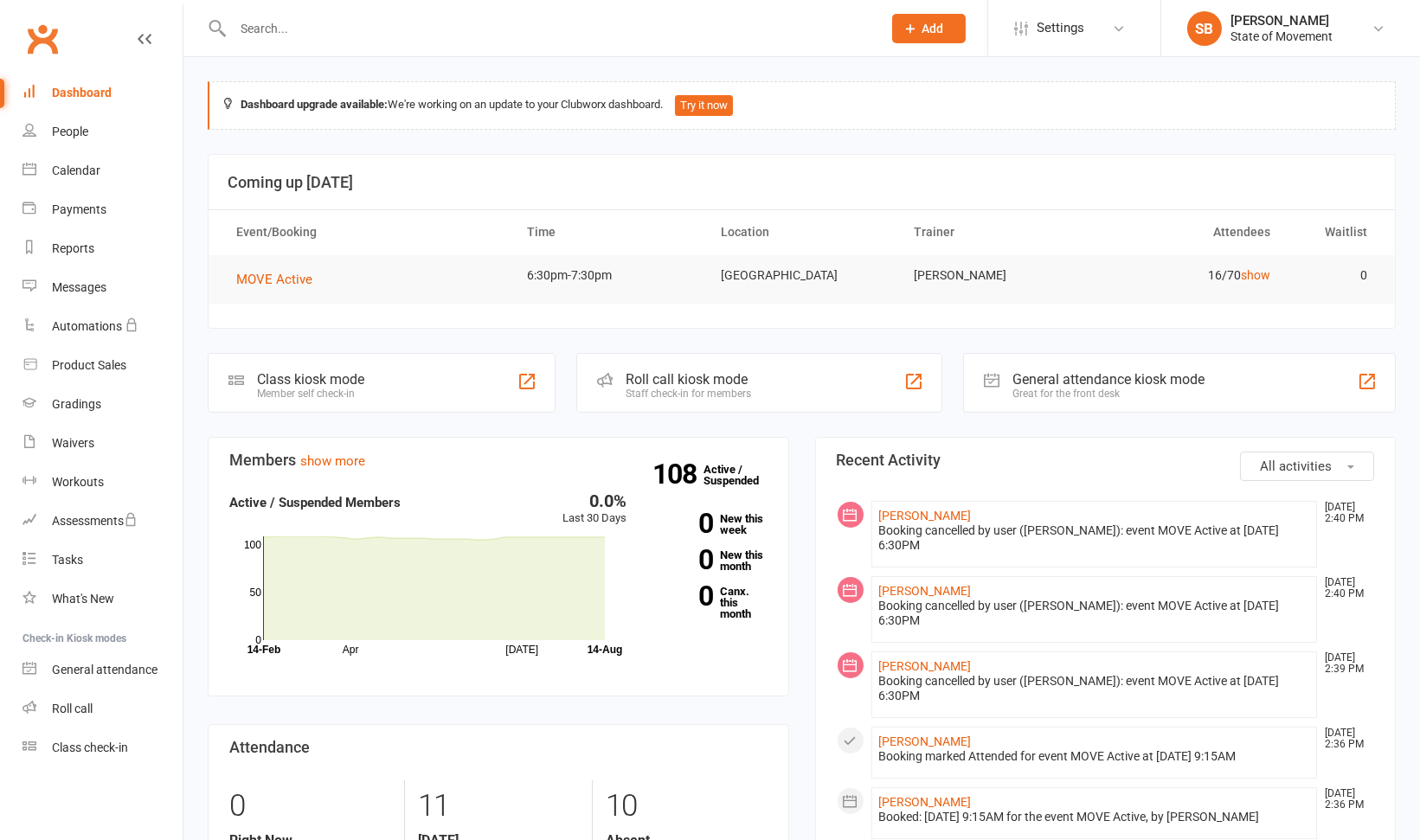
click at [281, 35] on input "text" at bounding box center [549, 28] width 642 height 24
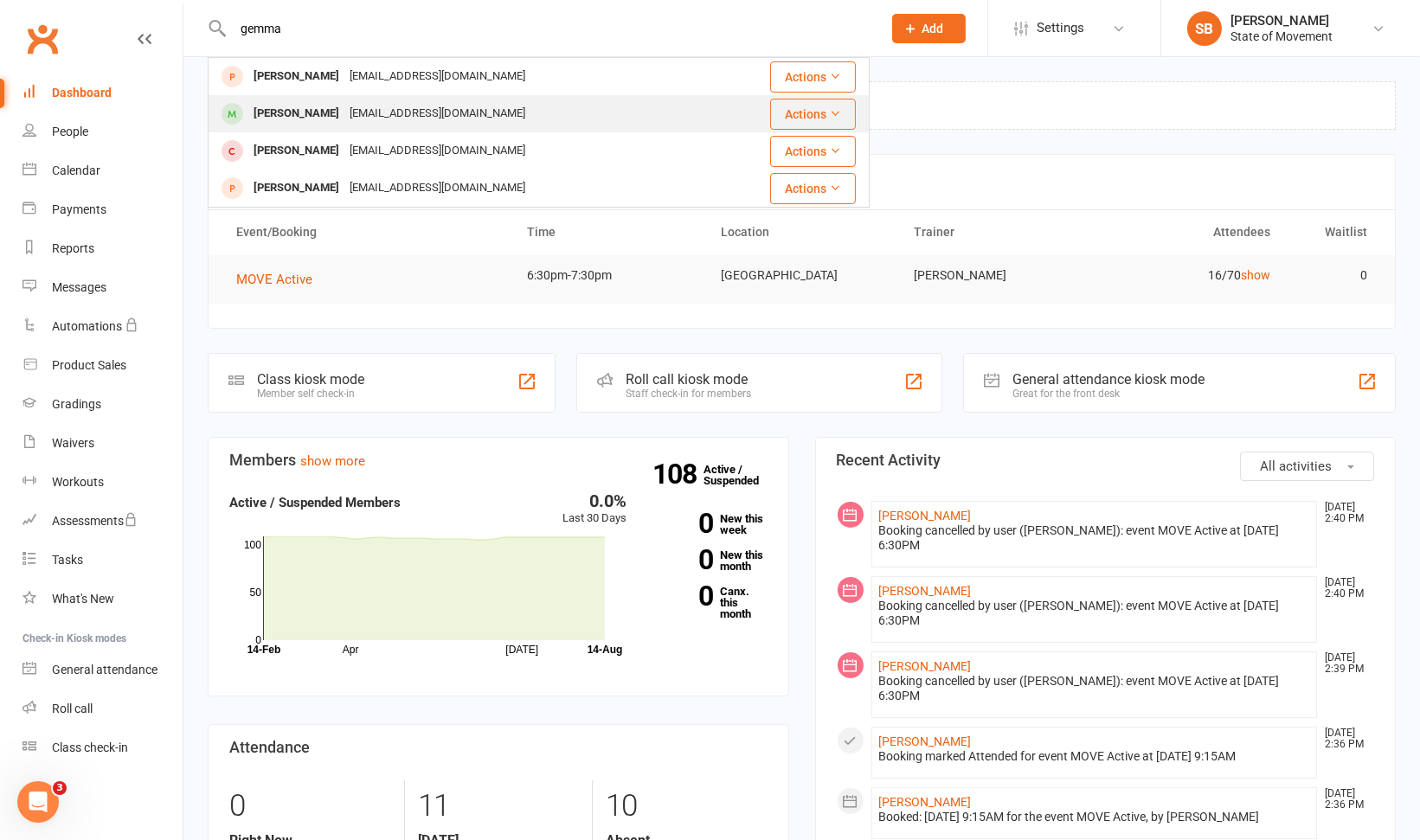
type input "gemma"
click at [286, 115] on div "Gemma Acland" at bounding box center [296, 114] width 96 height 25
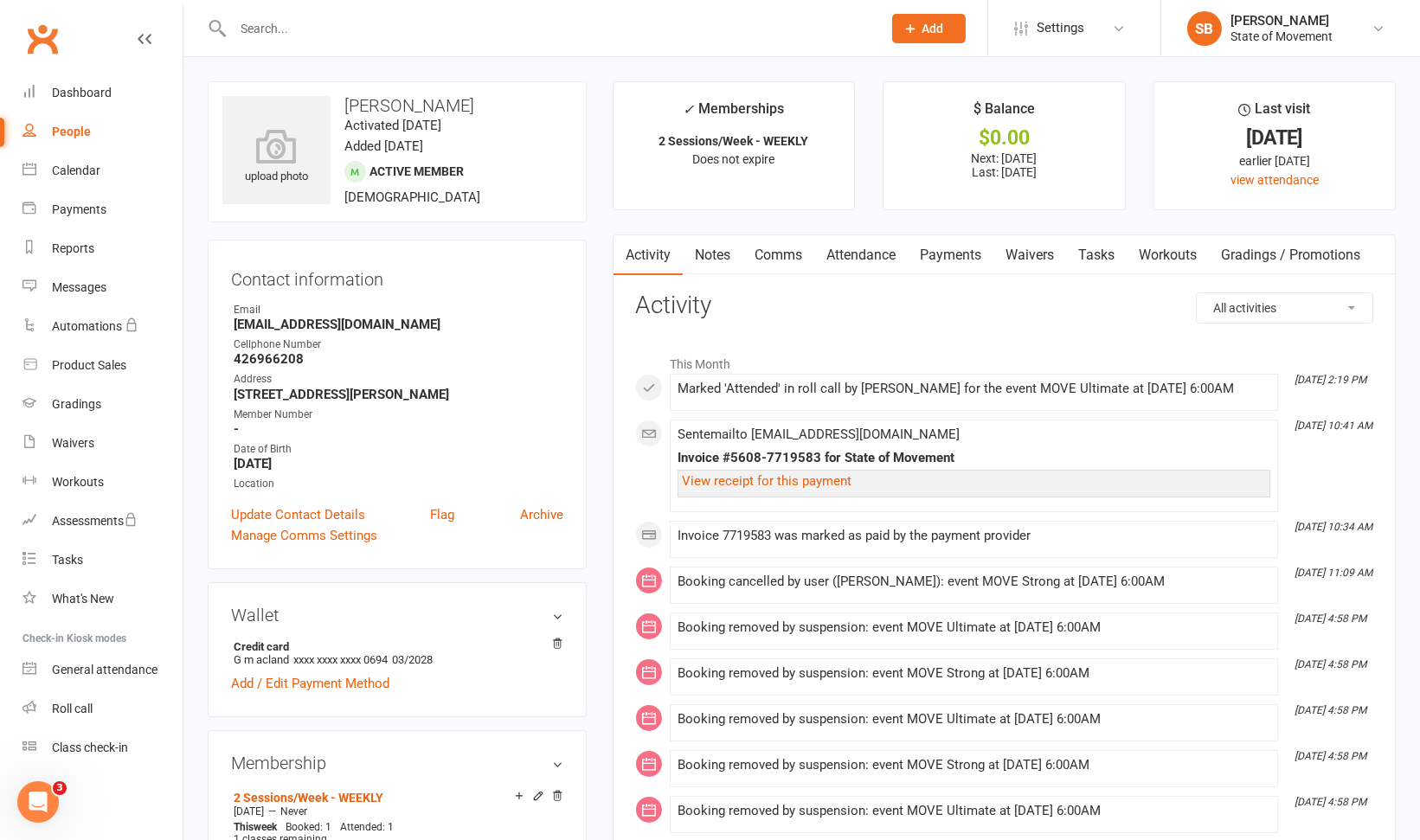
click at [947, 260] on link "Payments" at bounding box center [950, 255] width 86 height 40
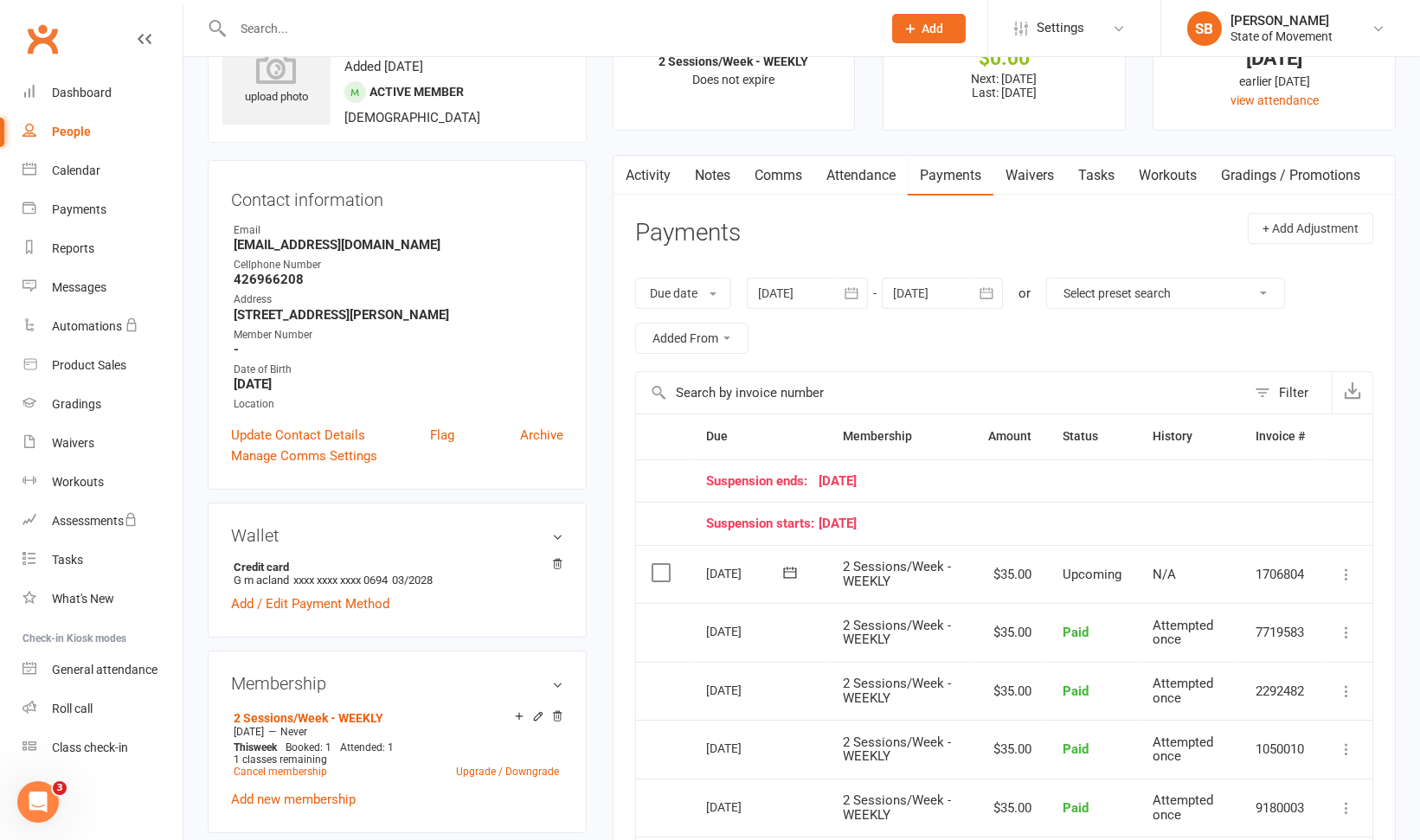
scroll to position [67, 0]
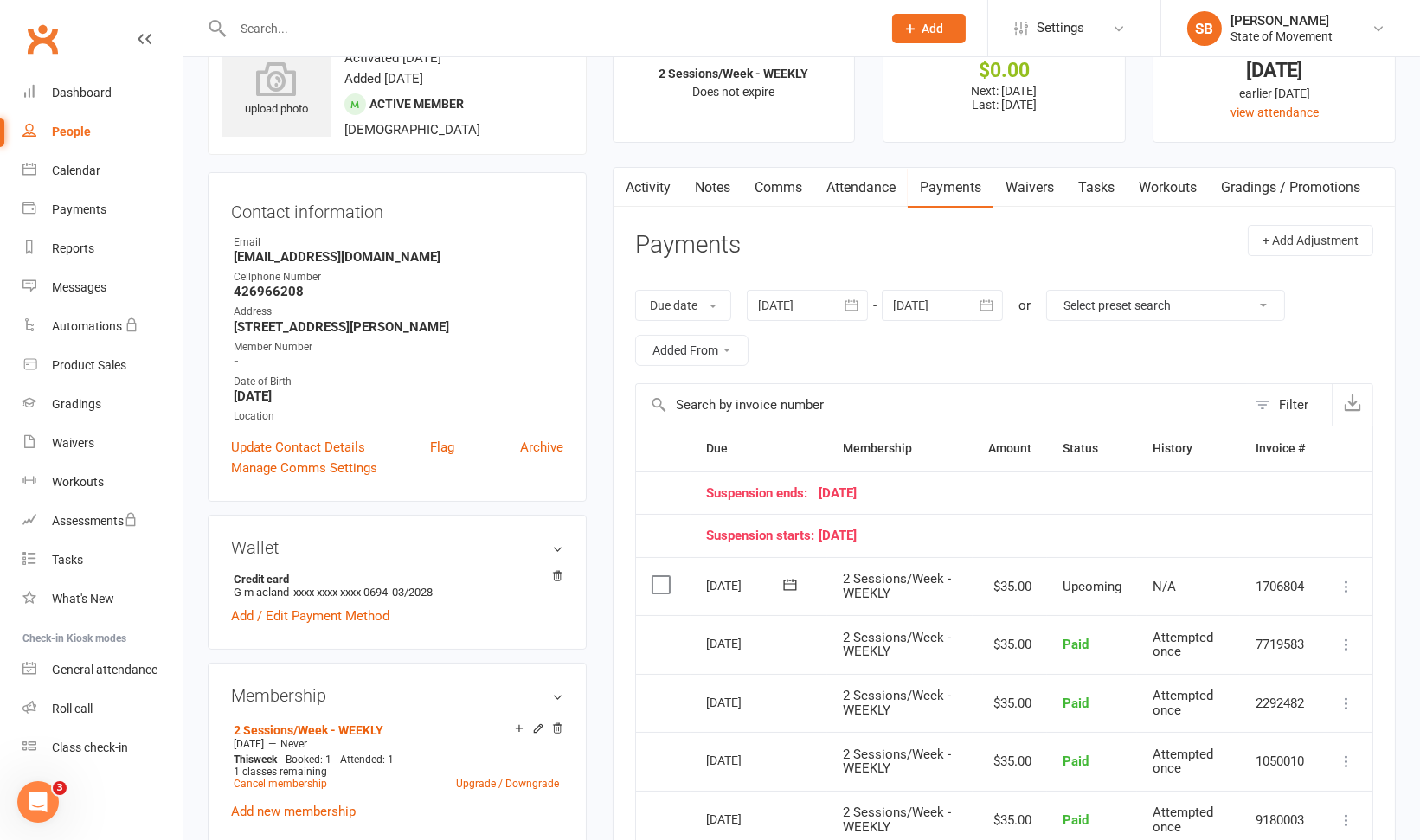
click at [848, 301] on icon "button" at bounding box center [851, 305] width 13 height 12
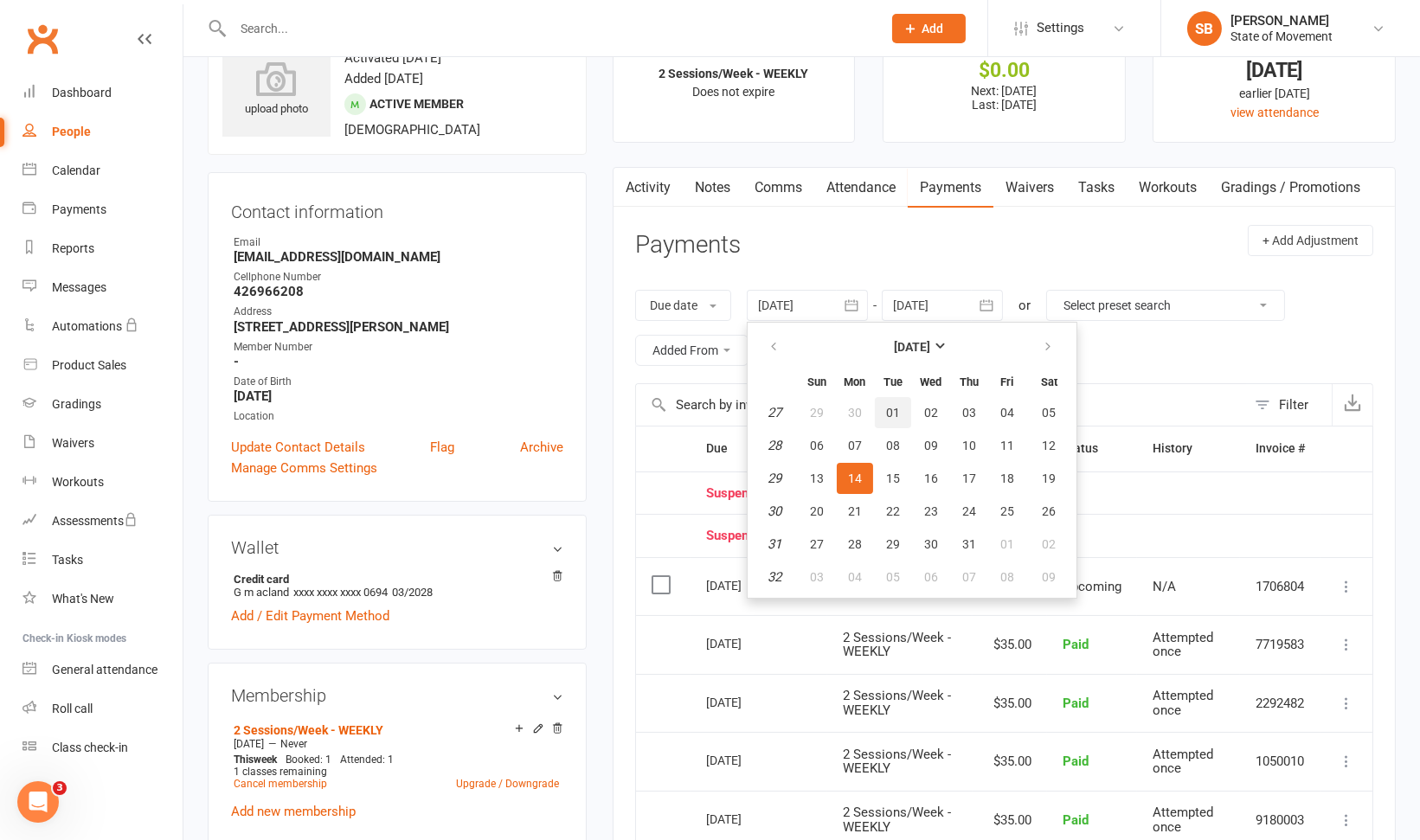
click at [897, 405] on span "01" at bounding box center [893, 412] width 14 height 14
type input "01 Jul 2025"
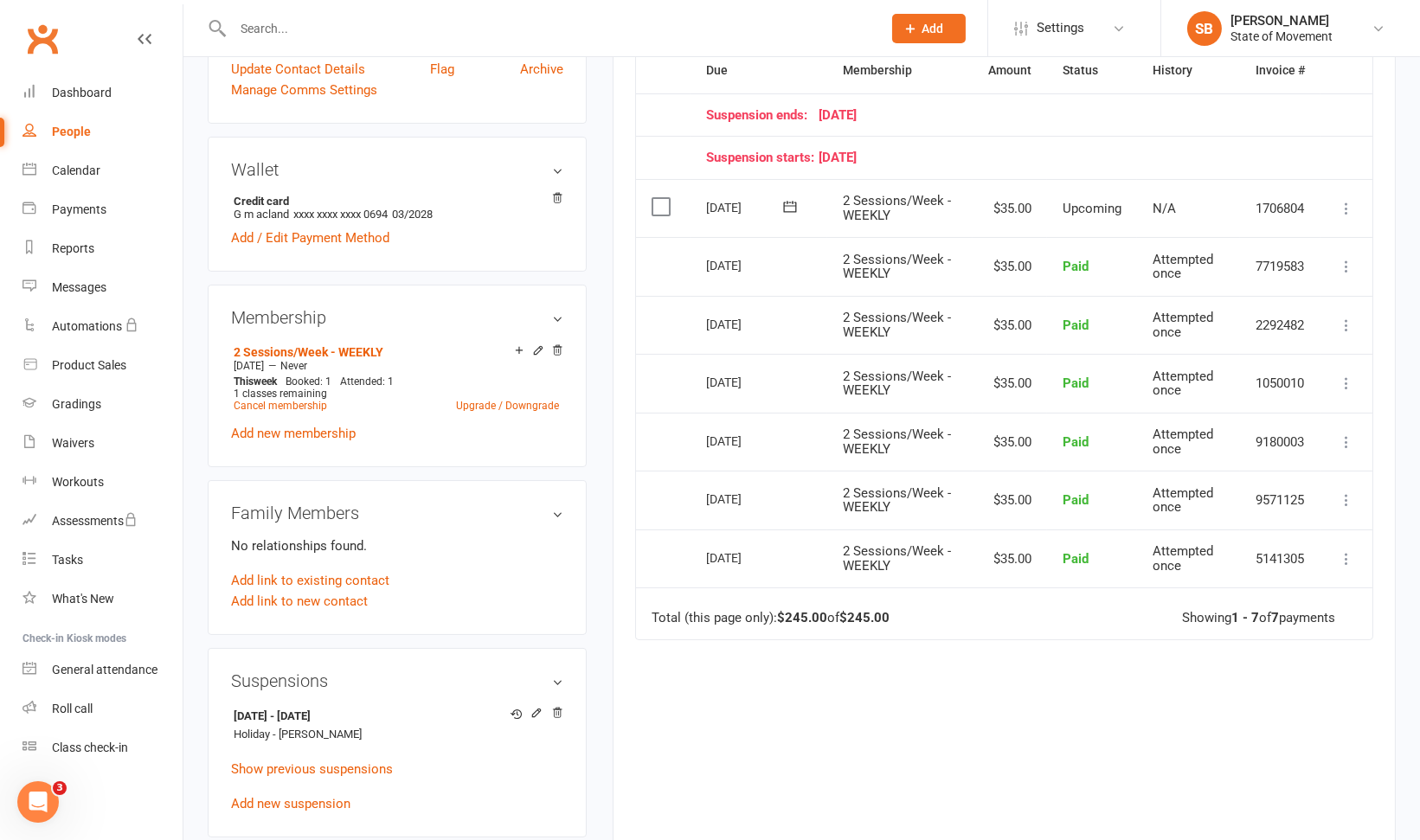
scroll to position [0, 0]
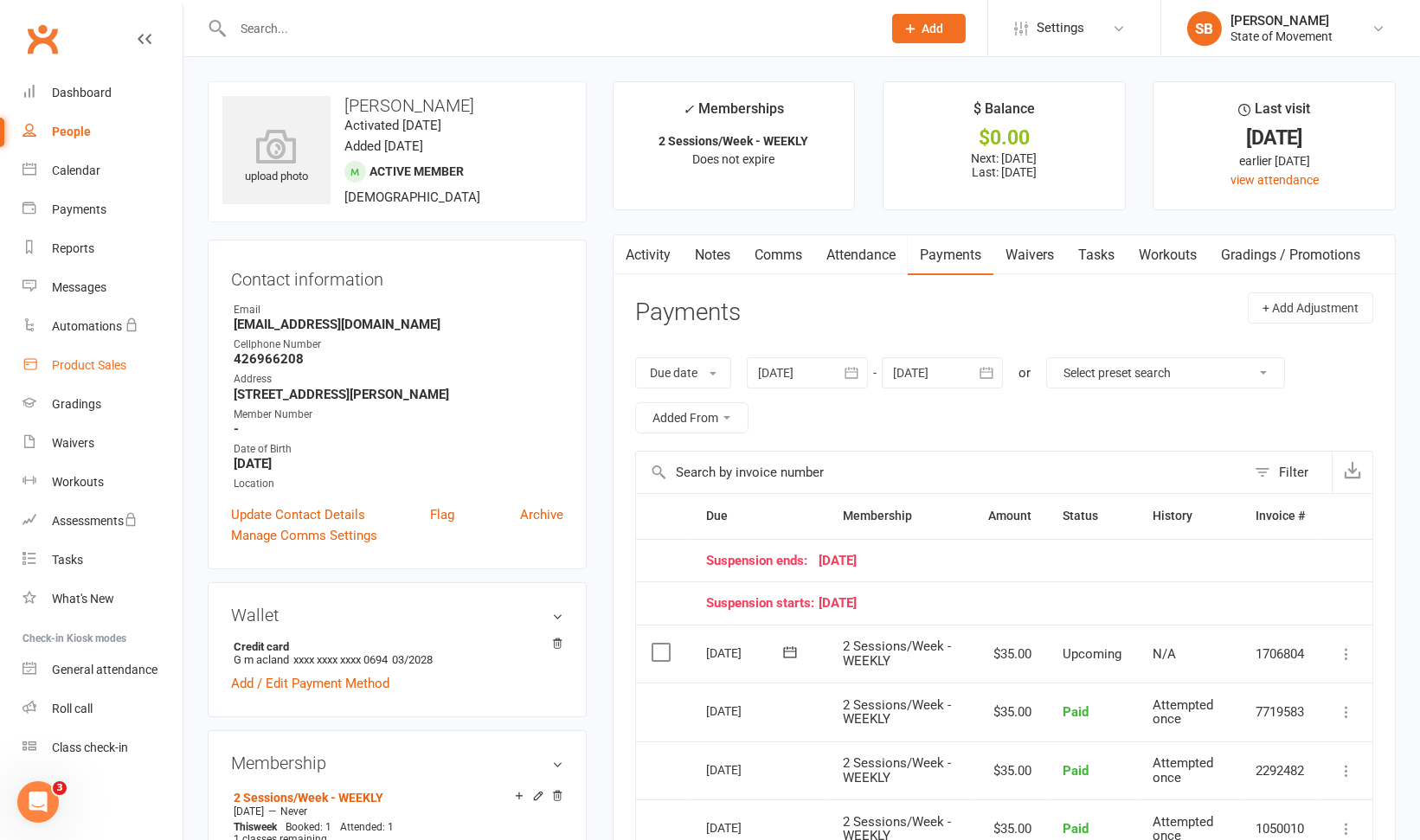
click at [83, 366] on div "Product Sales" at bounding box center [89, 365] width 74 height 14
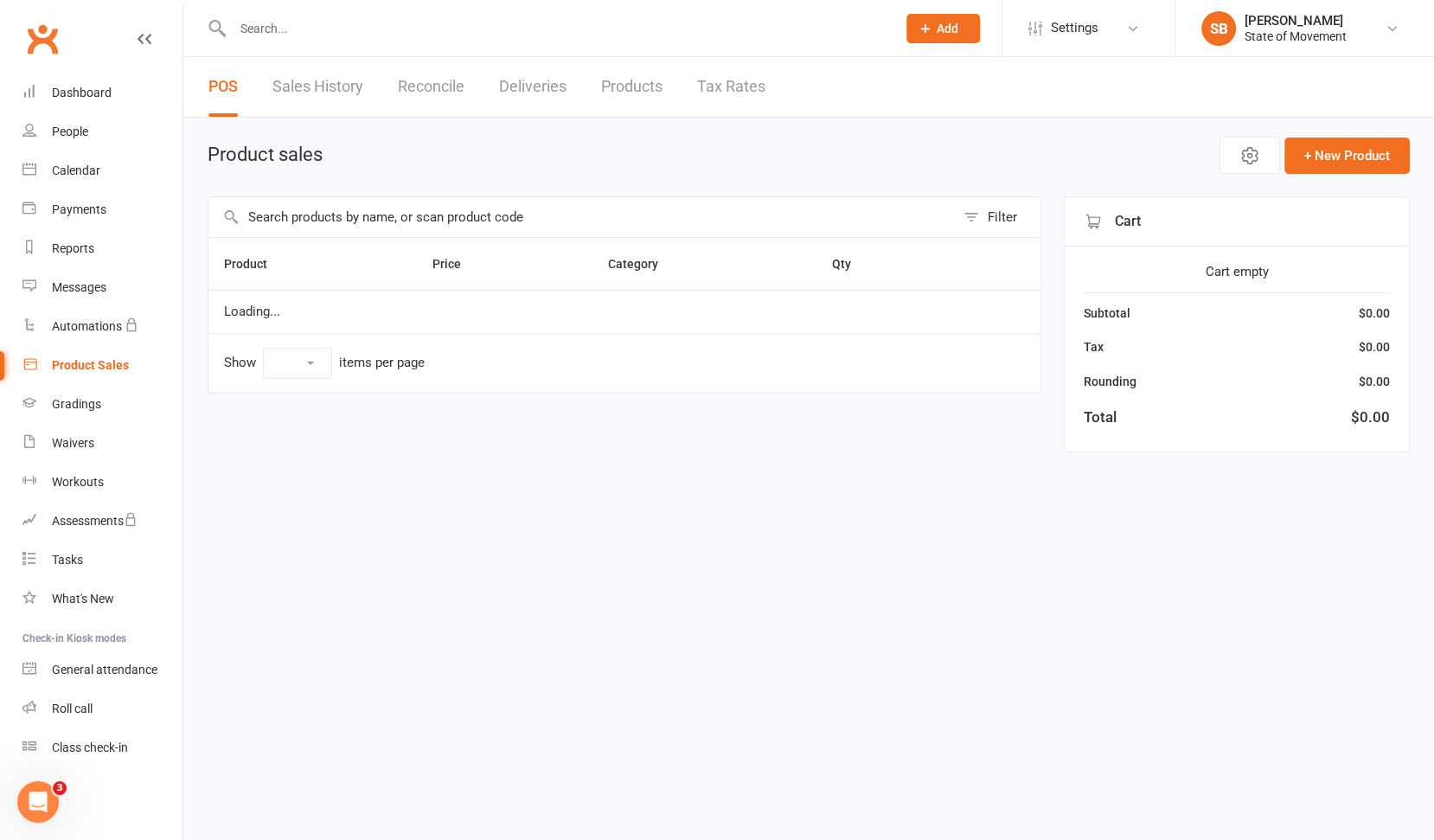
select select "100"
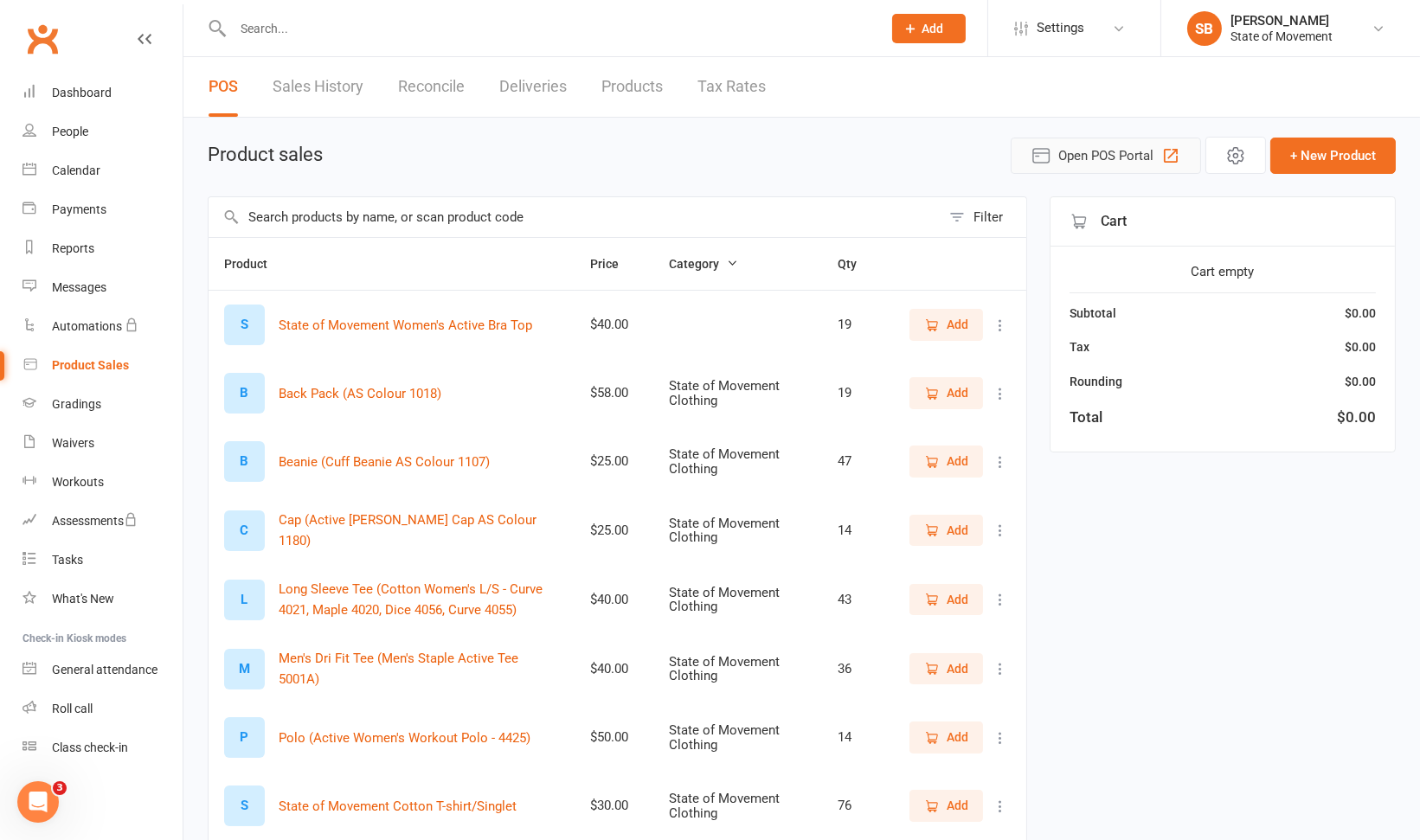
click at [1100, 156] on span "Open POS Portal" at bounding box center [1106, 155] width 95 height 20
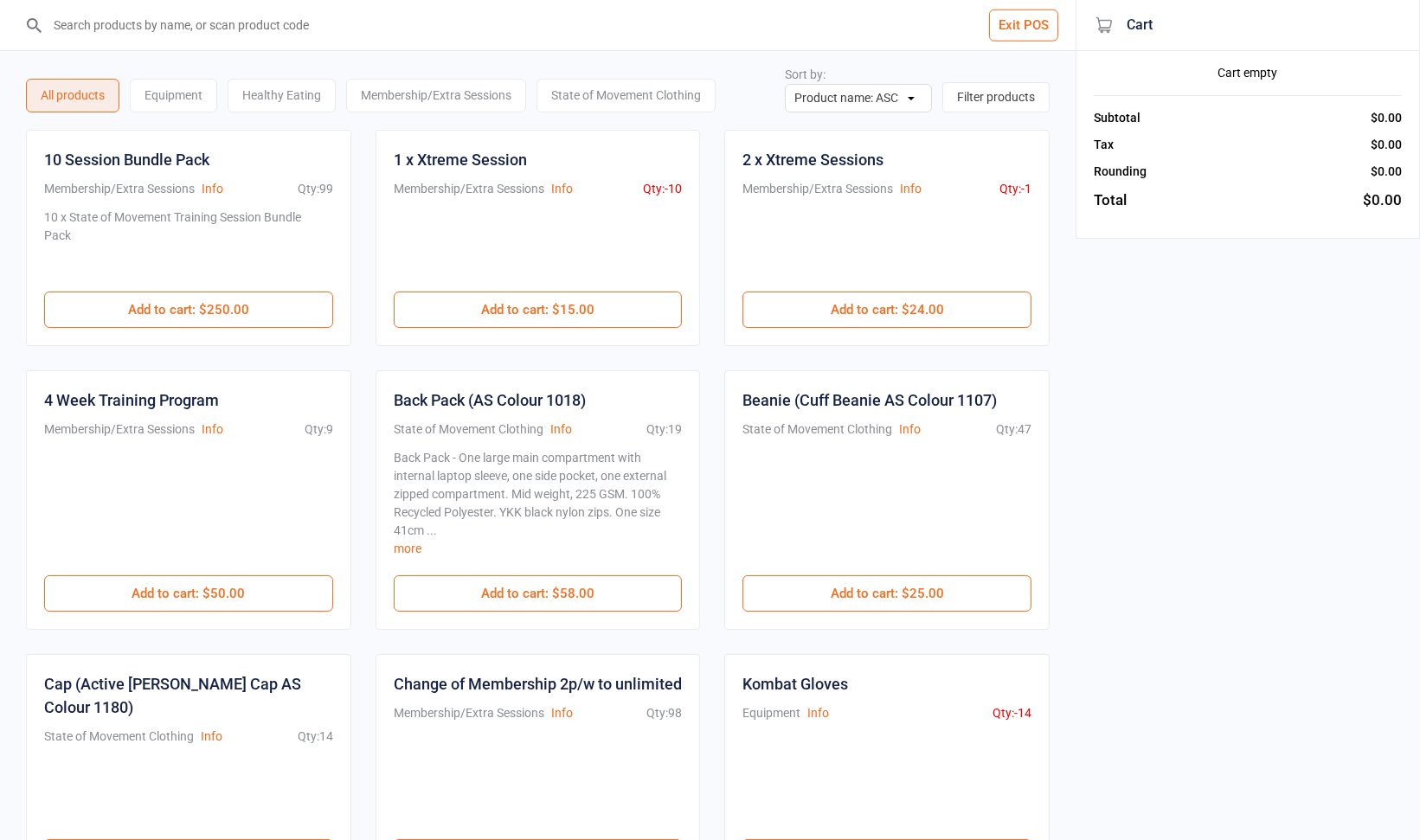
click at [173, 94] on div "Equipment" at bounding box center [173, 95] width 88 height 34
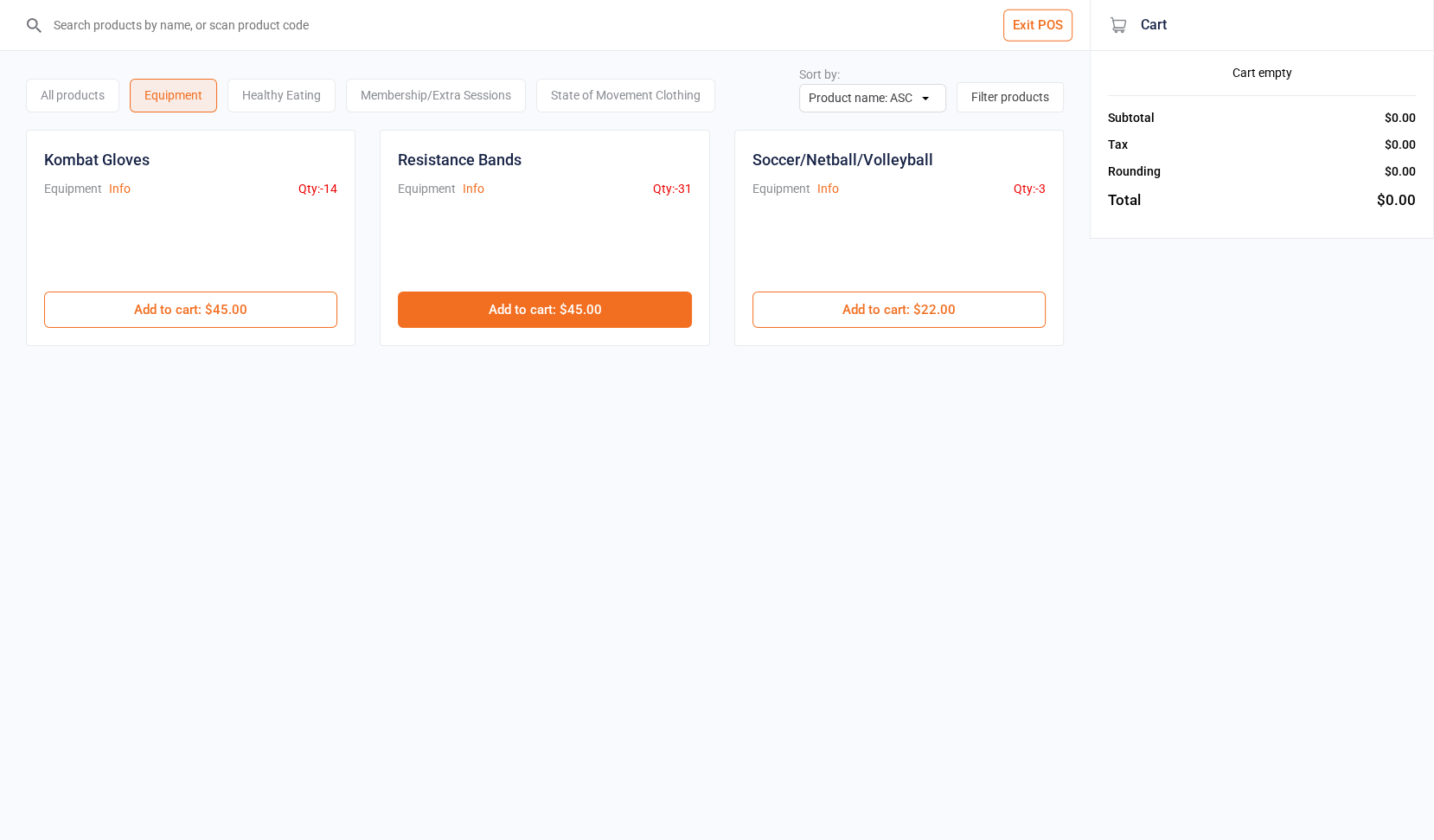
click at [560, 315] on button "Add to cart : $45.00" at bounding box center [544, 309] width 294 height 36
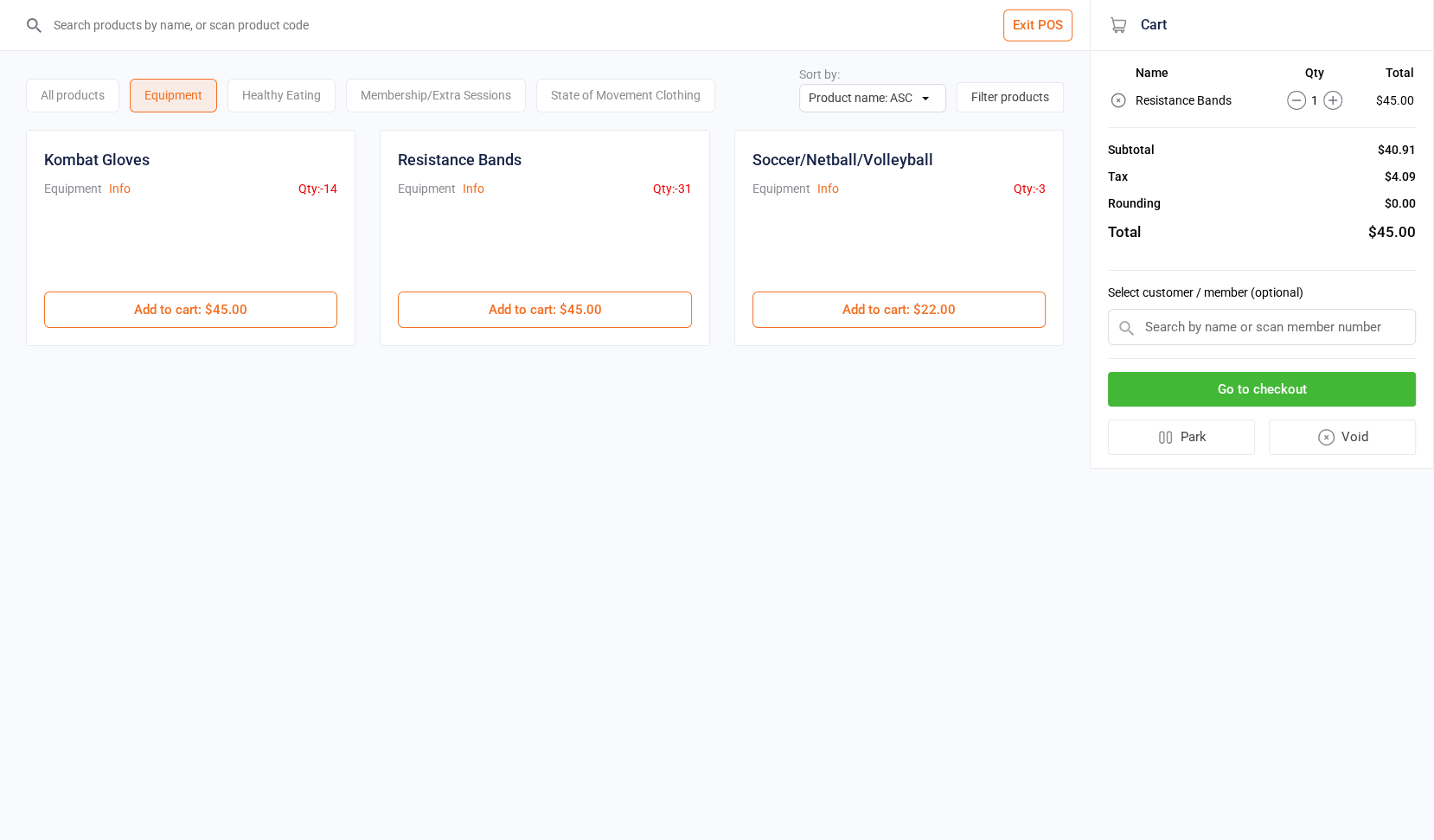
click at [1201, 326] on input "text" at bounding box center [1261, 327] width 308 height 36
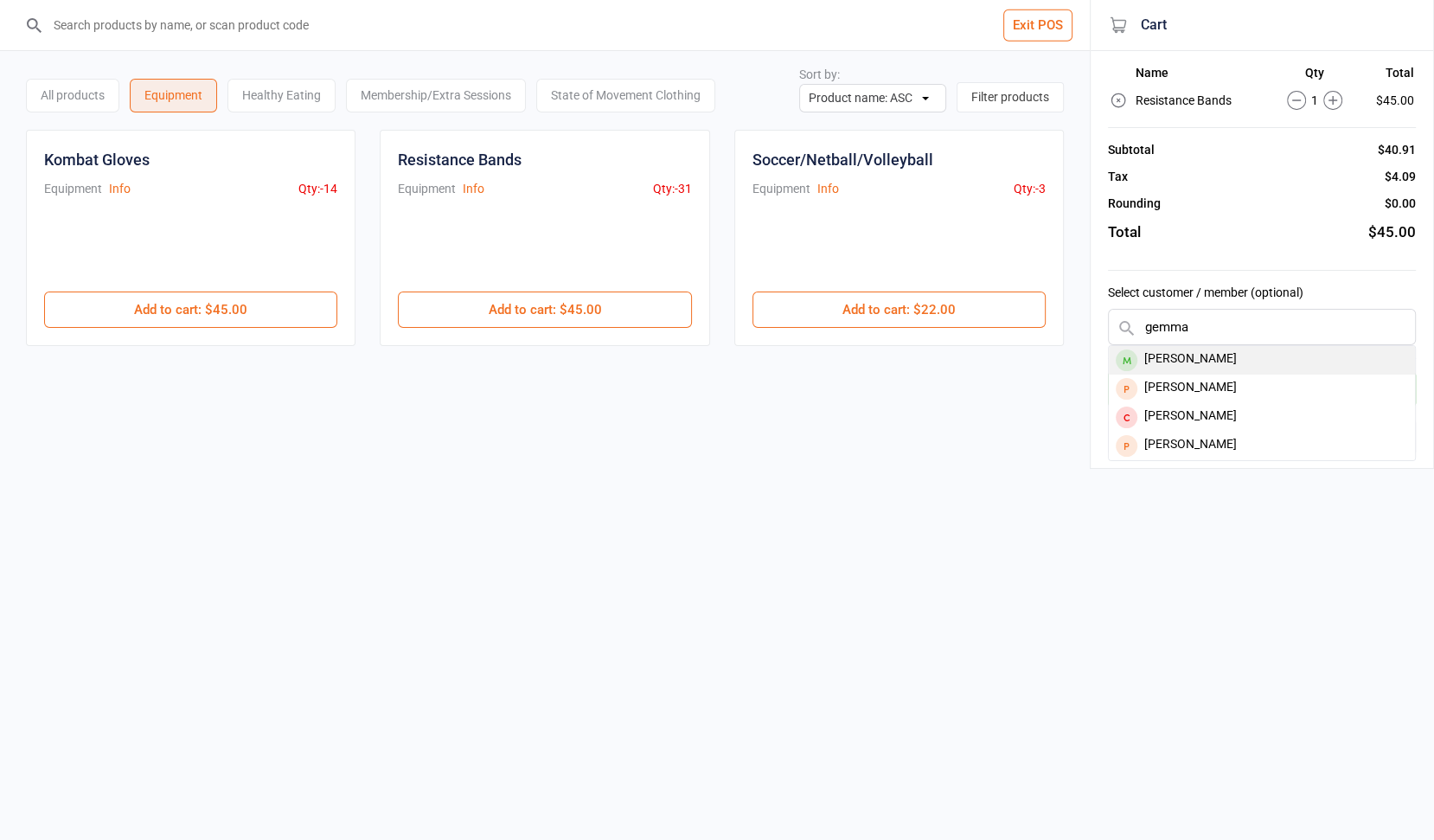
type input "gemma"
click at [1181, 358] on div "[PERSON_NAME]" at bounding box center [1261, 360] width 306 height 28
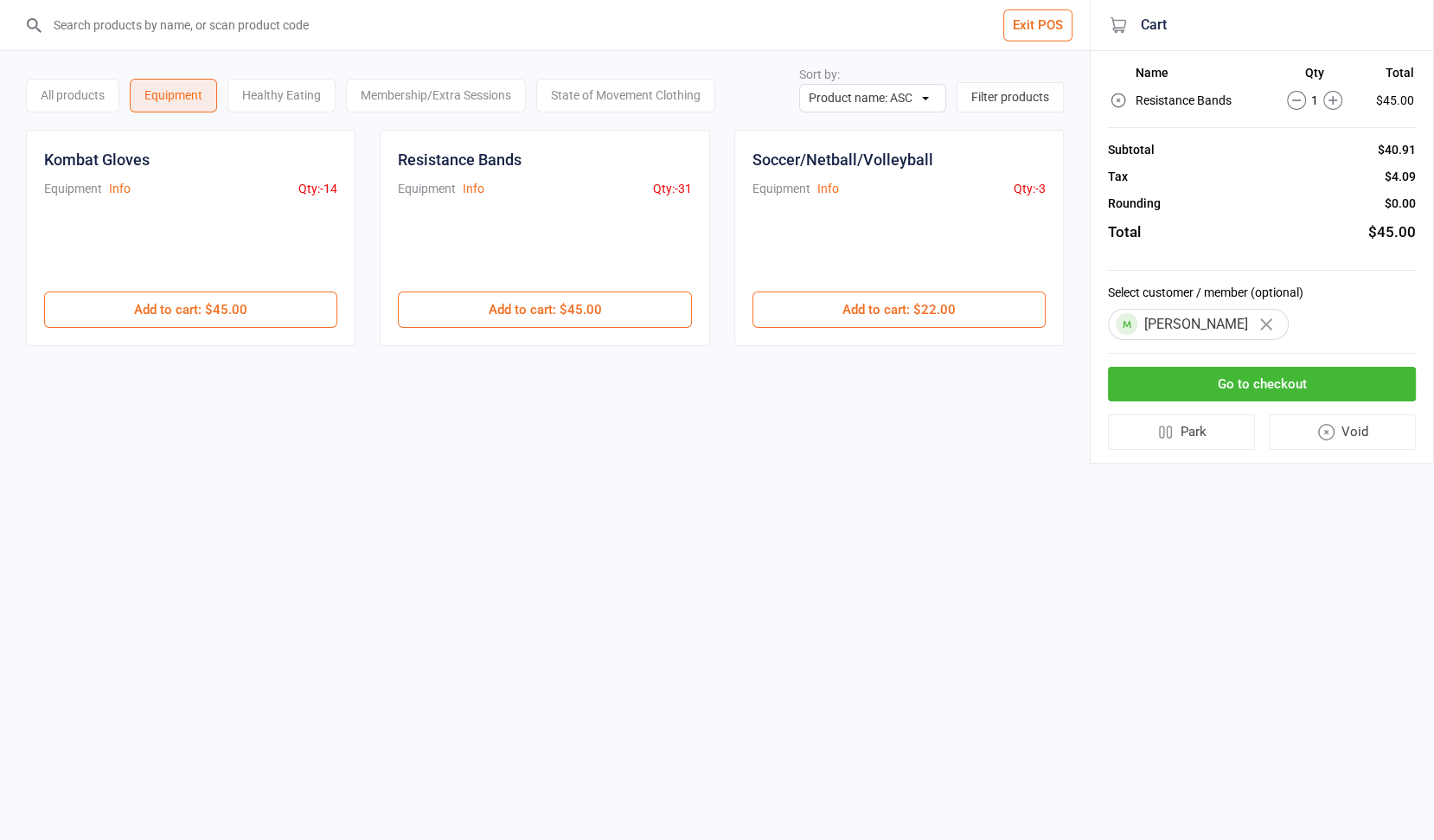
click at [1189, 385] on button "Go to checkout" at bounding box center [1261, 384] width 308 height 35
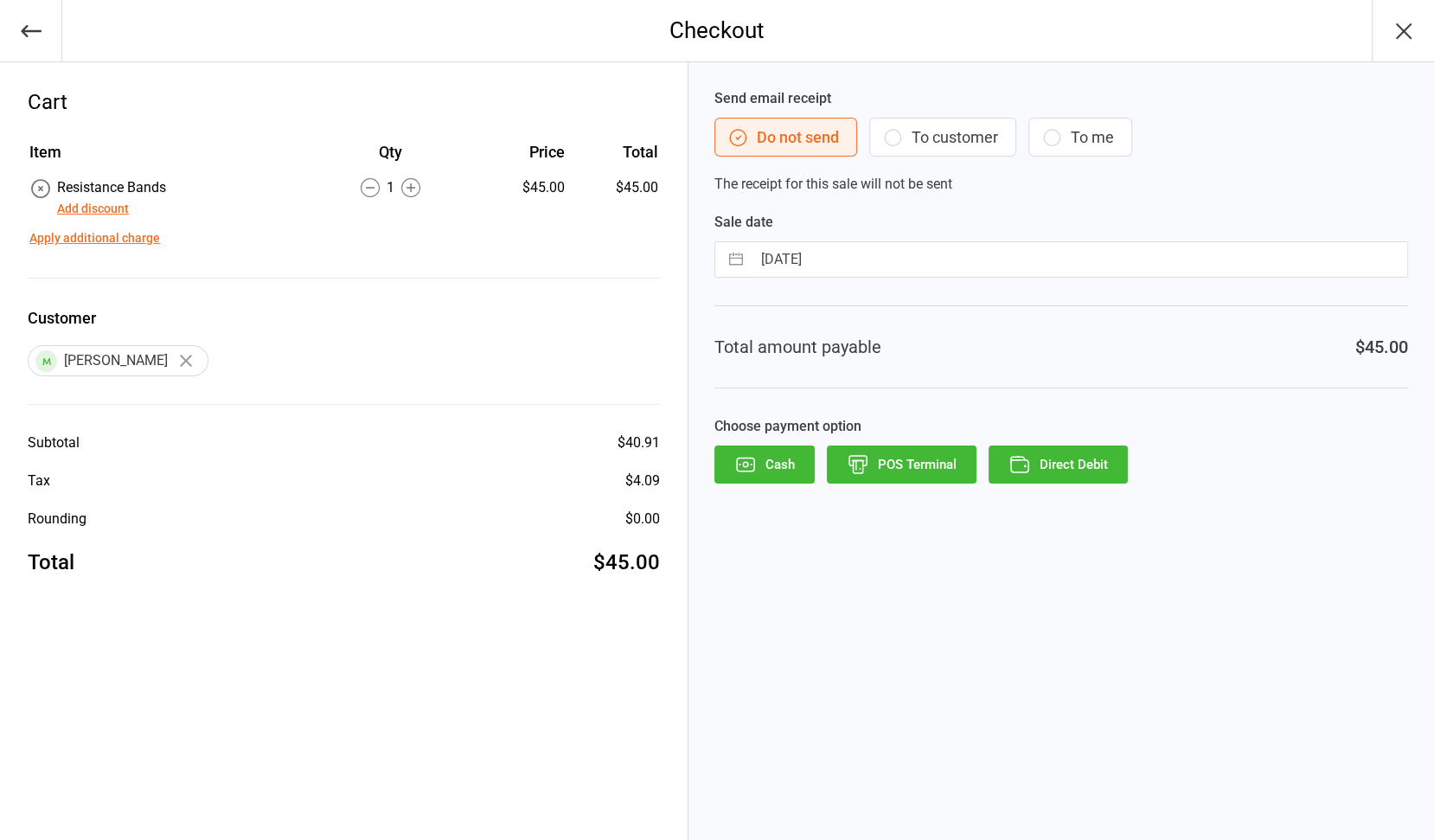
click at [927, 143] on button "To customer" at bounding box center [942, 137] width 147 height 39
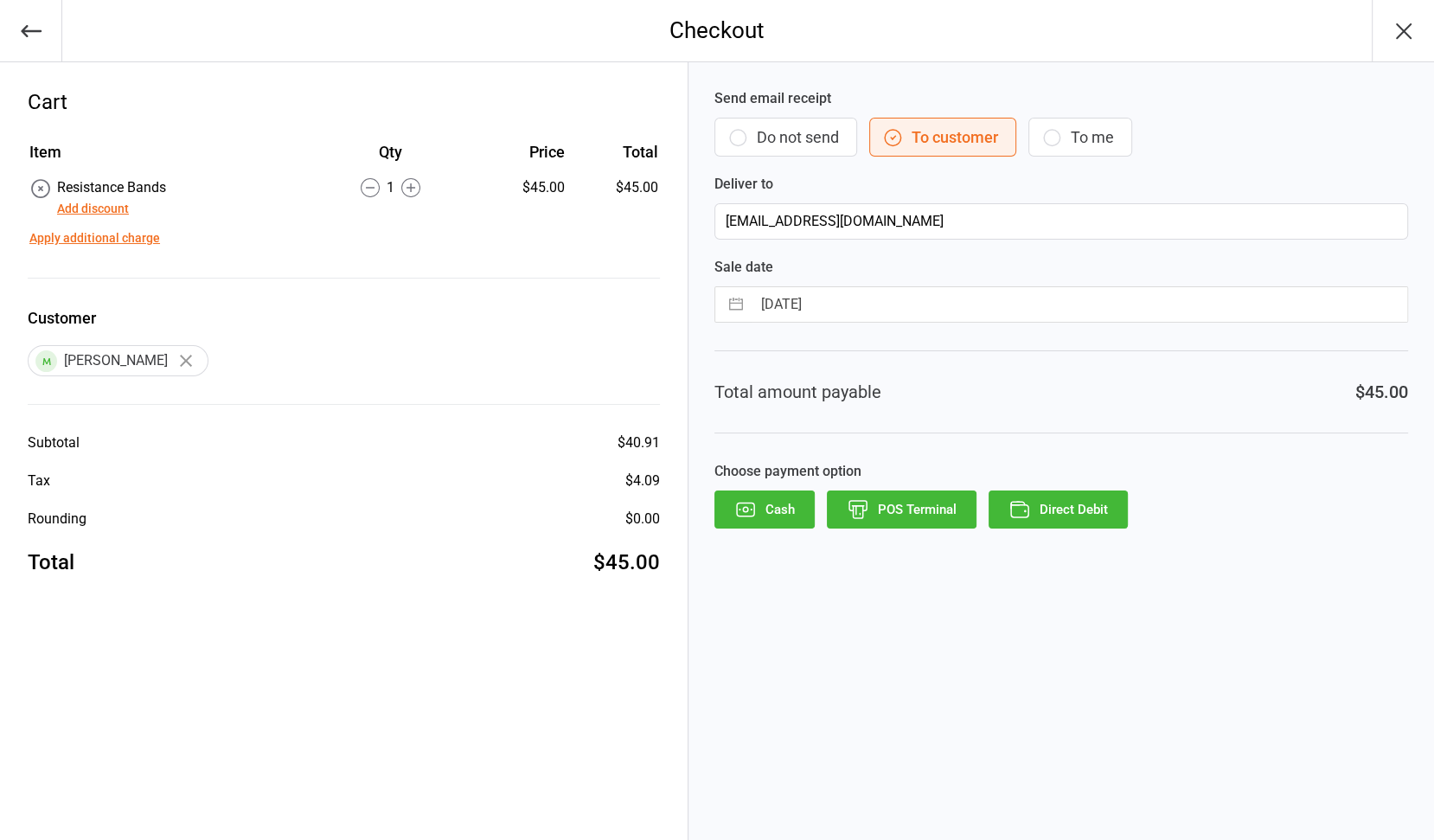
click at [1067, 500] on button "Direct Debit" at bounding box center [1058, 508] width 139 height 38
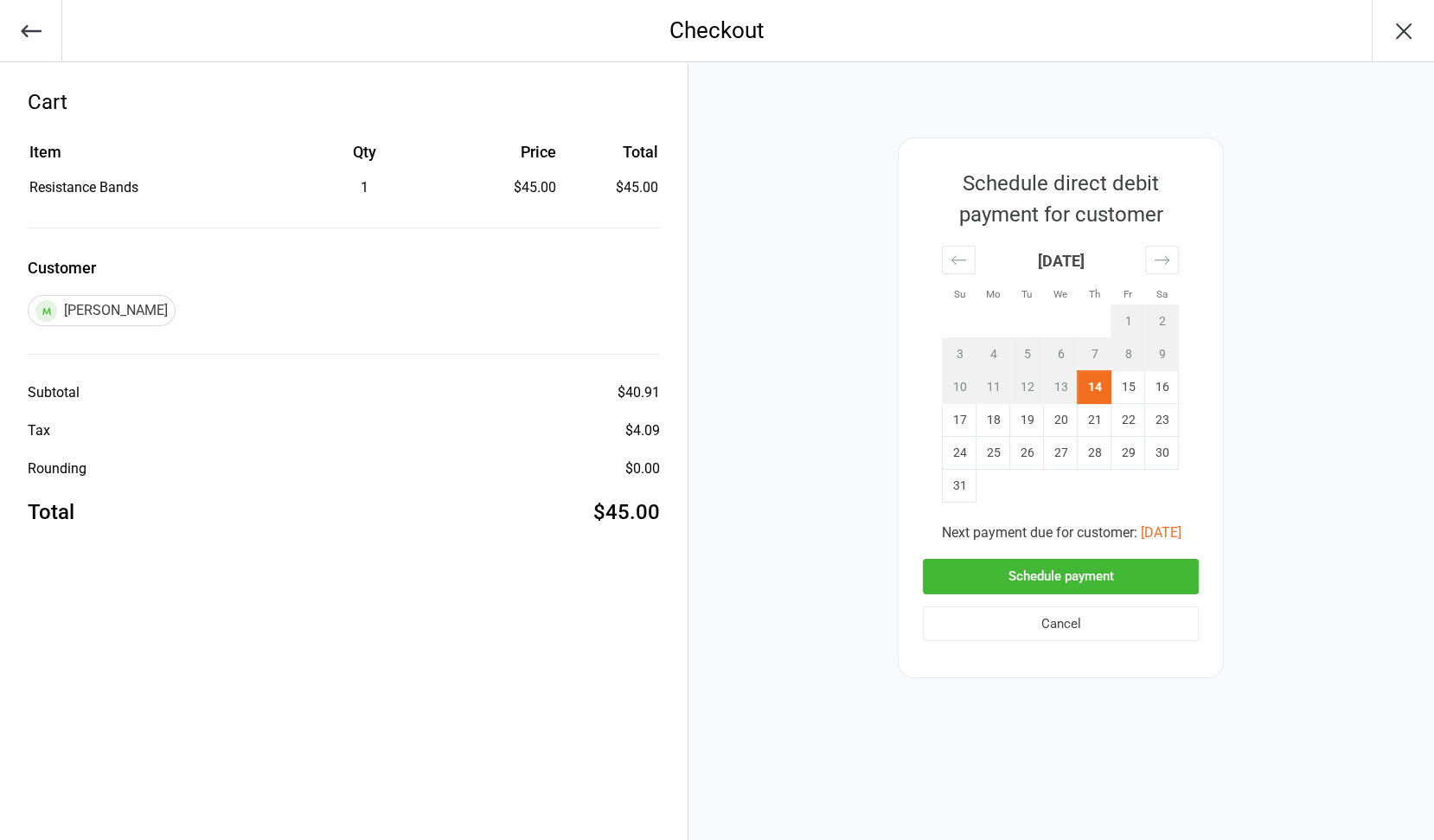
click at [1060, 577] on button "Schedule payment" at bounding box center [1061, 577] width 276 height 35
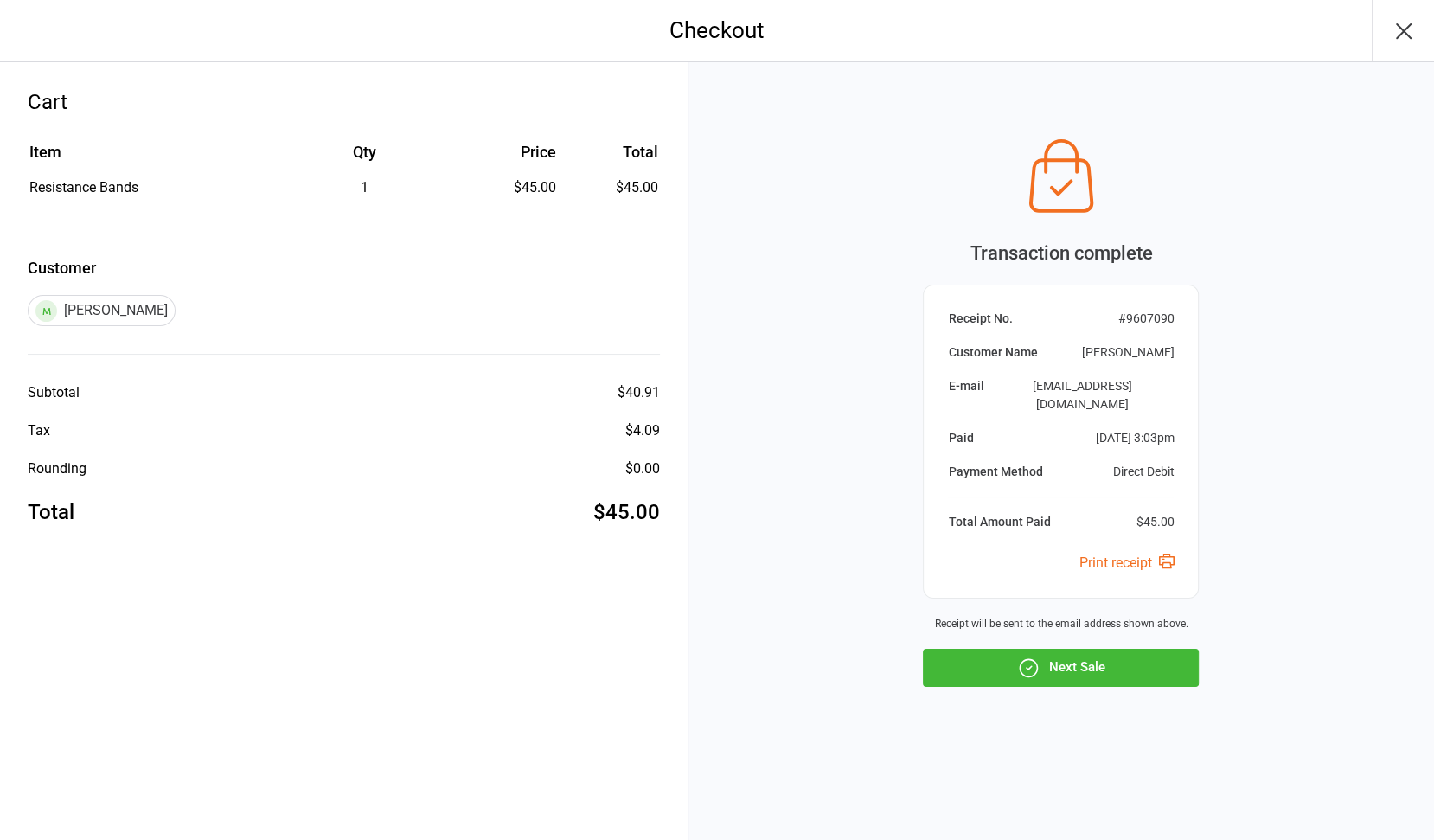
click at [1071, 657] on button "Next Sale" at bounding box center [1061, 667] width 276 height 38
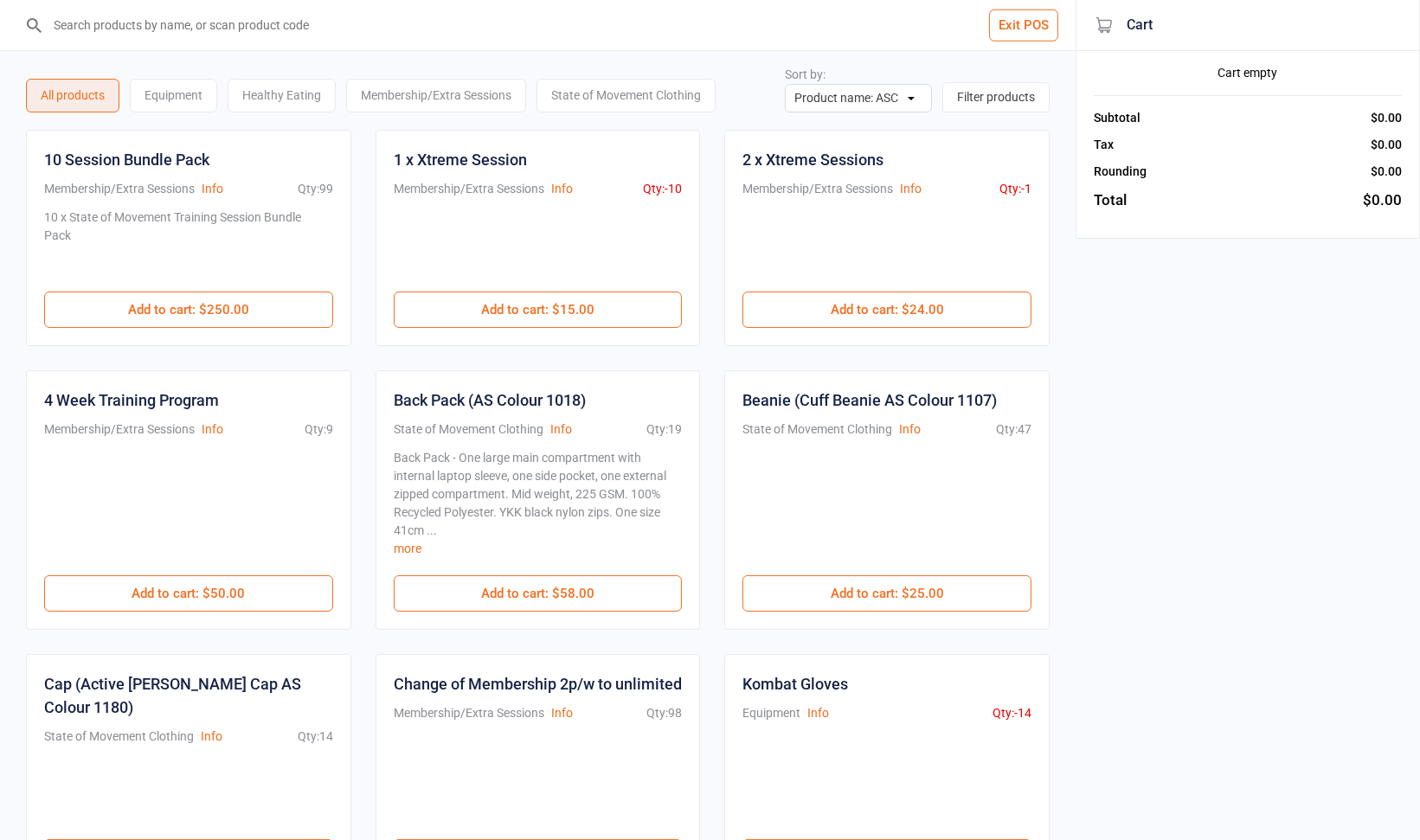
click at [177, 90] on div "Equipment" at bounding box center [173, 95] width 88 height 34
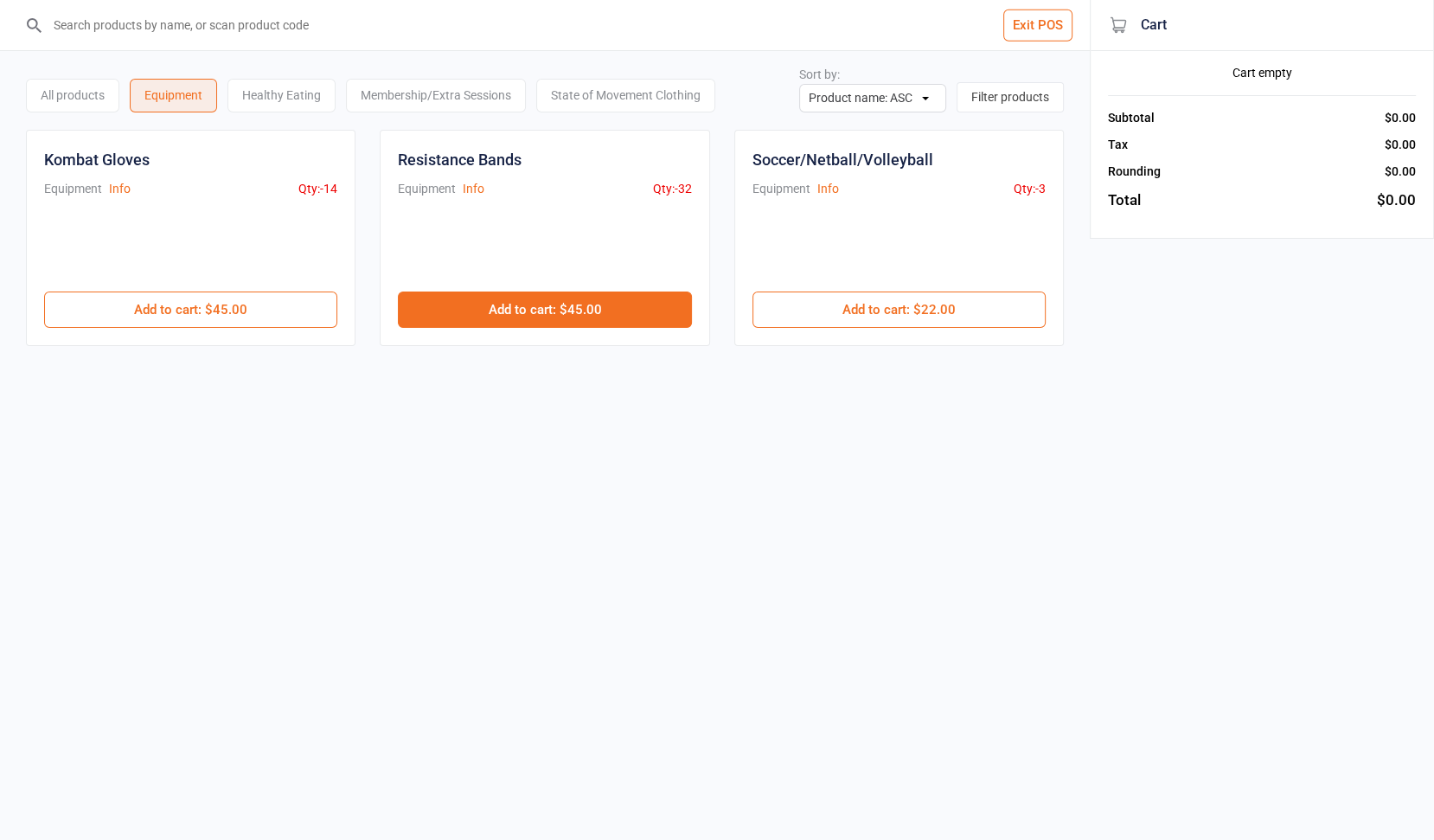
click at [556, 300] on button "Add to cart : $45.00" at bounding box center [544, 309] width 294 height 36
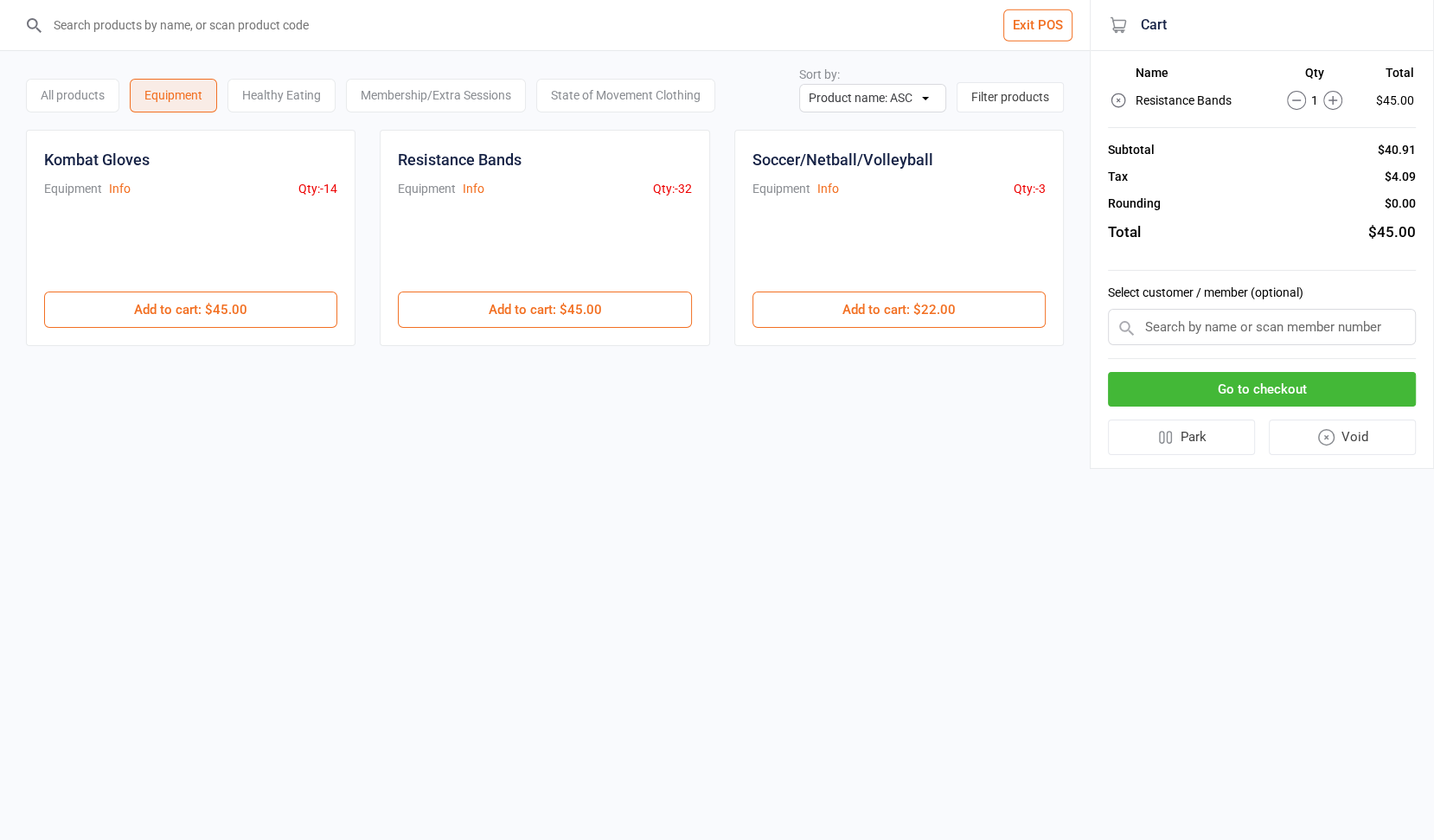
click at [1224, 321] on input "text" at bounding box center [1261, 327] width 308 height 36
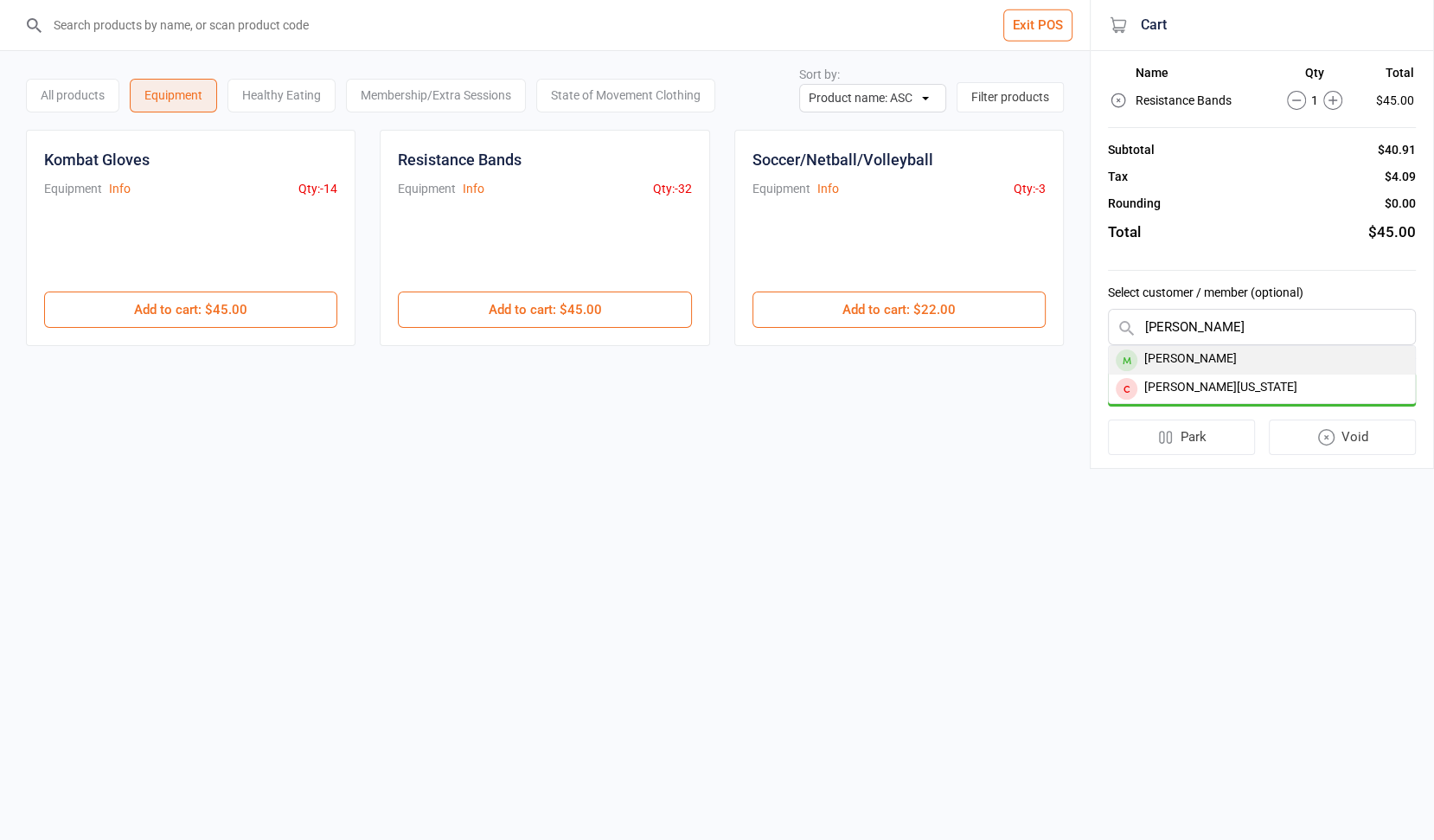
type input "leanne"
click at [1213, 358] on div "Leanne Mullan" at bounding box center [1261, 360] width 306 height 28
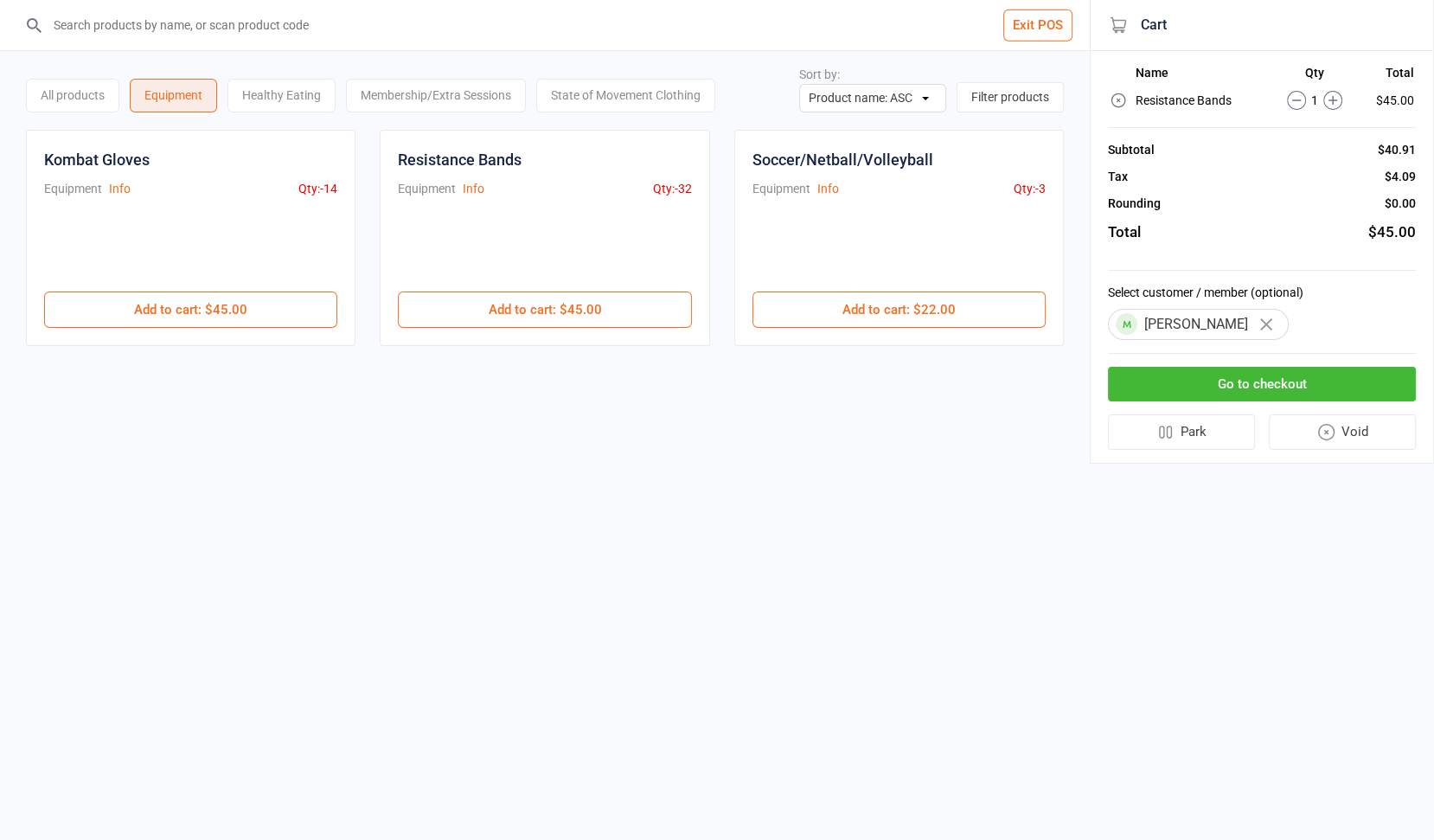
click at [1210, 384] on button "Go to checkout" at bounding box center [1261, 384] width 308 height 35
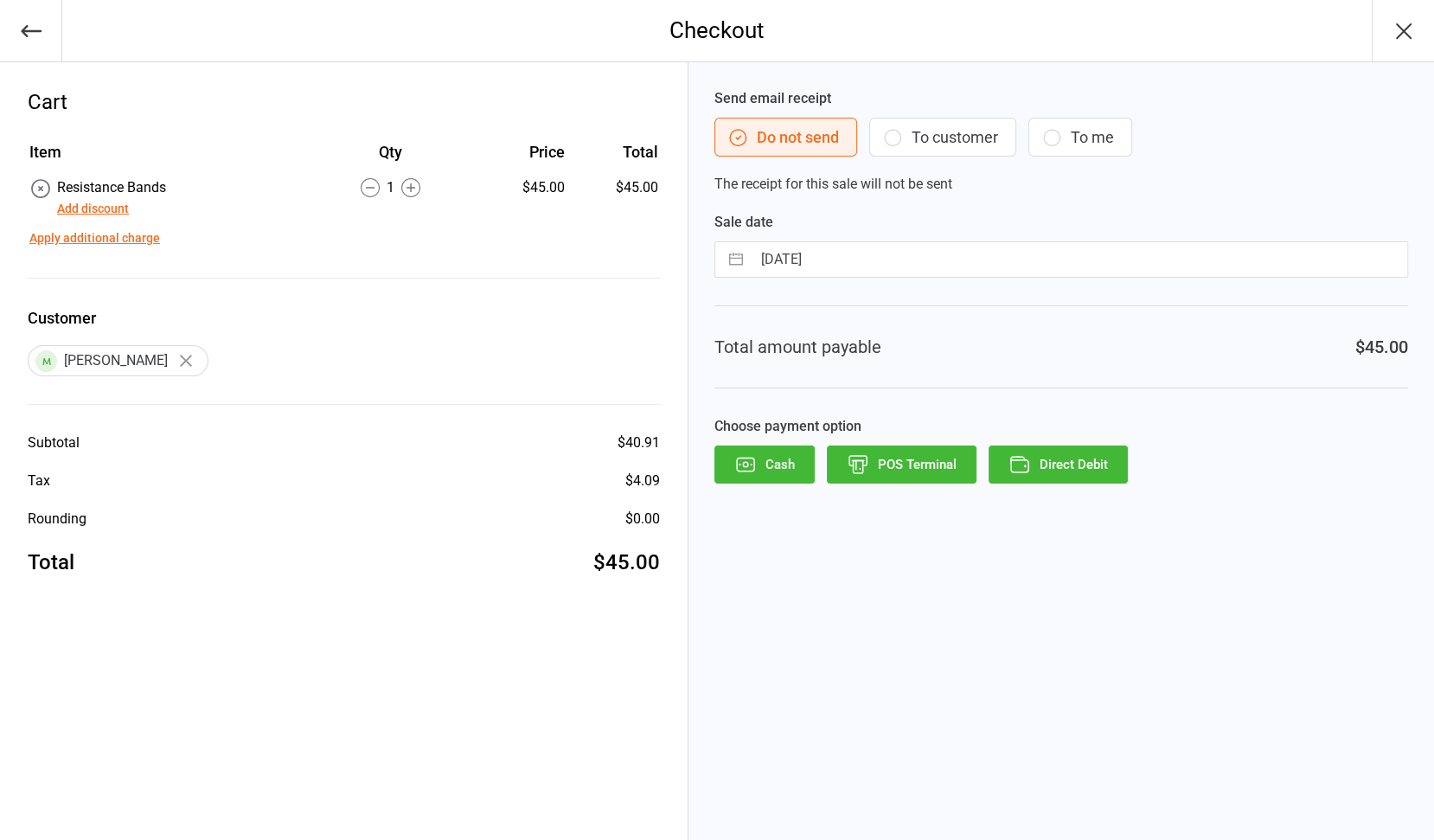
click at [927, 142] on button "To customer" at bounding box center [942, 137] width 147 height 39
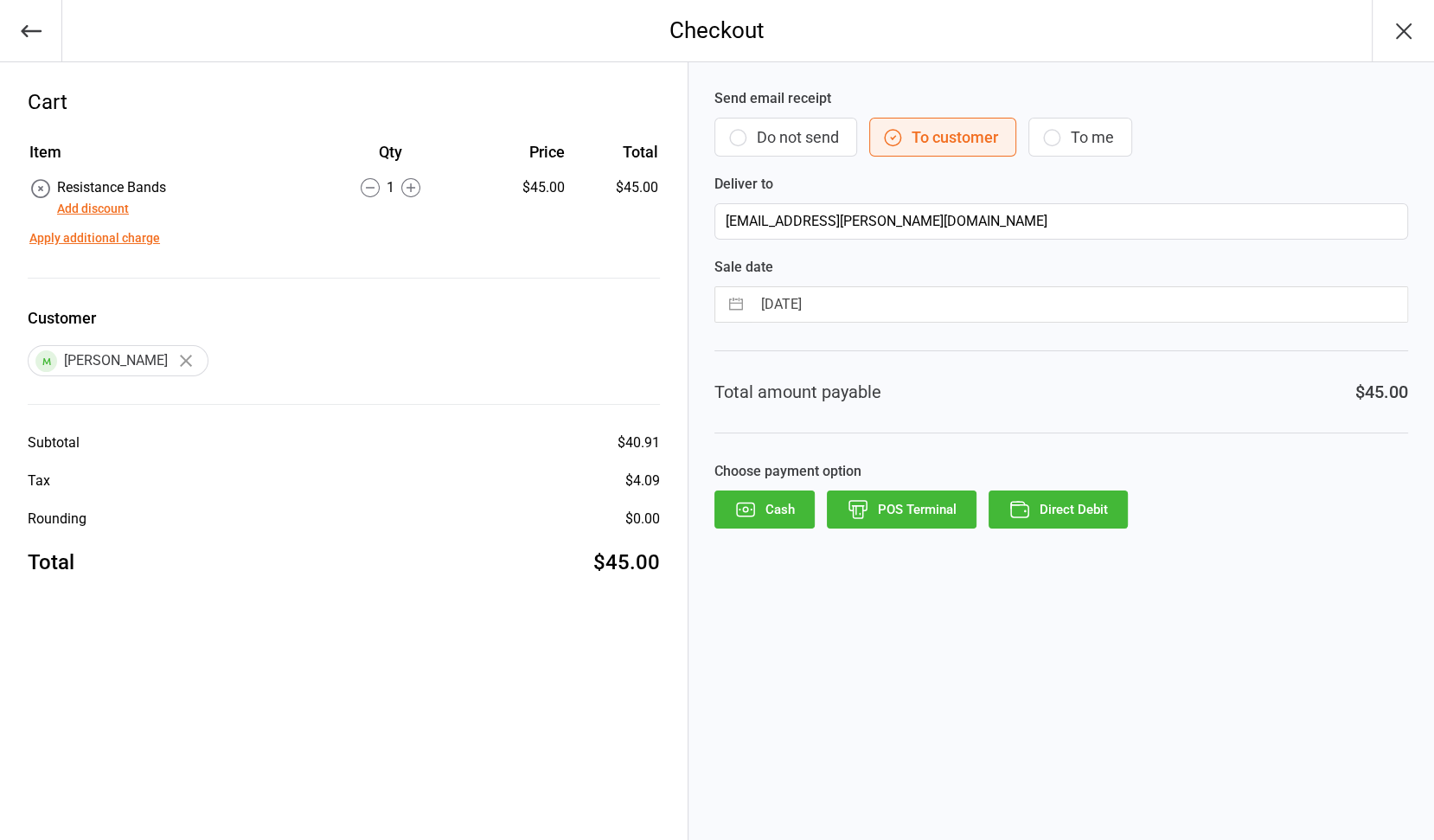
click at [1055, 512] on button "Direct Debit" at bounding box center [1058, 508] width 139 height 38
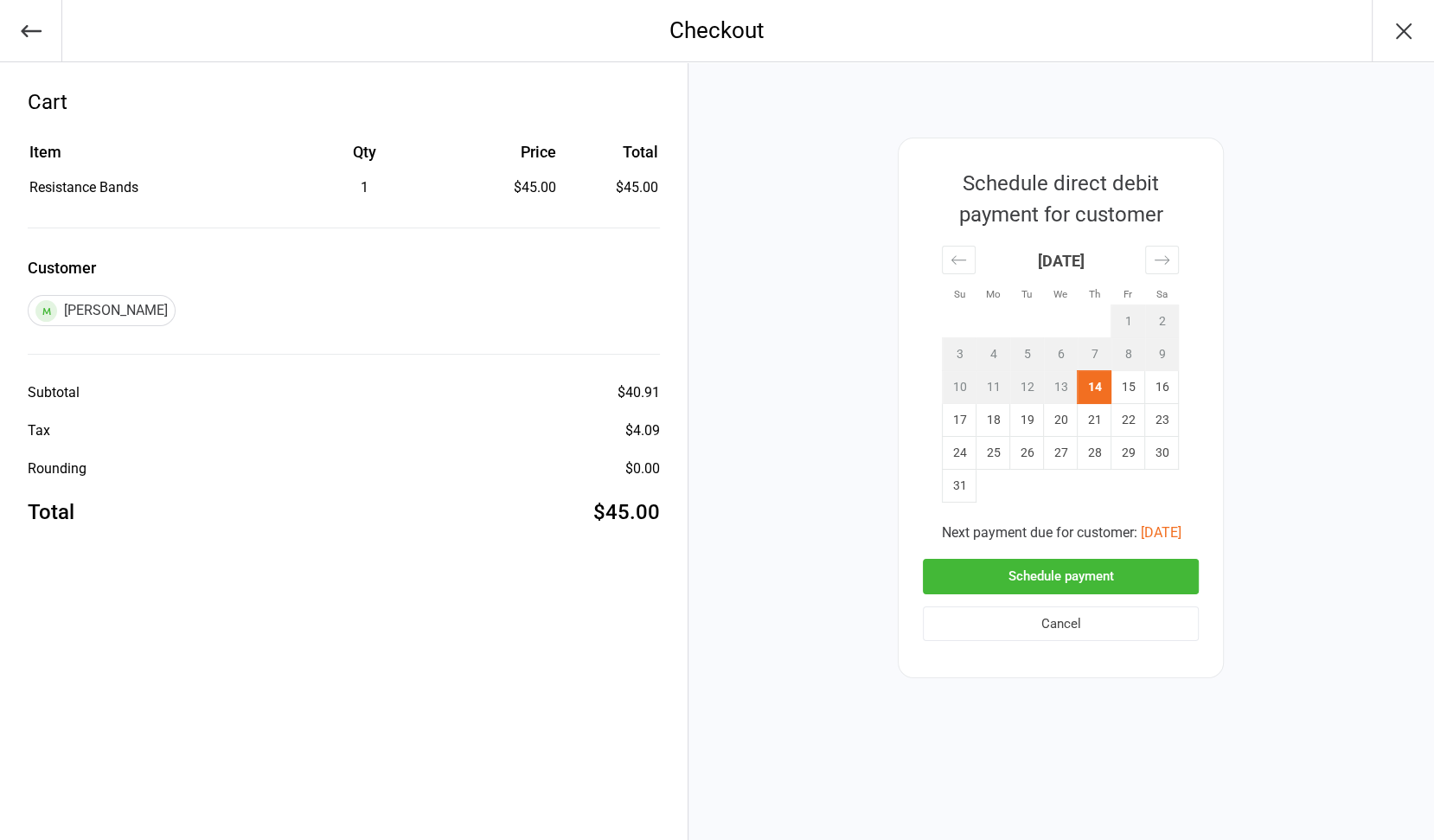
click at [1067, 570] on button "Schedule payment" at bounding box center [1061, 577] width 276 height 35
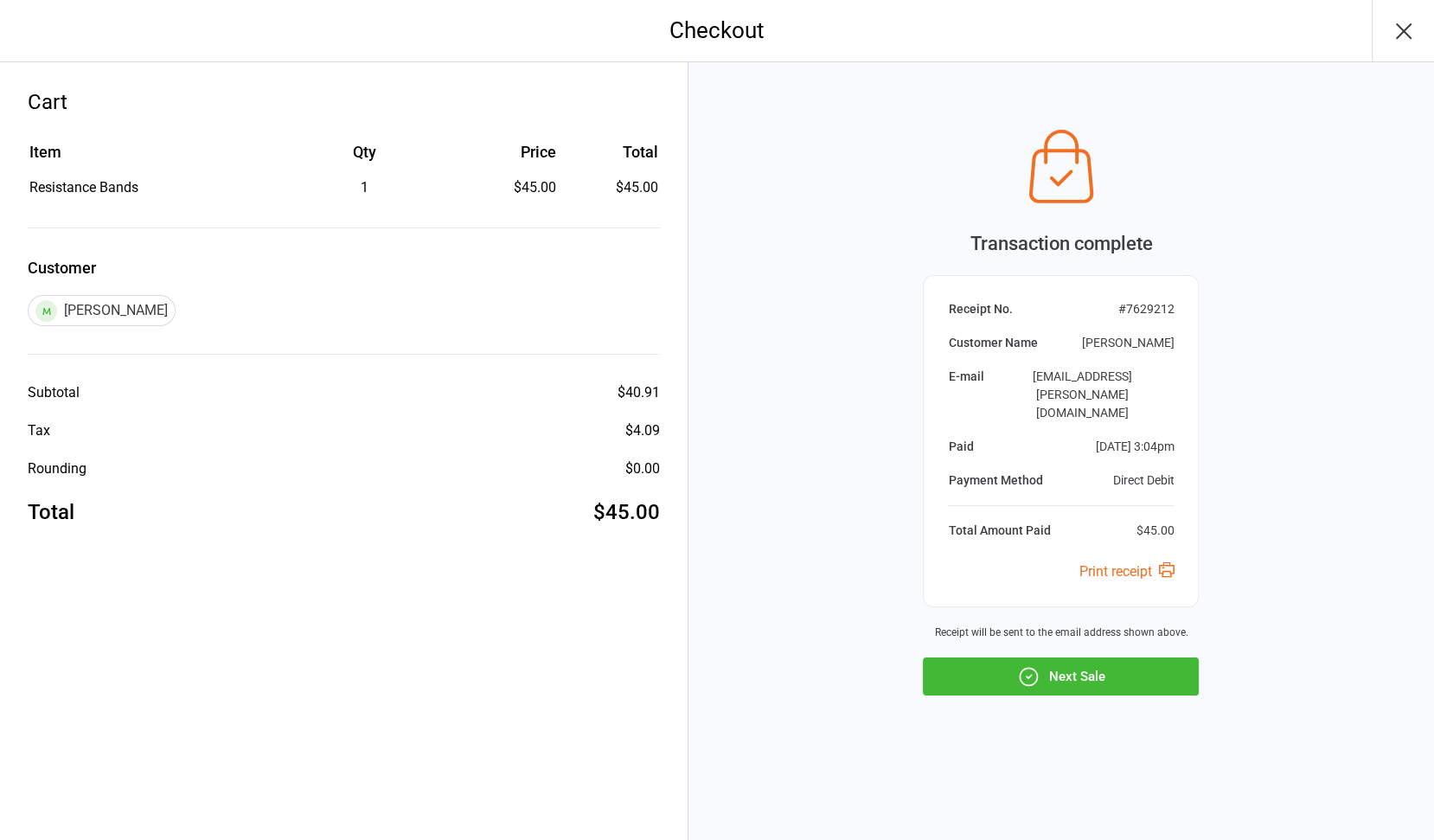
click at [1070, 667] on button "Next Sale" at bounding box center [1061, 676] width 276 height 38
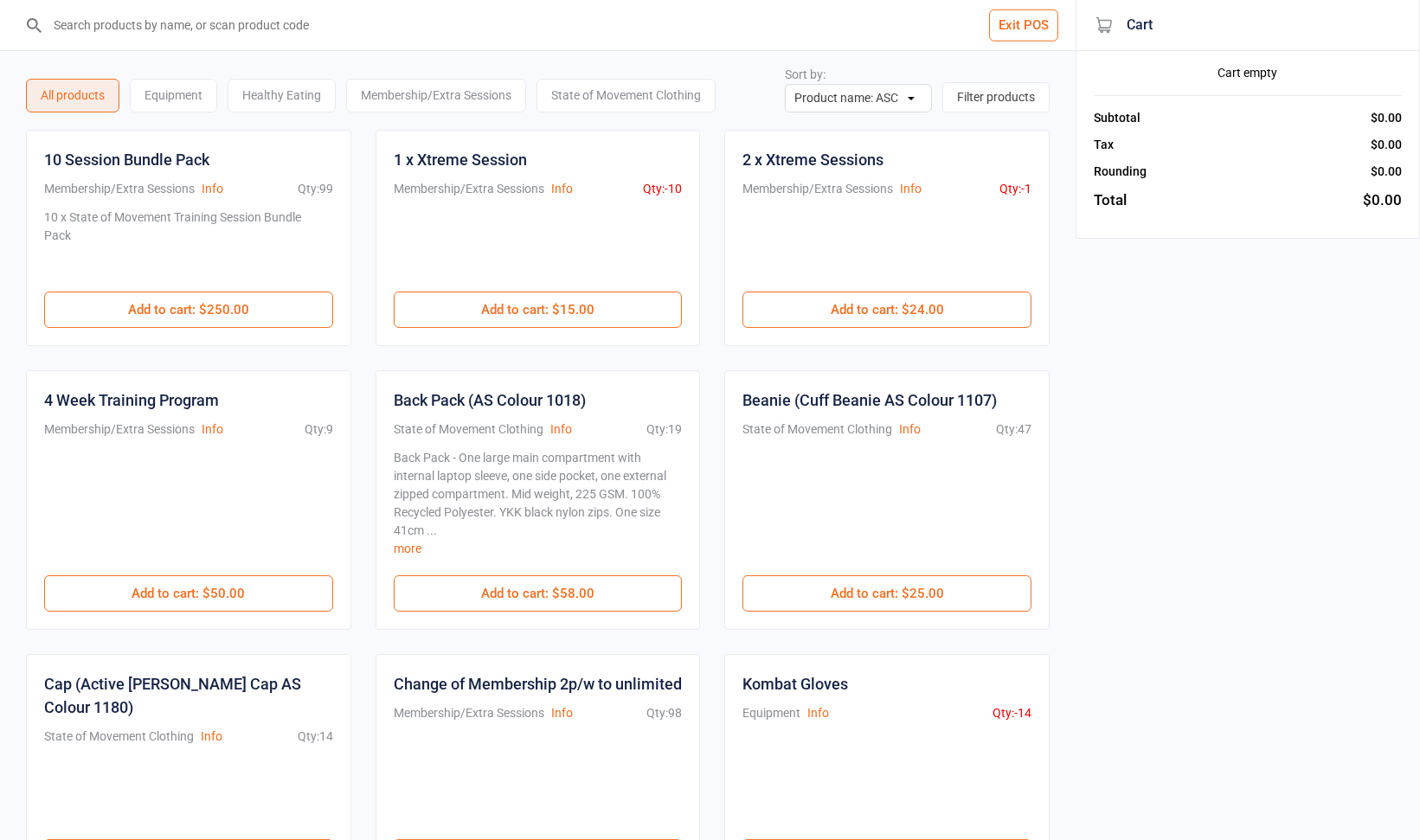
click at [622, 98] on div "State of Movement Clothing" at bounding box center [626, 95] width 179 height 34
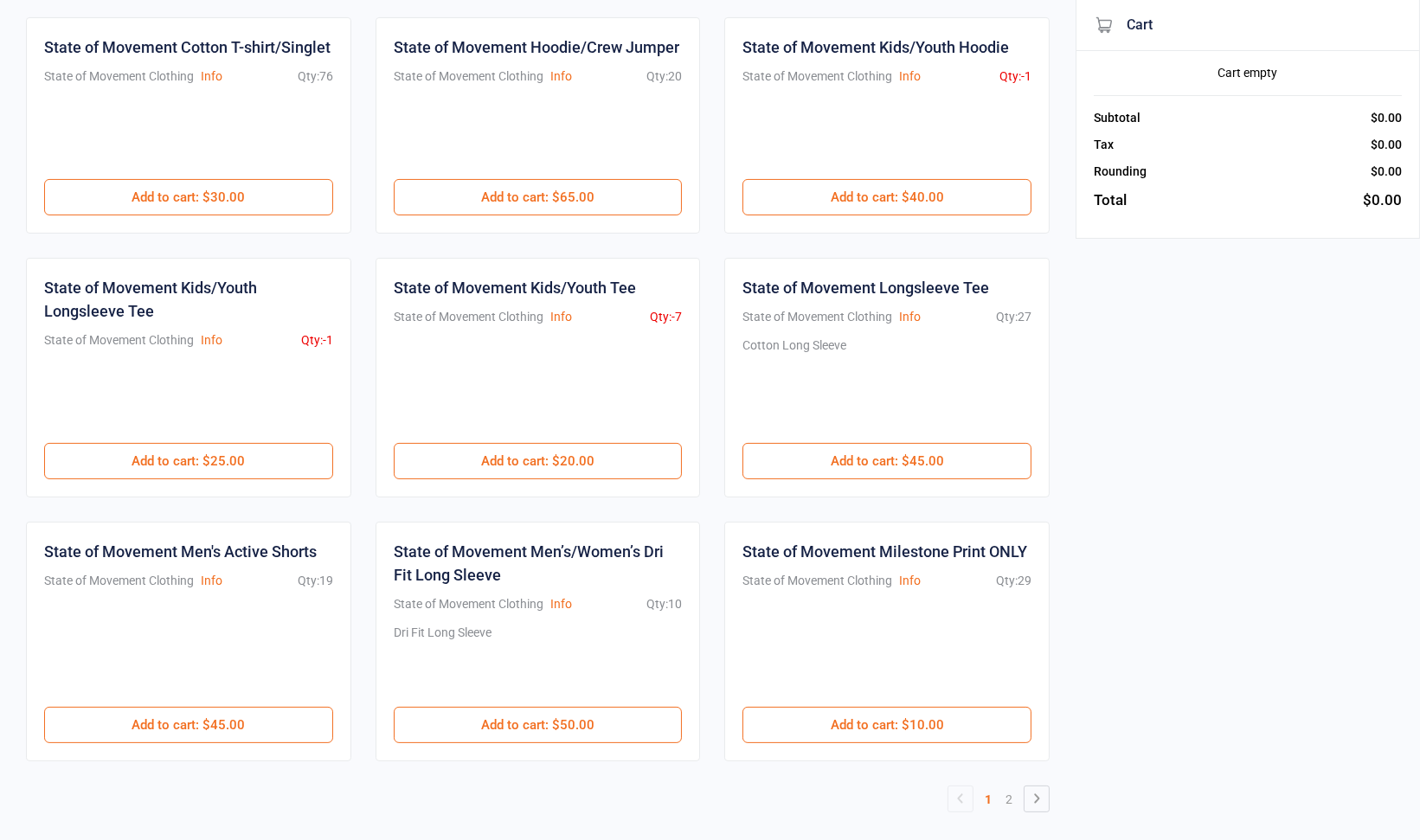
scroll to position [666, 0]
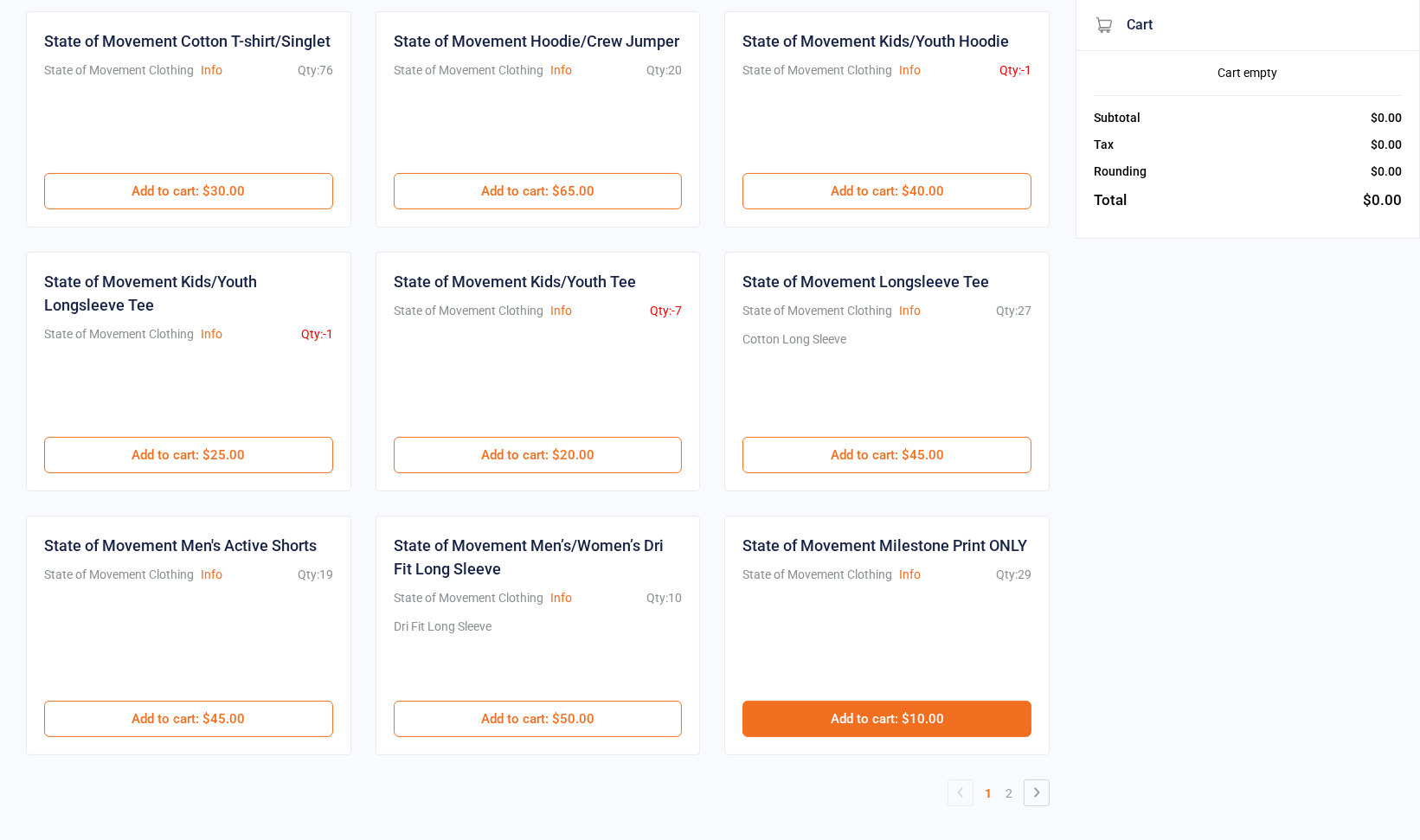
click at [876, 718] on button "Add to cart : $10.00" at bounding box center [886, 718] width 289 height 36
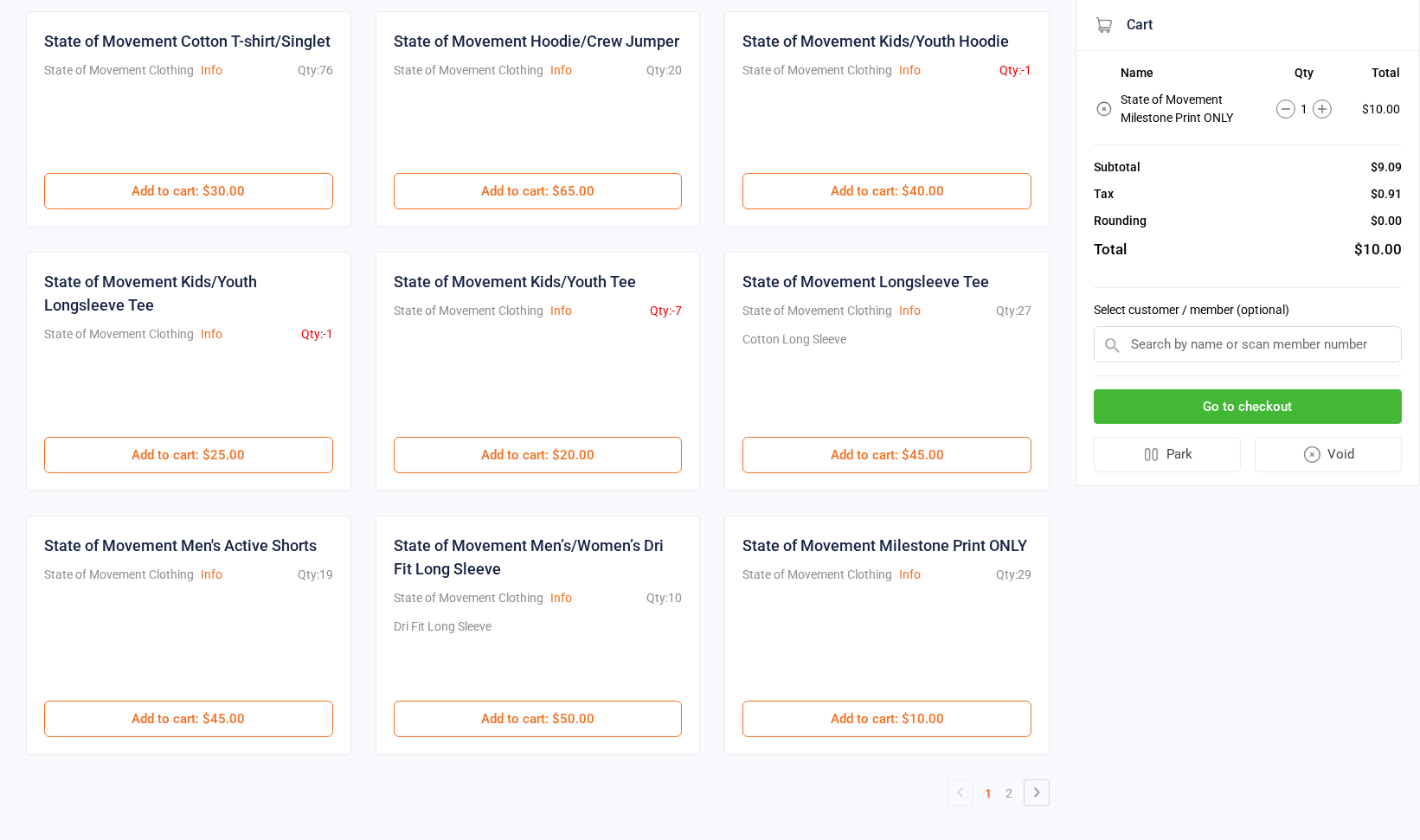
click at [1325, 101] on icon at bounding box center [1322, 109] width 19 height 19
click at [1244, 347] on input "text" at bounding box center [1247, 343] width 308 height 36
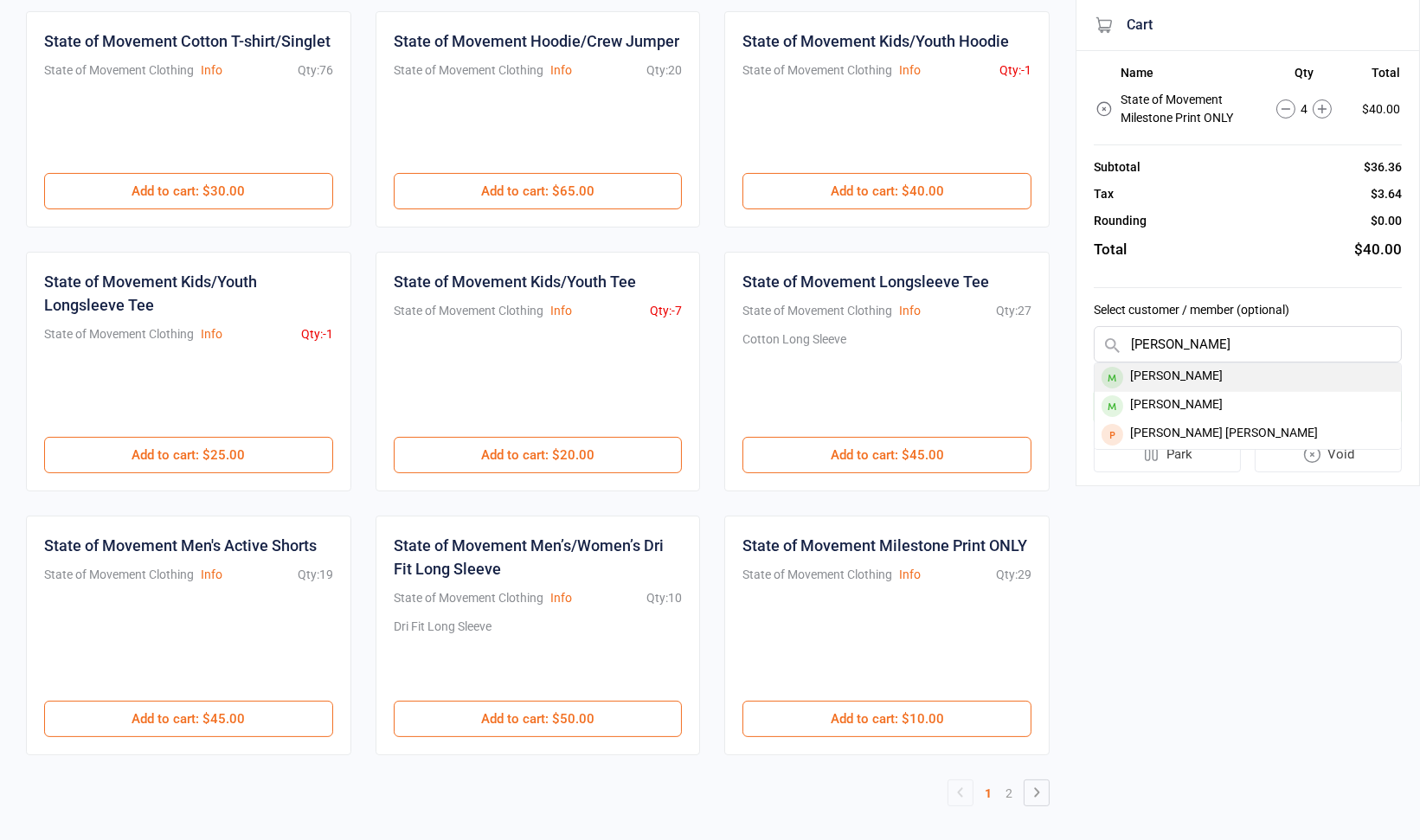
type input "karen"
click at [1242, 371] on div "Karen Lynch" at bounding box center [1247, 377] width 306 height 28
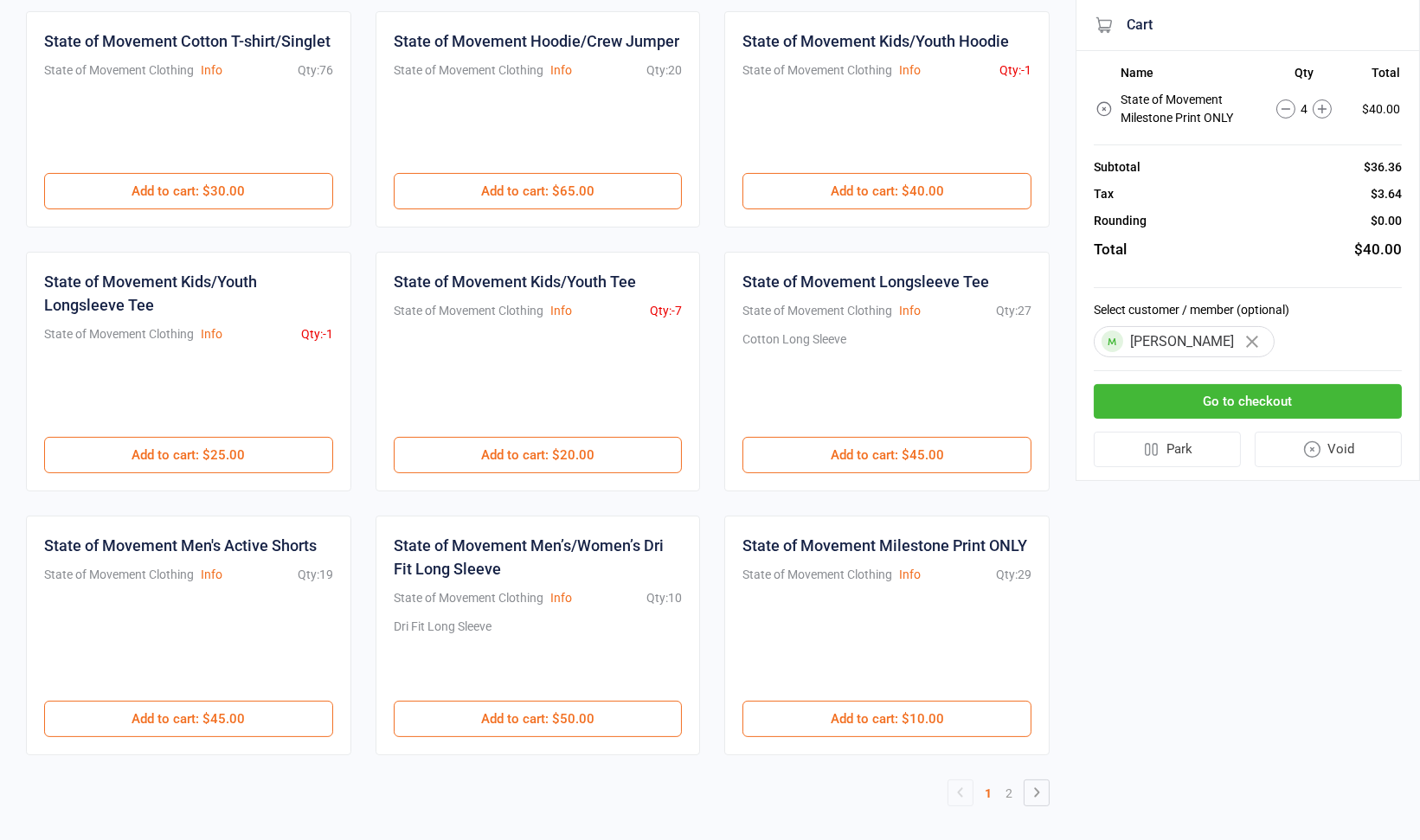
click at [1222, 406] on button "Go to checkout" at bounding box center [1247, 402] width 308 height 35
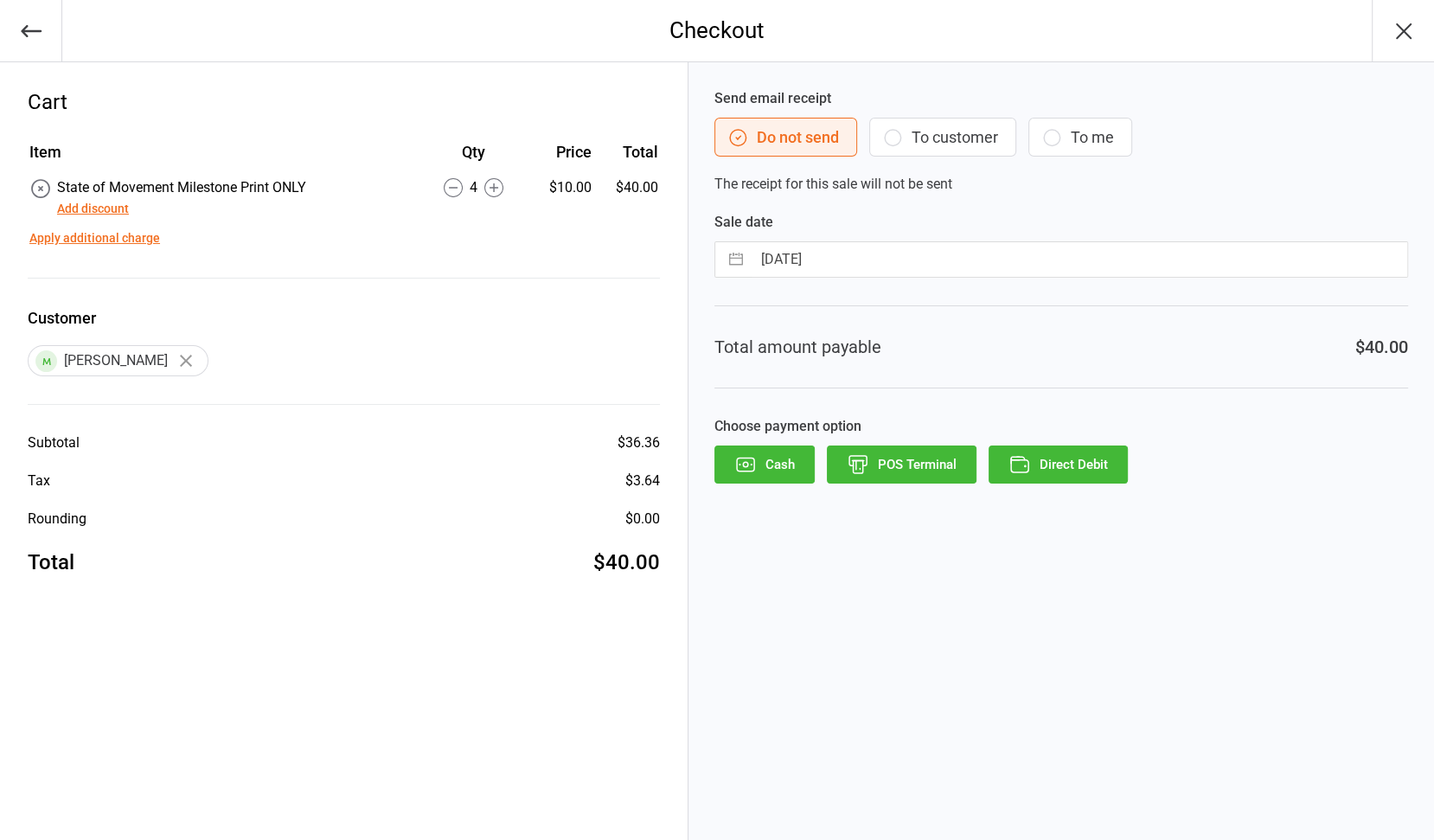
click at [1062, 471] on button "Direct Debit" at bounding box center [1058, 464] width 139 height 38
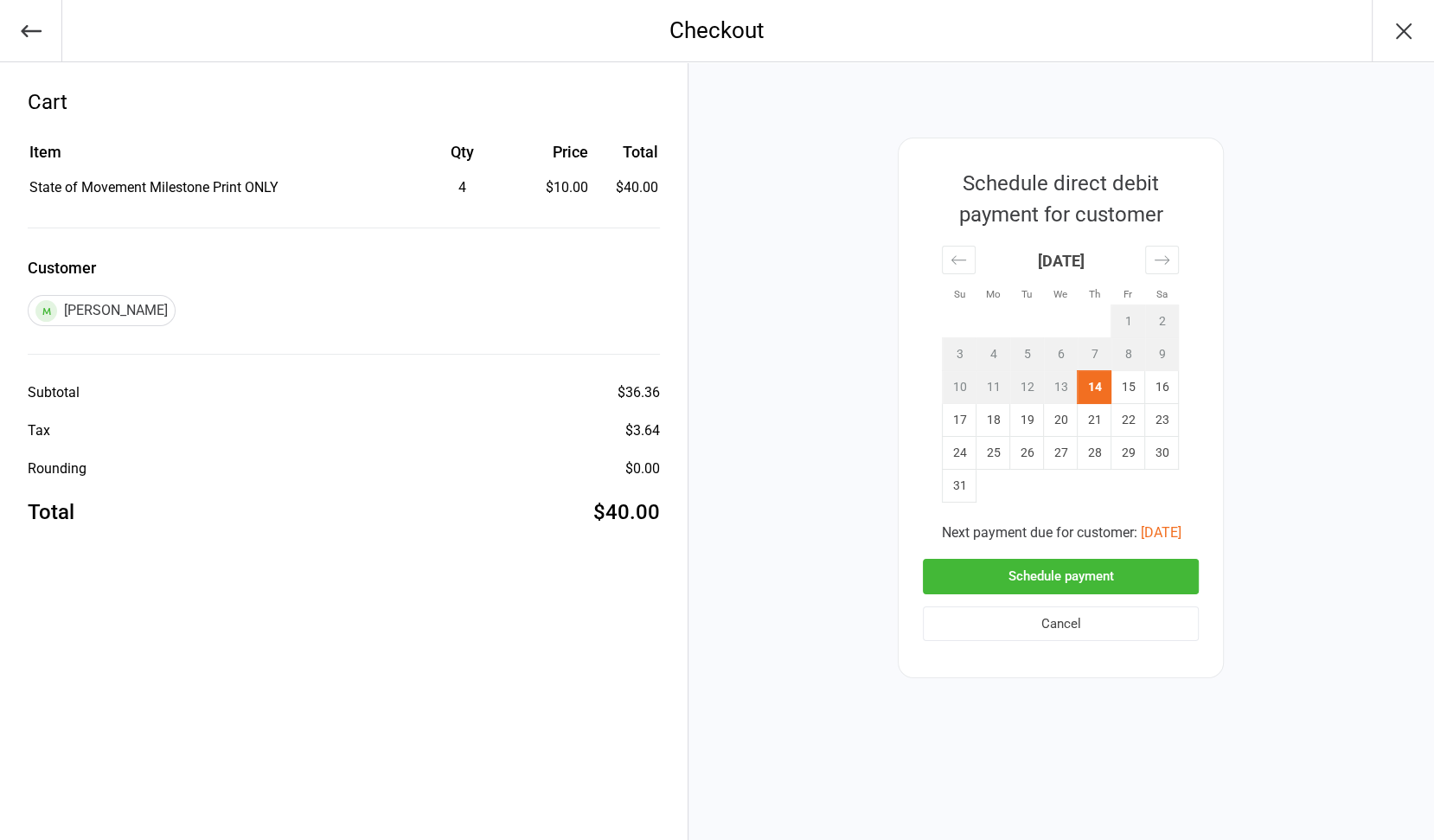
click at [1075, 577] on button "Schedule payment" at bounding box center [1061, 577] width 276 height 35
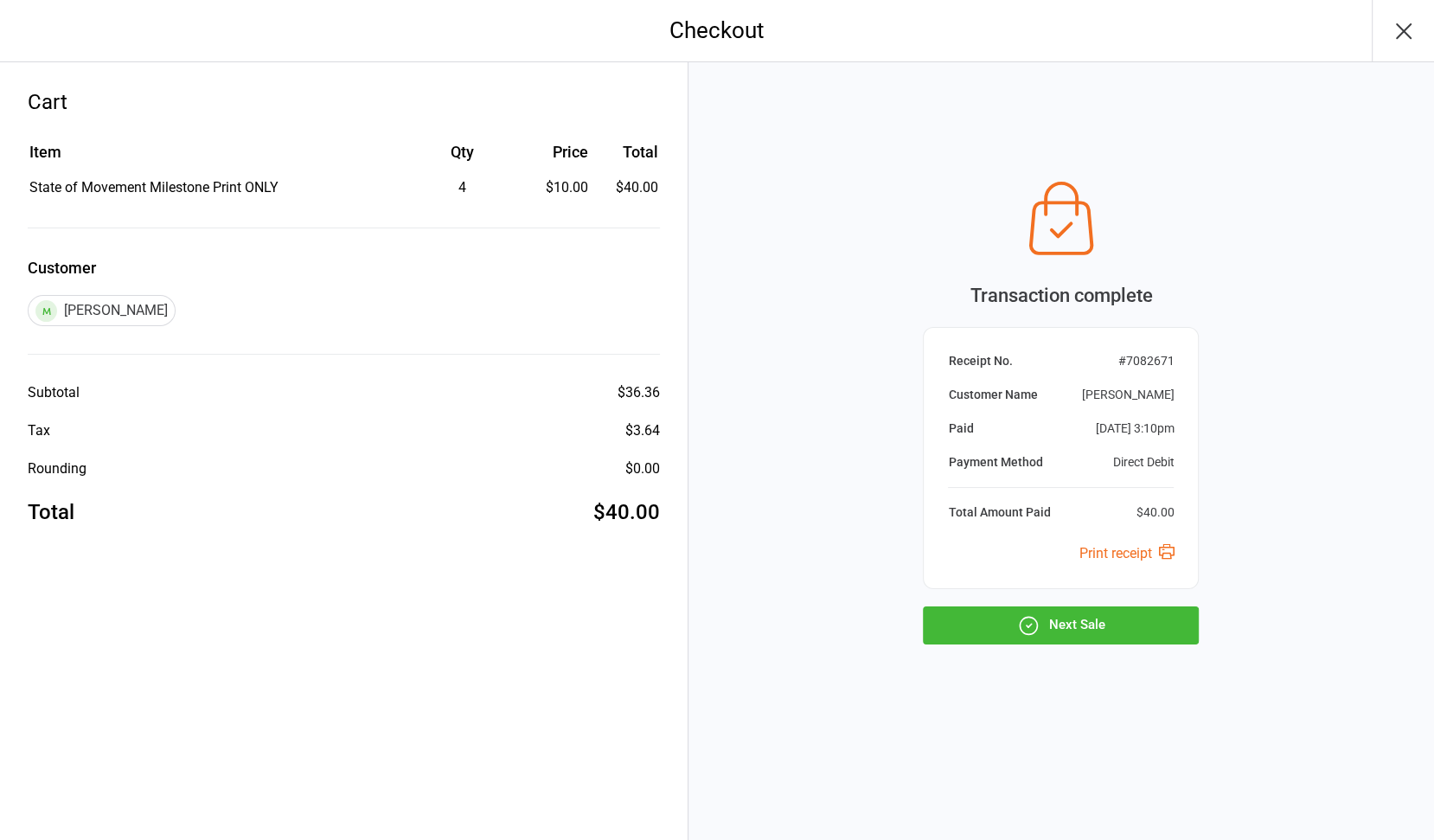
click at [1069, 624] on button "Next Sale" at bounding box center [1061, 625] width 276 height 38
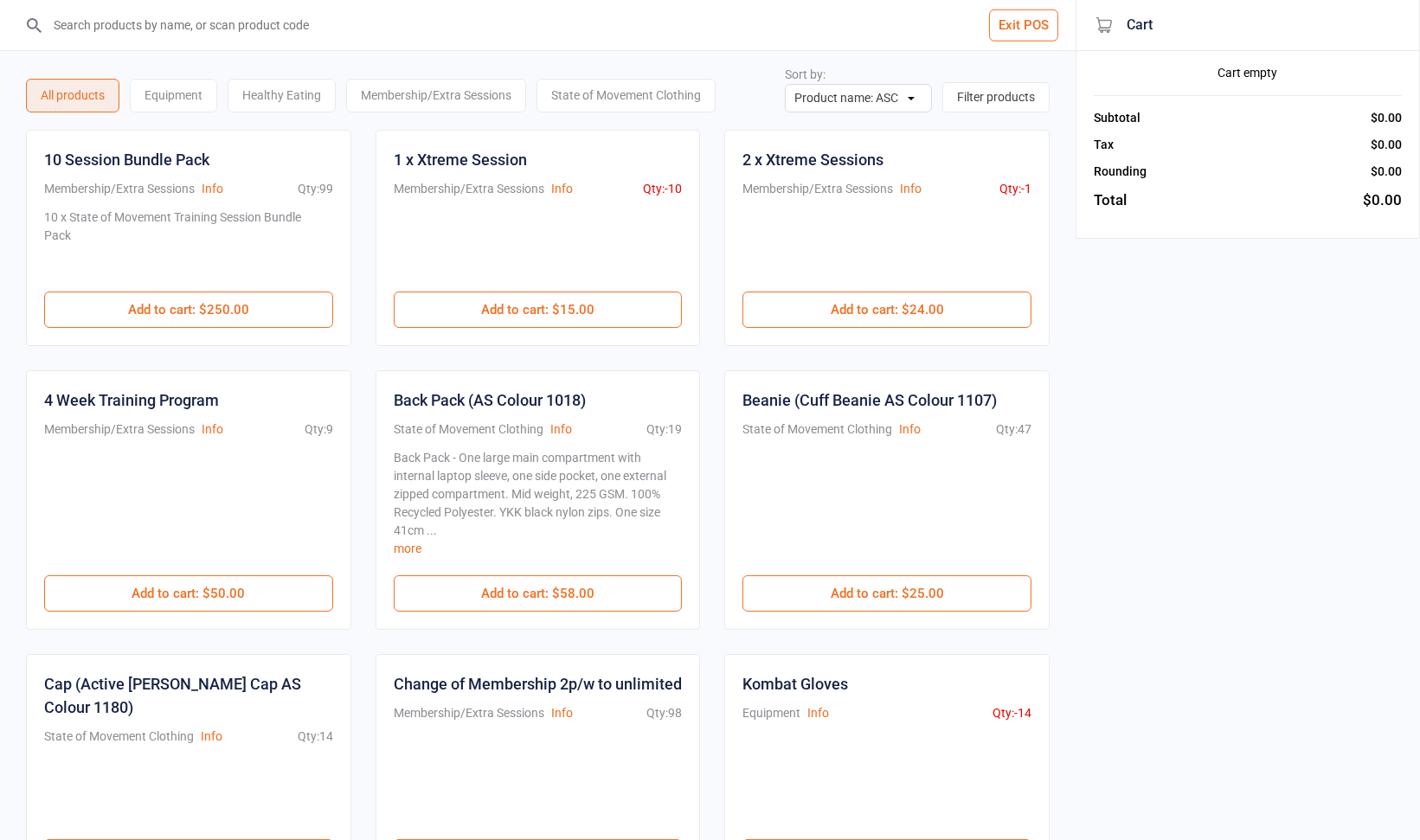
click at [1030, 21] on button "Exit POS" at bounding box center [1023, 25] width 69 height 32
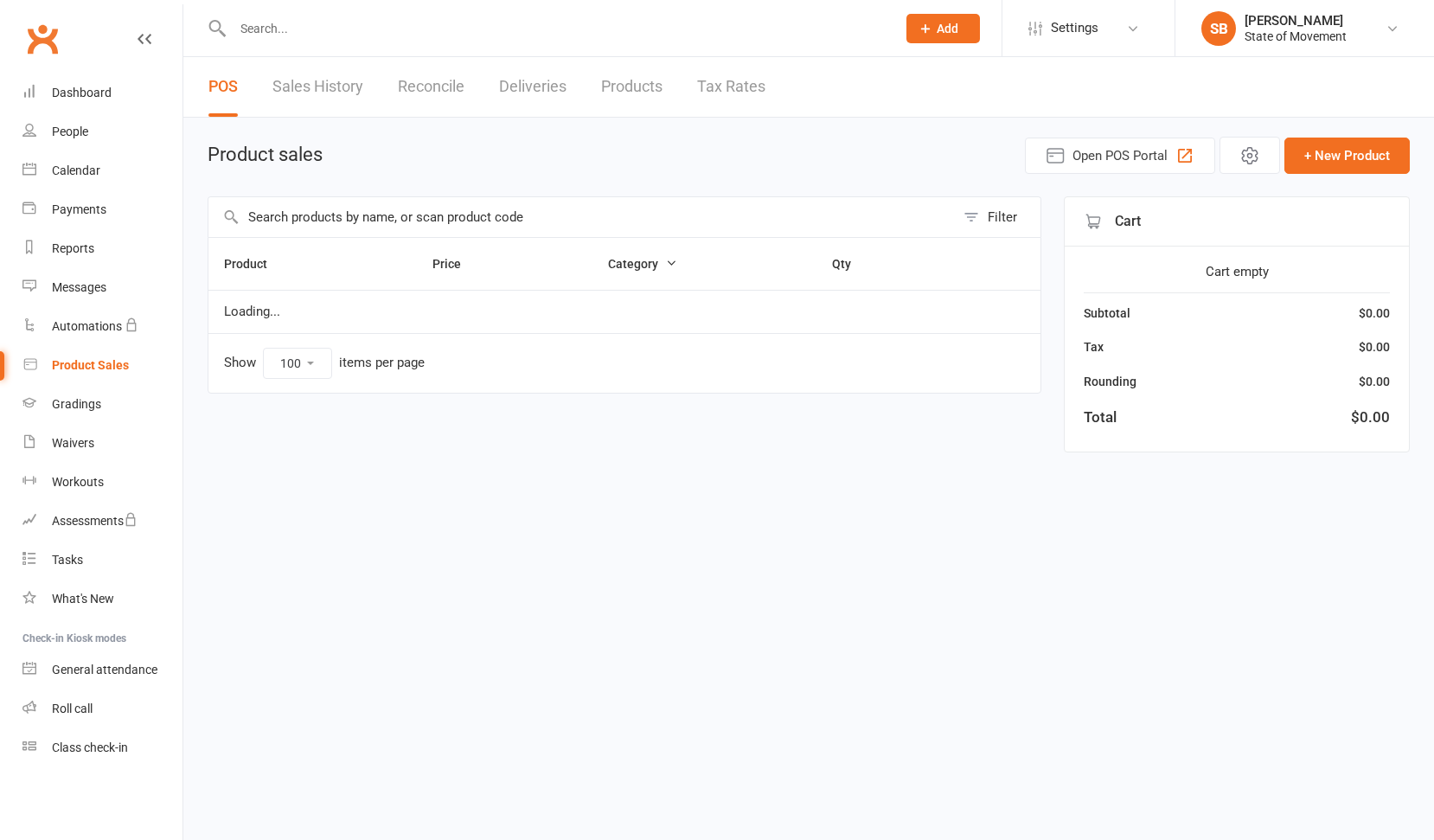
select select "100"
click at [321, 33] on input "text" at bounding box center [555, 28] width 656 height 24
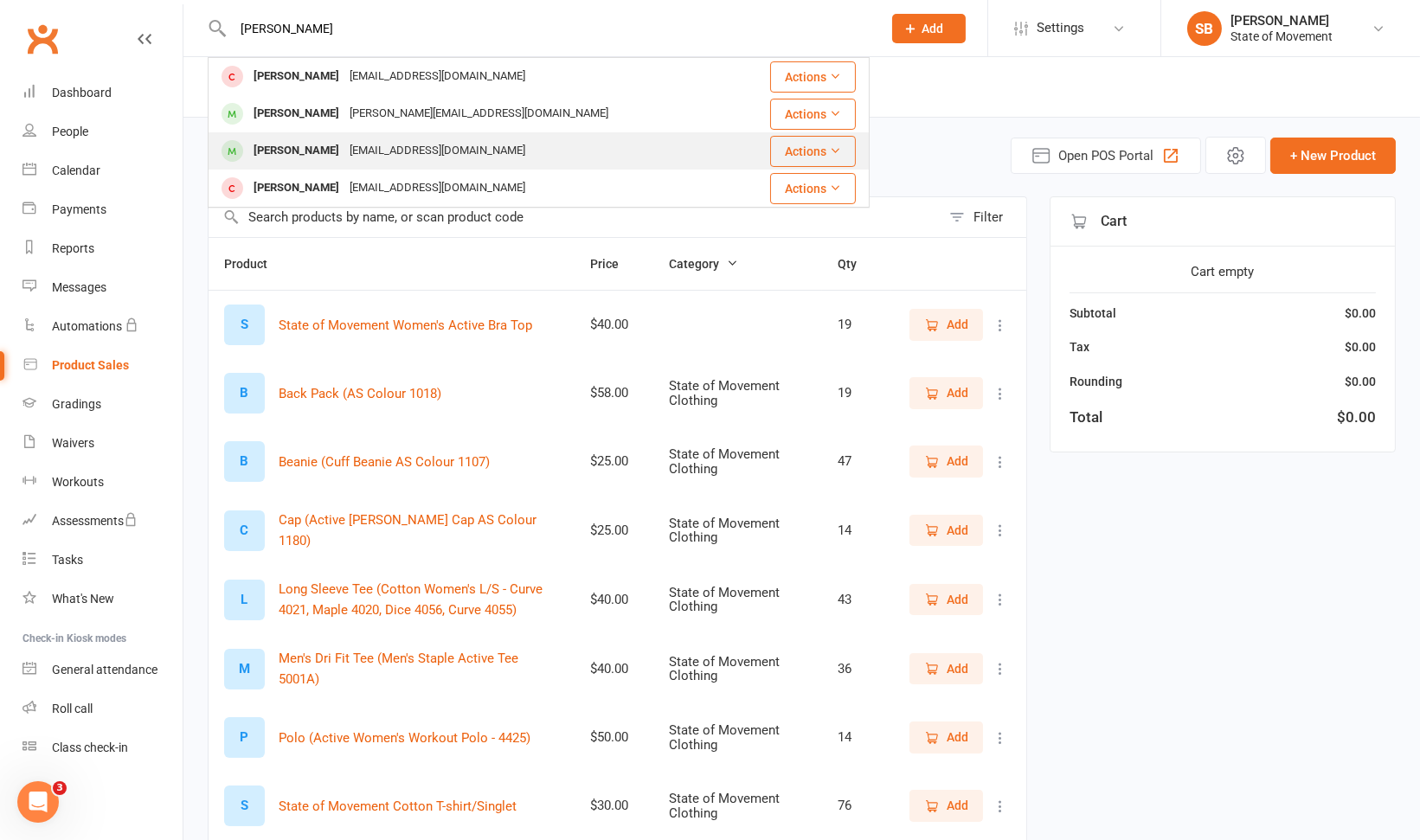
type input "[PERSON_NAME]"
click at [275, 153] on div "[PERSON_NAME]" at bounding box center [296, 151] width 96 height 25
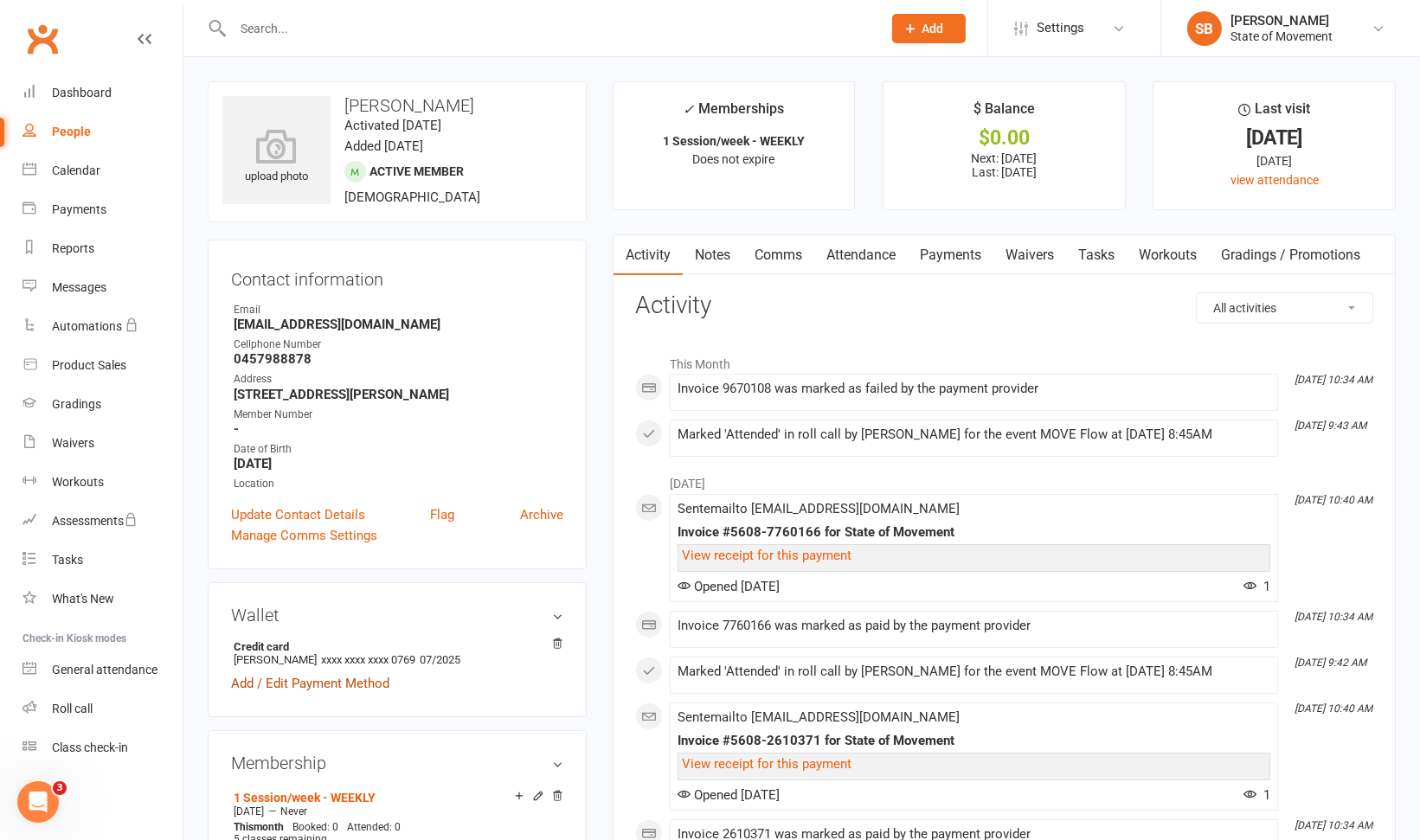
click at [287, 687] on link "Add / Edit Payment Method" at bounding box center [310, 682] width 159 height 20
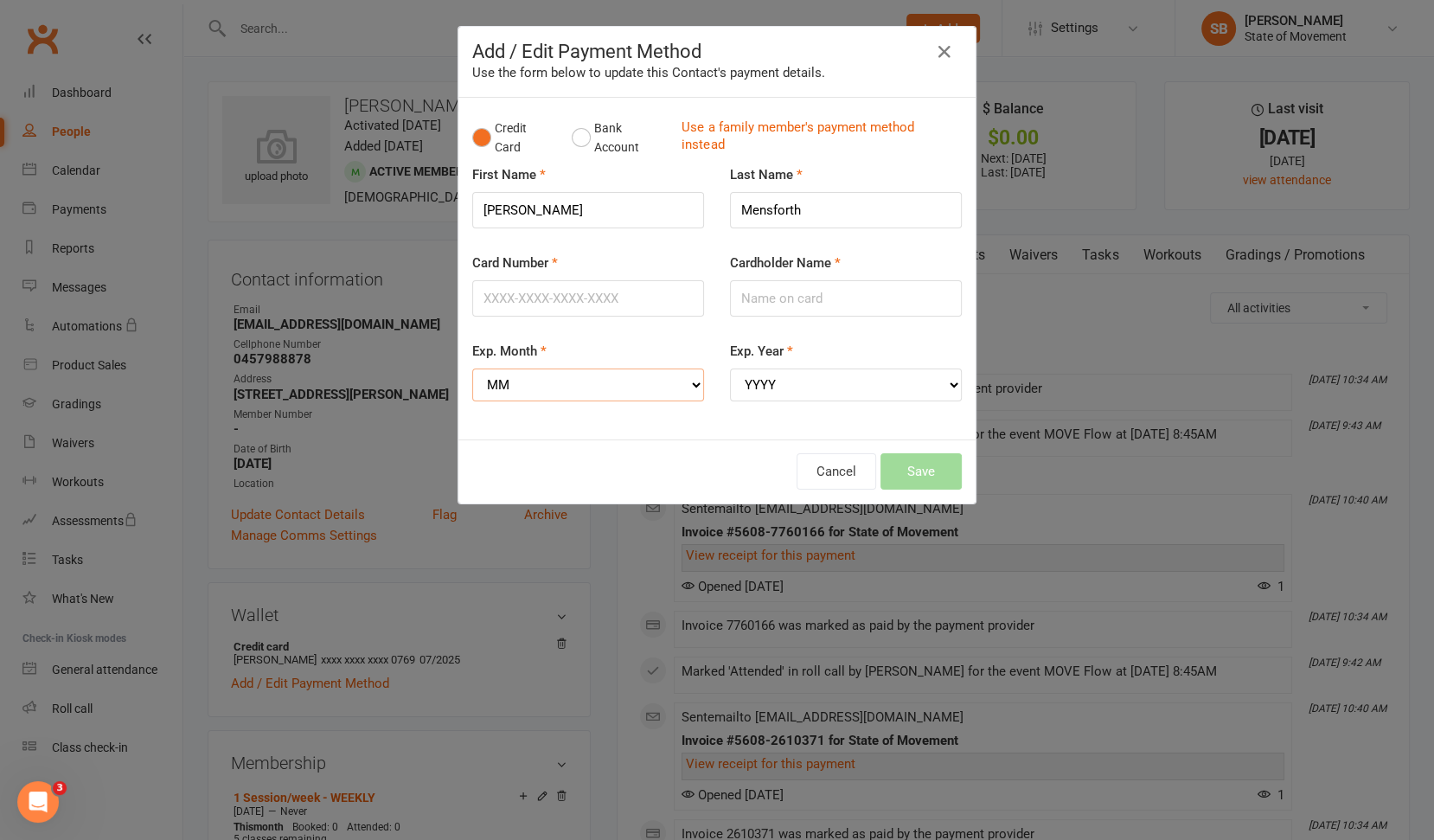
click at [659, 379] on select "MM 01 02 03 04 05 06 07 08 09 10 11 12" at bounding box center [588, 385] width 231 height 33
select select "07"
click at [472, 368] on select "MM 01 02 03 04 05 06 07 08 09 10 11 12" at bounding box center [588, 385] width 231 height 33
click at [770, 376] on select "YYYY 2025 2026 2027 2028 2029 2030 2031 2032 2033 2034" at bounding box center [846, 385] width 231 height 33
select select "2029"
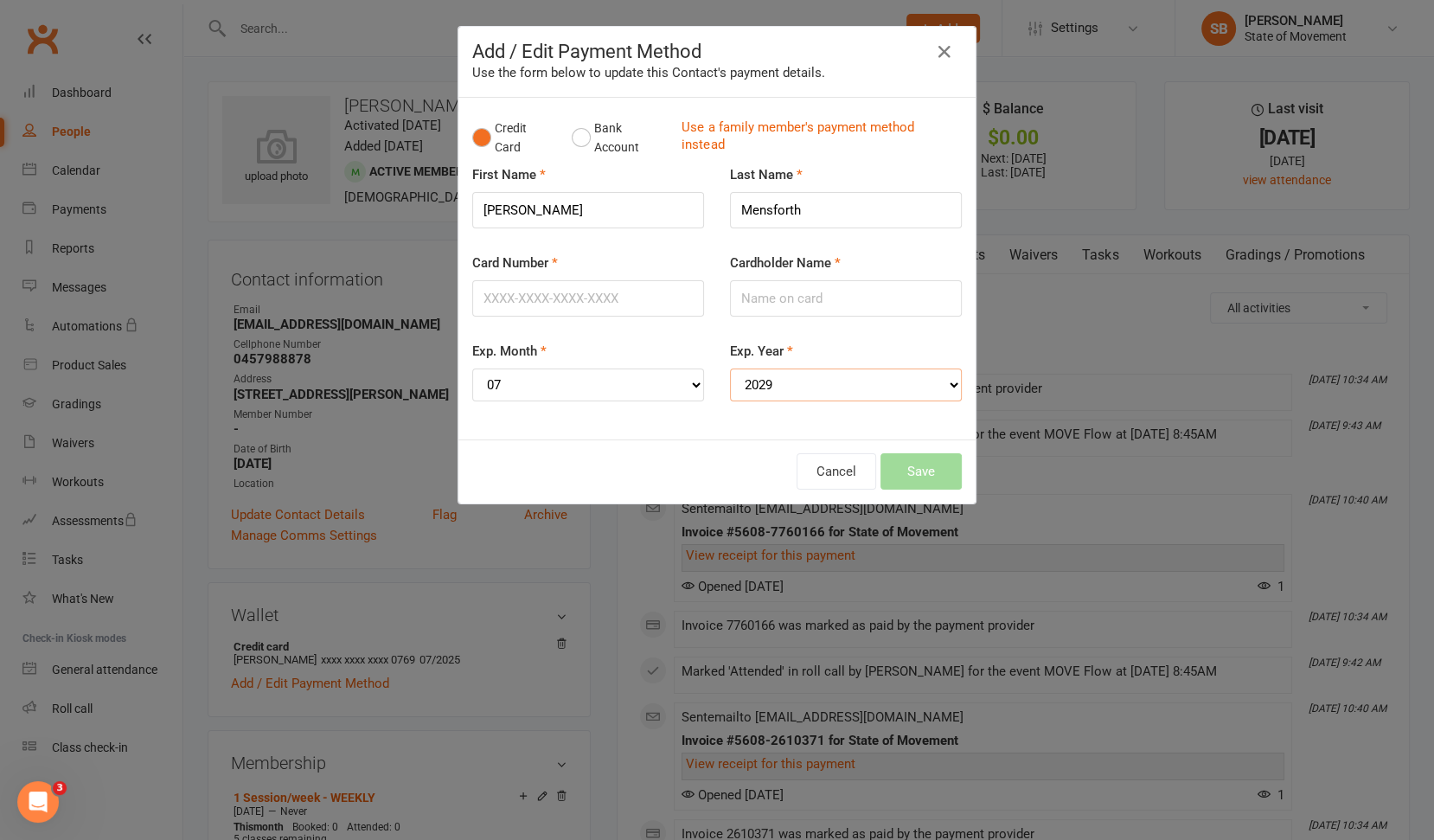
click at [730, 368] on select "YYYY 2025 2026 2027 2028 2029 2030 2031 2032 2033 2034" at bounding box center [846, 385] width 231 height 33
click at [939, 50] on icon "button" at bounding box center [944, 52] width 20 height 20
